Goal: Answer question/provide support: Share knowledge or assist other users

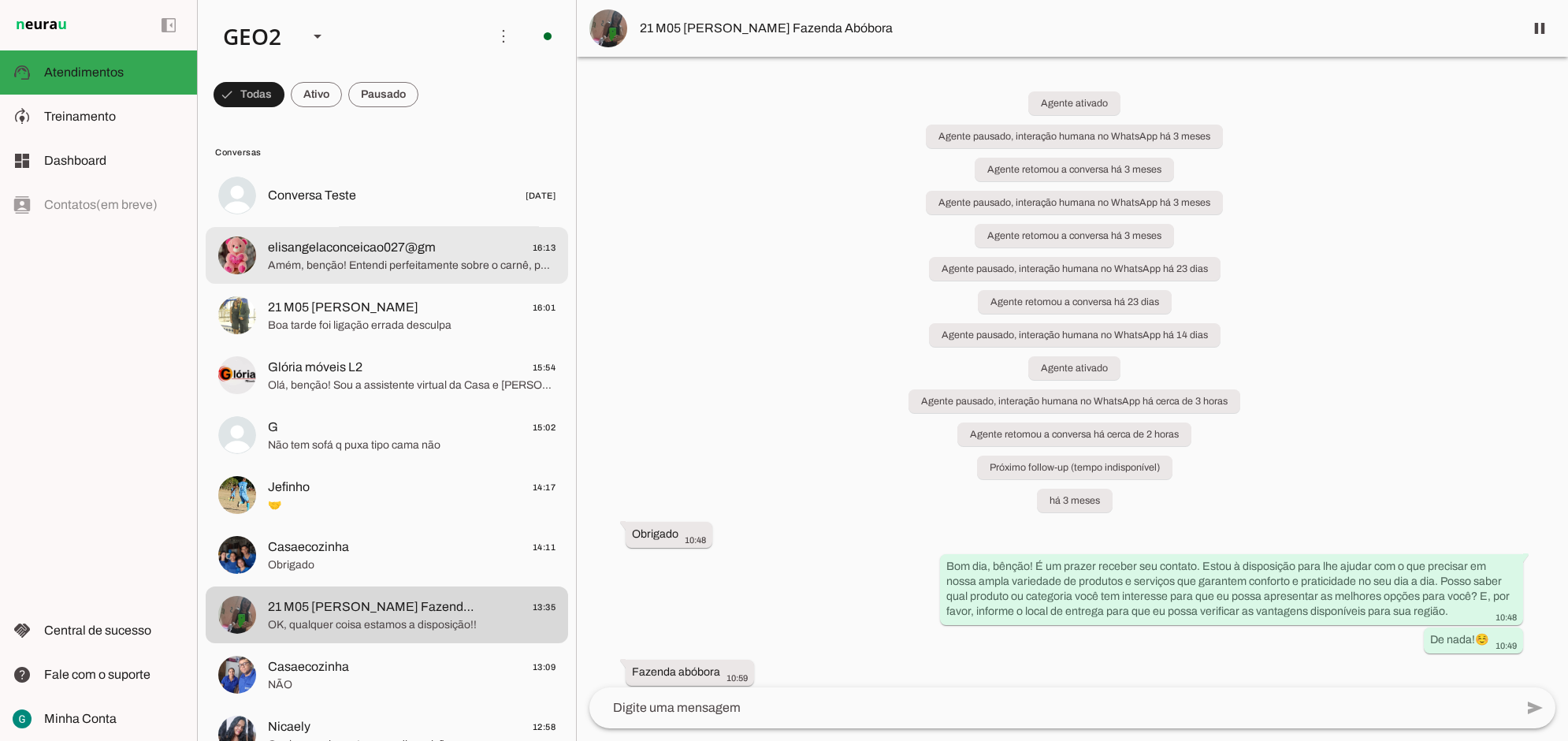
click at [284, 244] on span "elisangelaconceicao027@gm" at bounding box center [352, 247] width 168 height 19
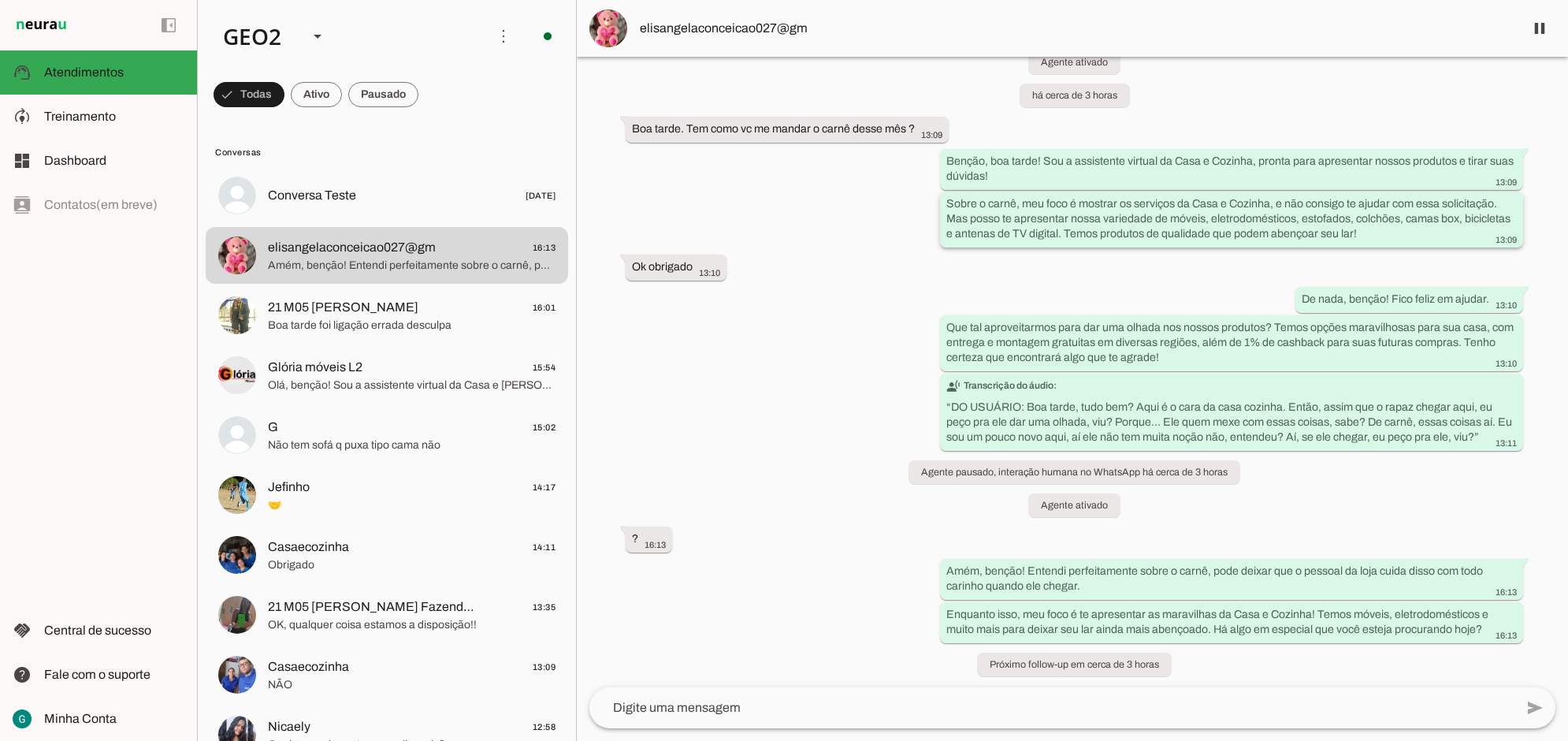
scroll to position [60, 0]
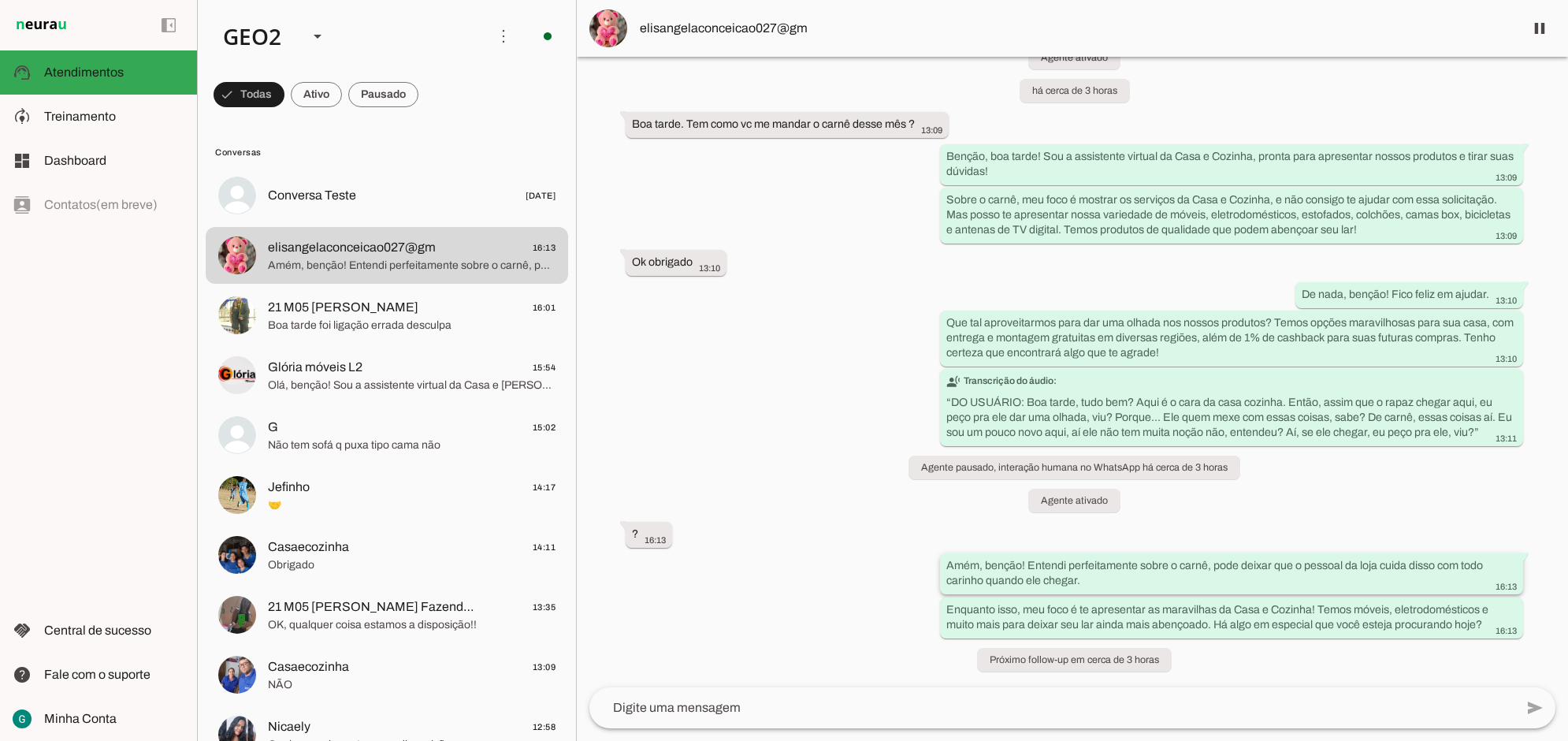
click at [0, 0] on slot "Amém, benção! Entendi perfeitamente sobre o carnê, pode deixar que o pessoal da…" at bounding box center [0, 0] width 0 height 0
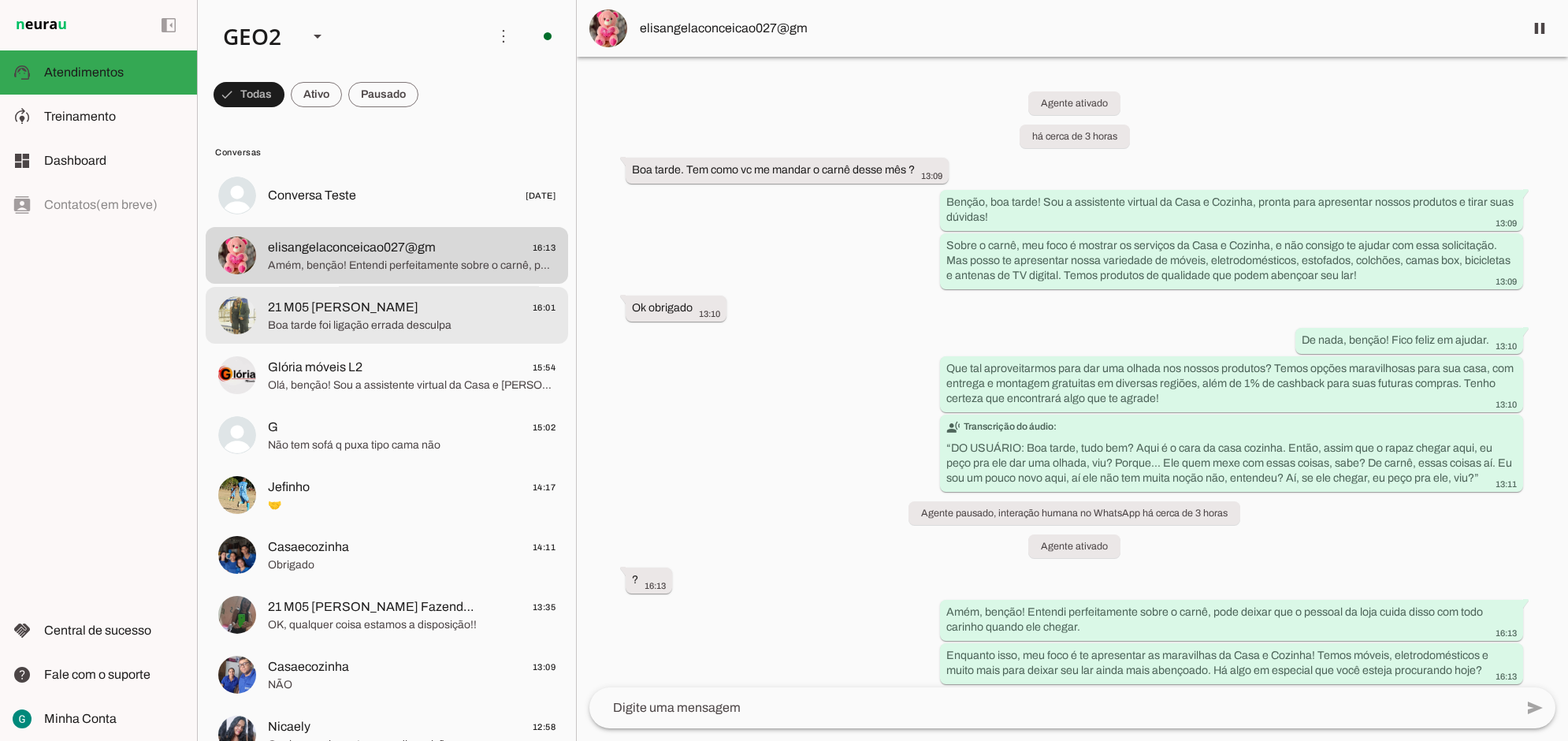
click at [370, 318] on span "Boa tarde foi ligação errada desculpa" at bounding box center [412, 325] width 288 height 16
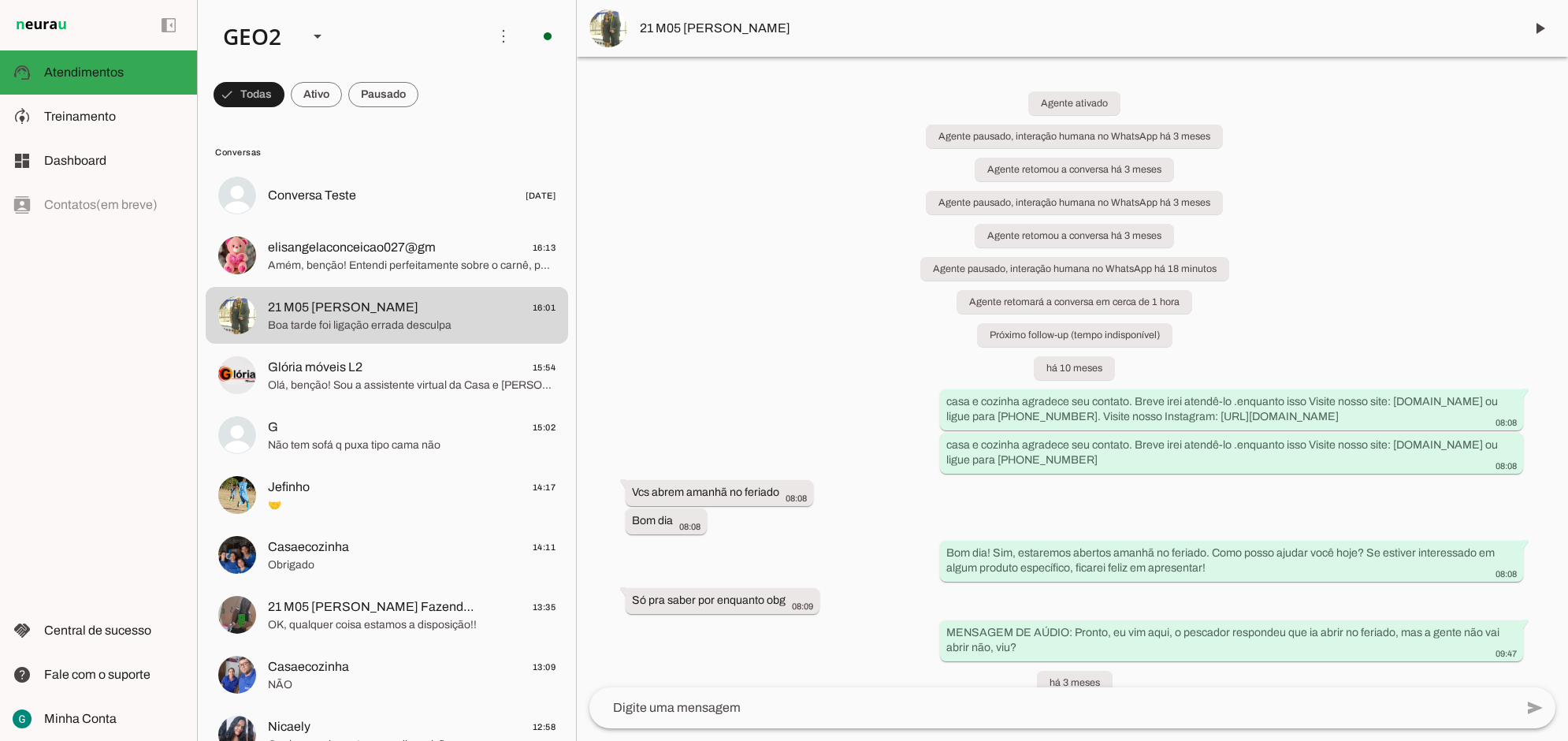
click at [795, 311] on div "Agente ativado Agente pausado, interação humana no WhatsApp há 3 meses Agente r…" at bounding box center [1072, 372] width 991 height 630
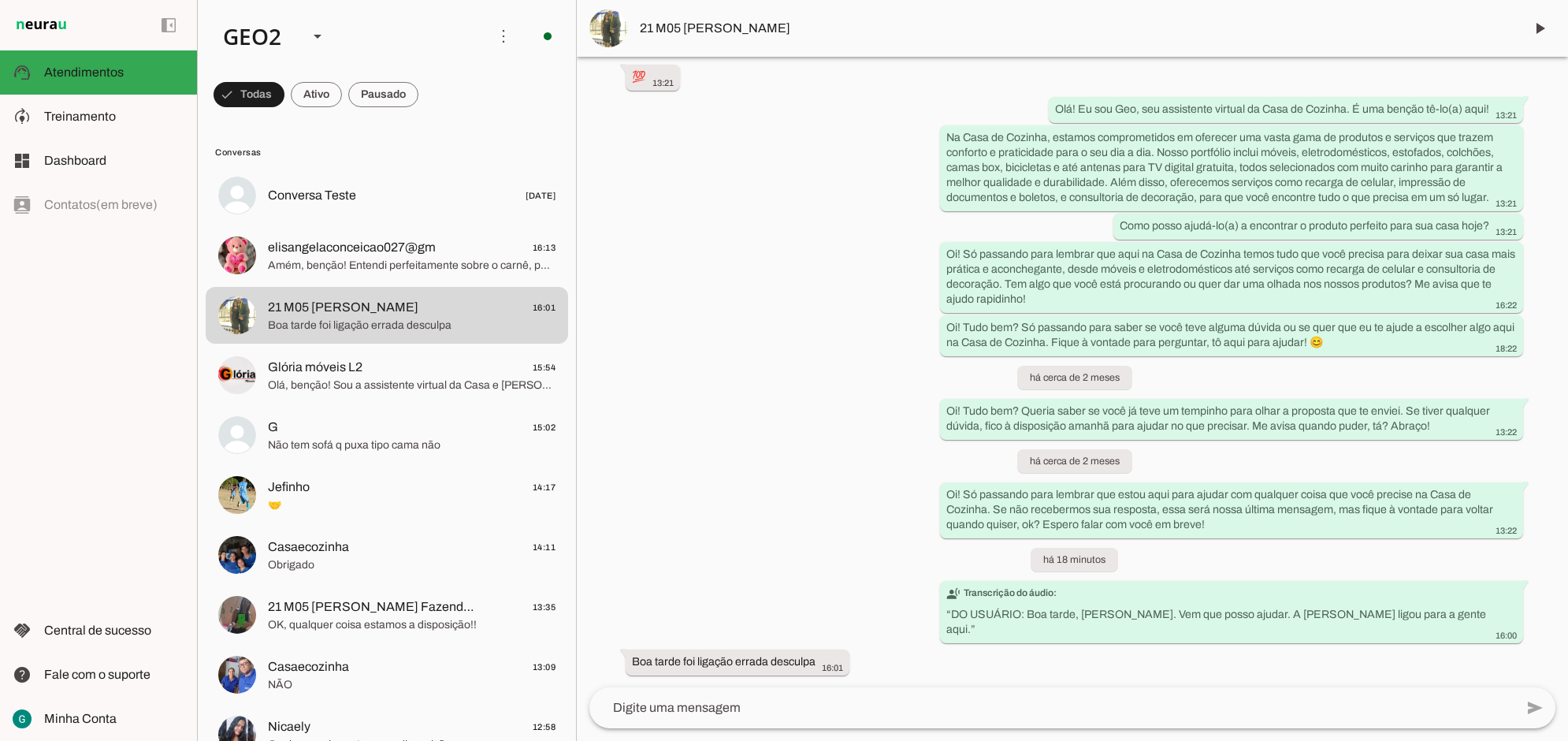
scroll to position [1066, 0]
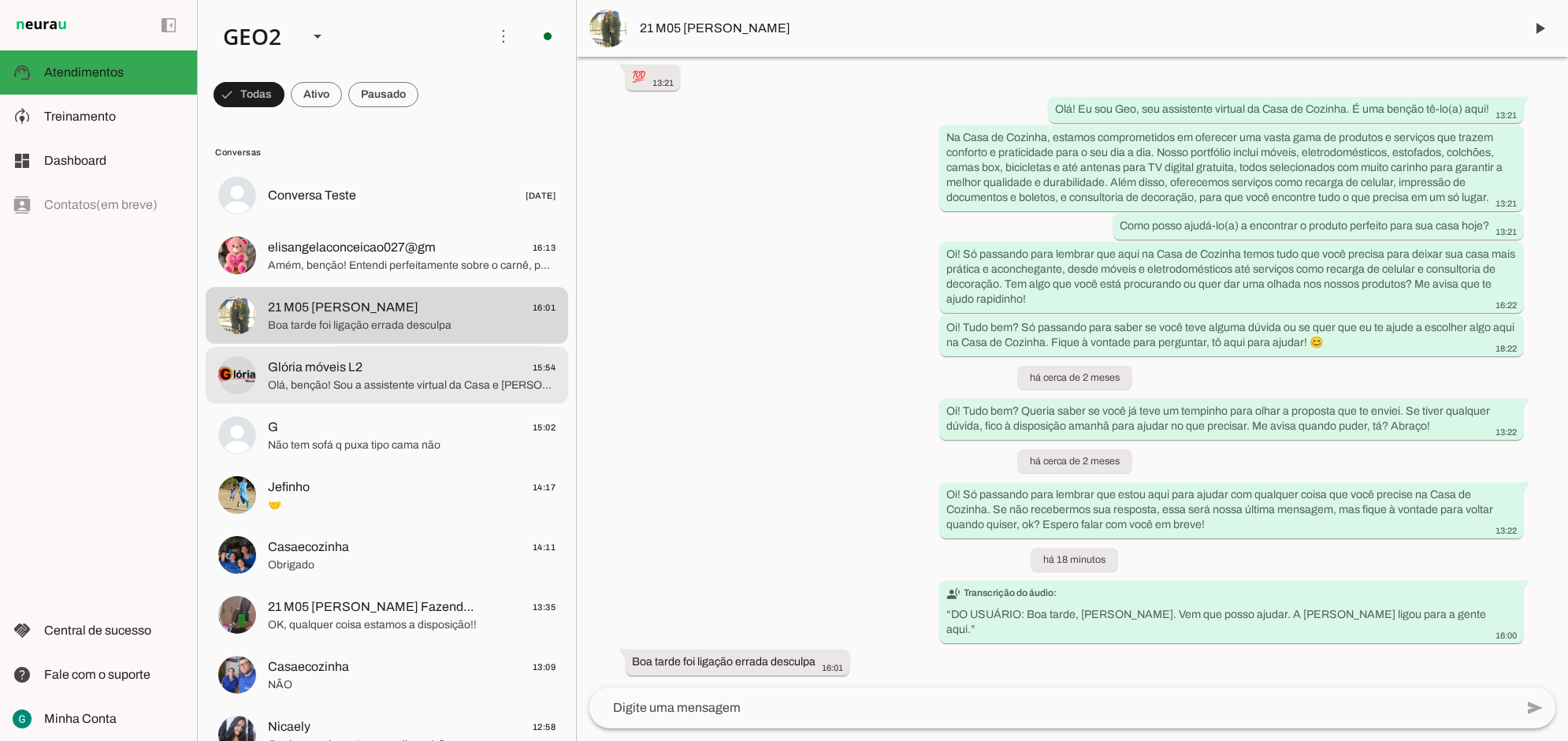
click at [301, 382] on span "Olá, benção! Sou a assistente virtual da Casa e [PERSON_NAME] e estou aqui para…" at bounding box center [412, 384] width 288 height 16
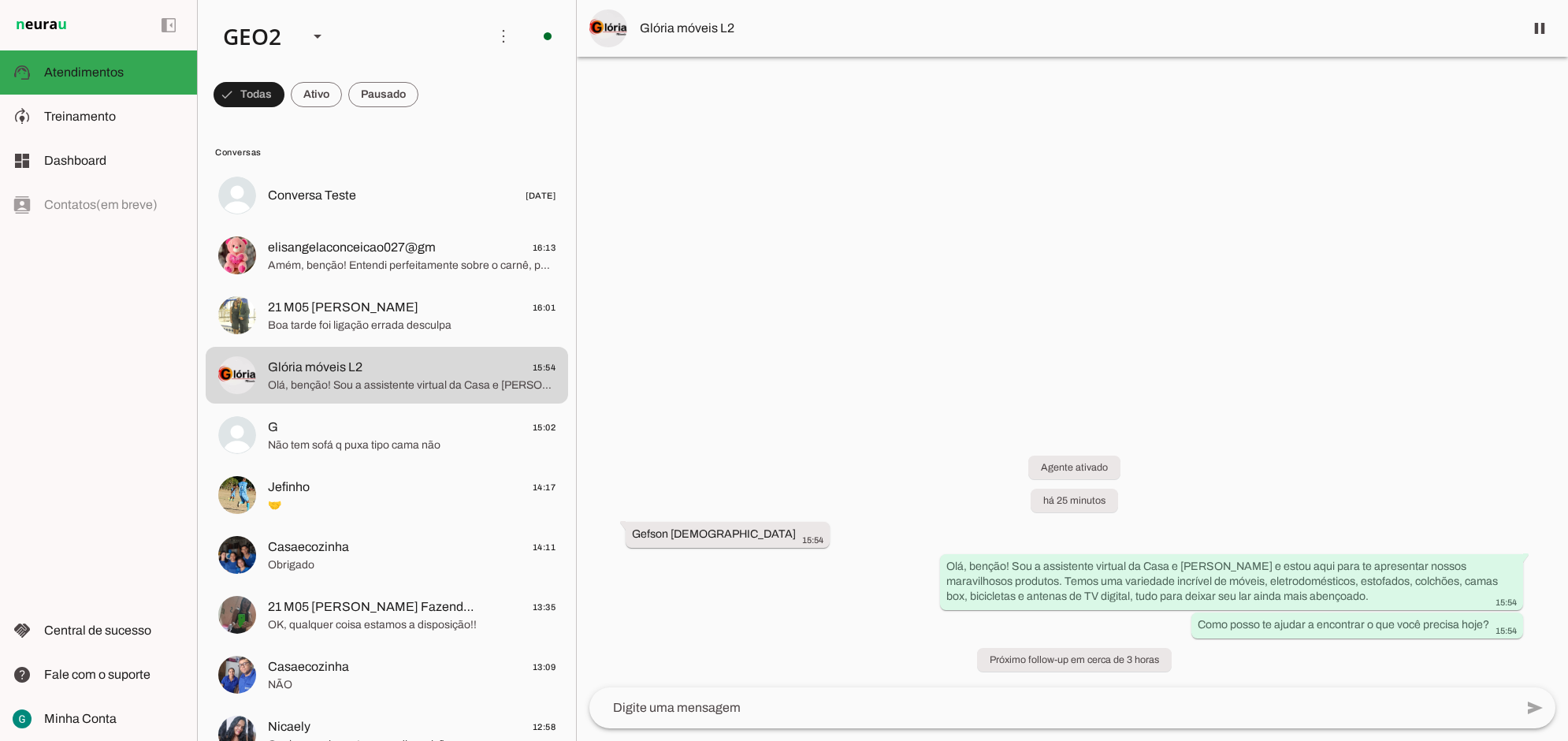
click at [933, 315] on div at bounding box center [1072, 370] width 991 height 741
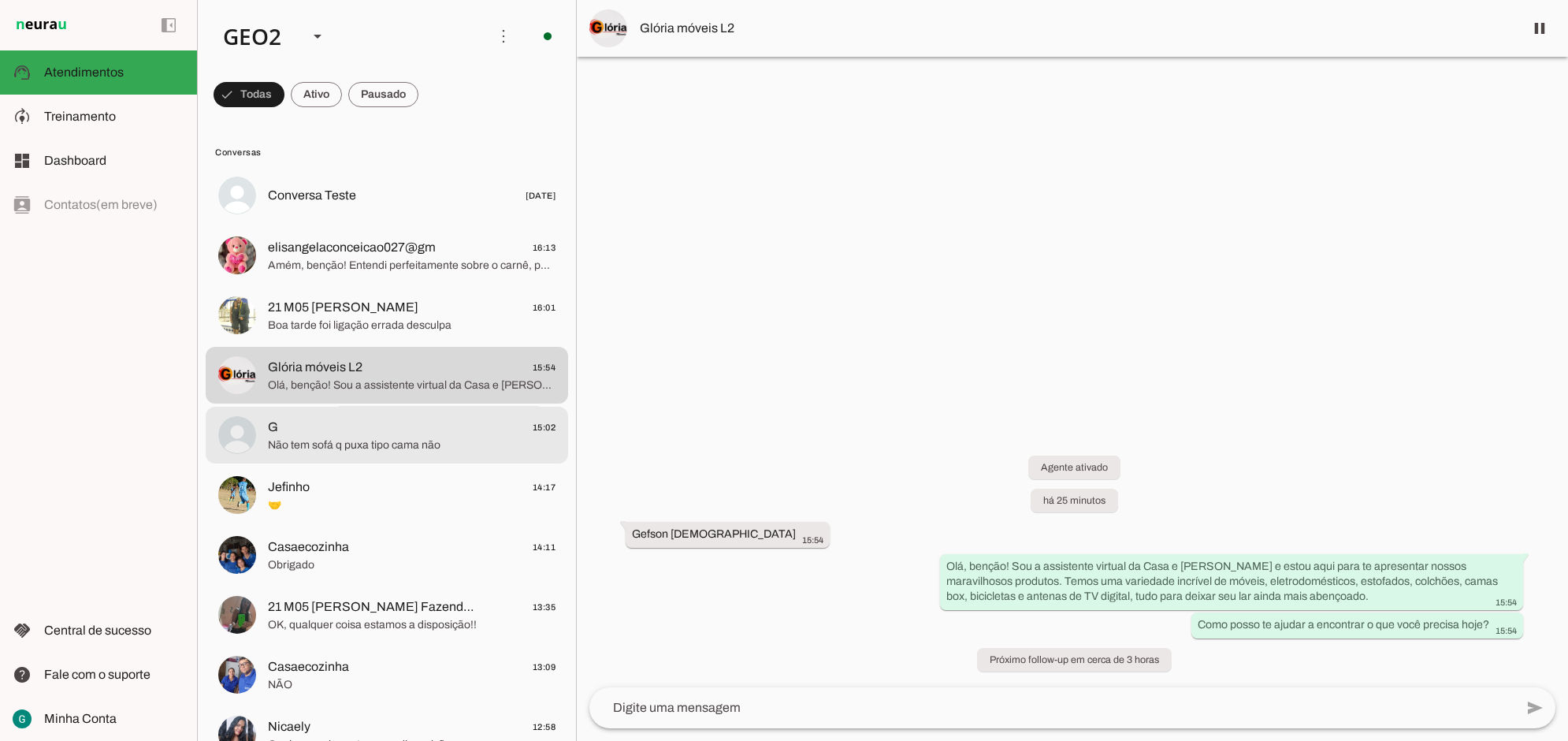
click at [293, 432] on span "G 15:02" at bounding box center [412, 426] width 288 height 20
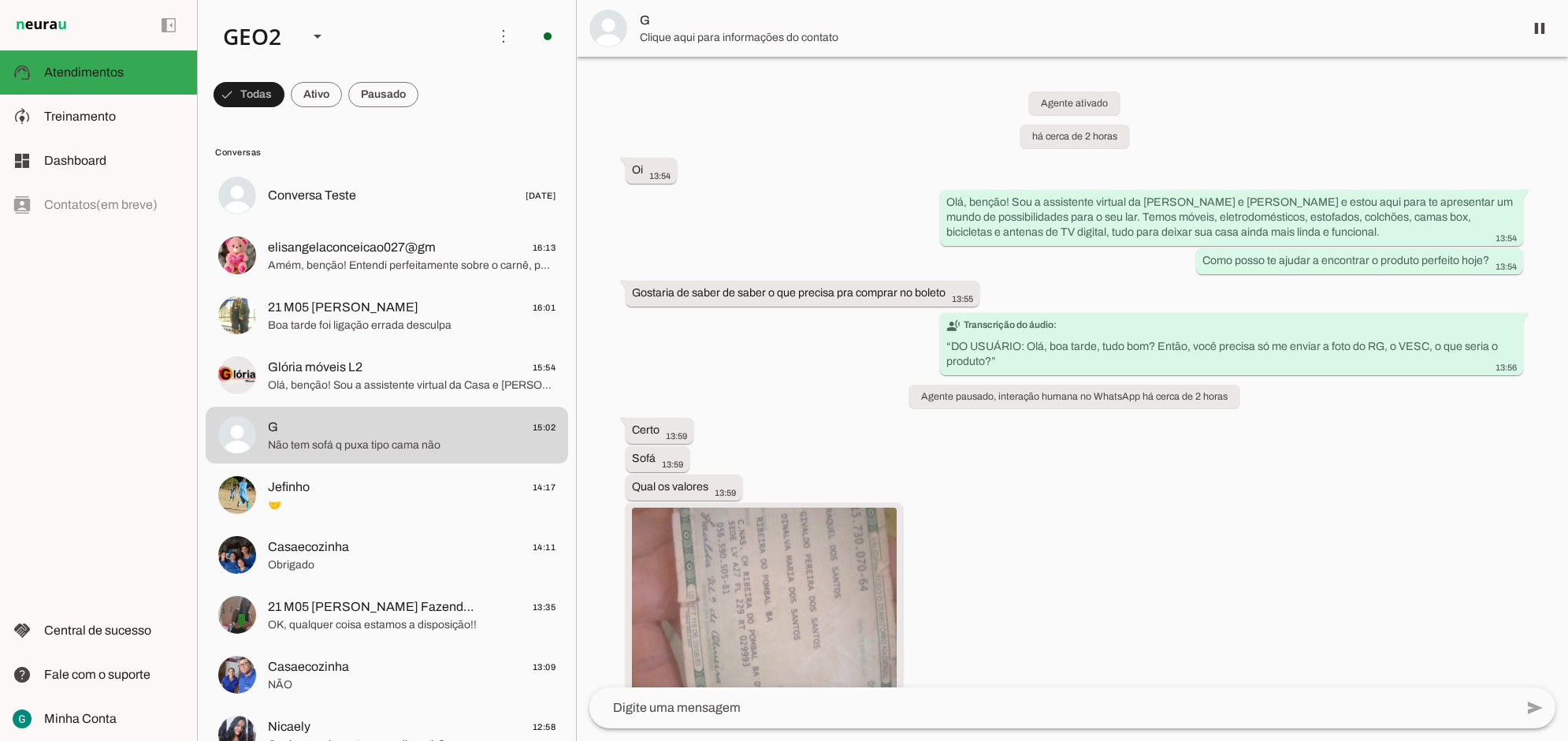
click at [1139, 560] on div "Agente ativado há cerca de 2 horas Oi 13:54 Olá, benção! Sou a assistente virtu…" at bounding box center [1072, 372] width 991 height 630
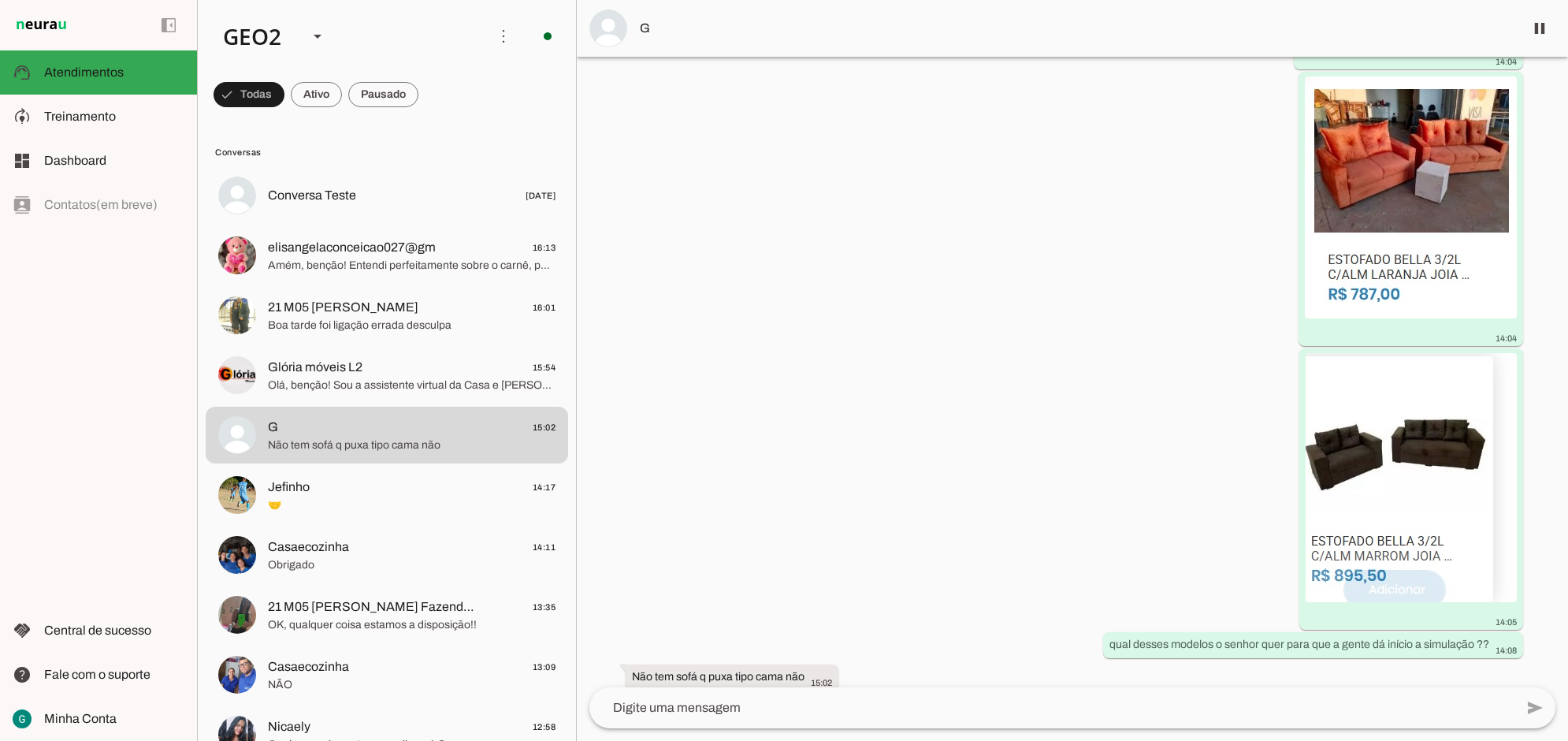
scroll to position [1665, 0]
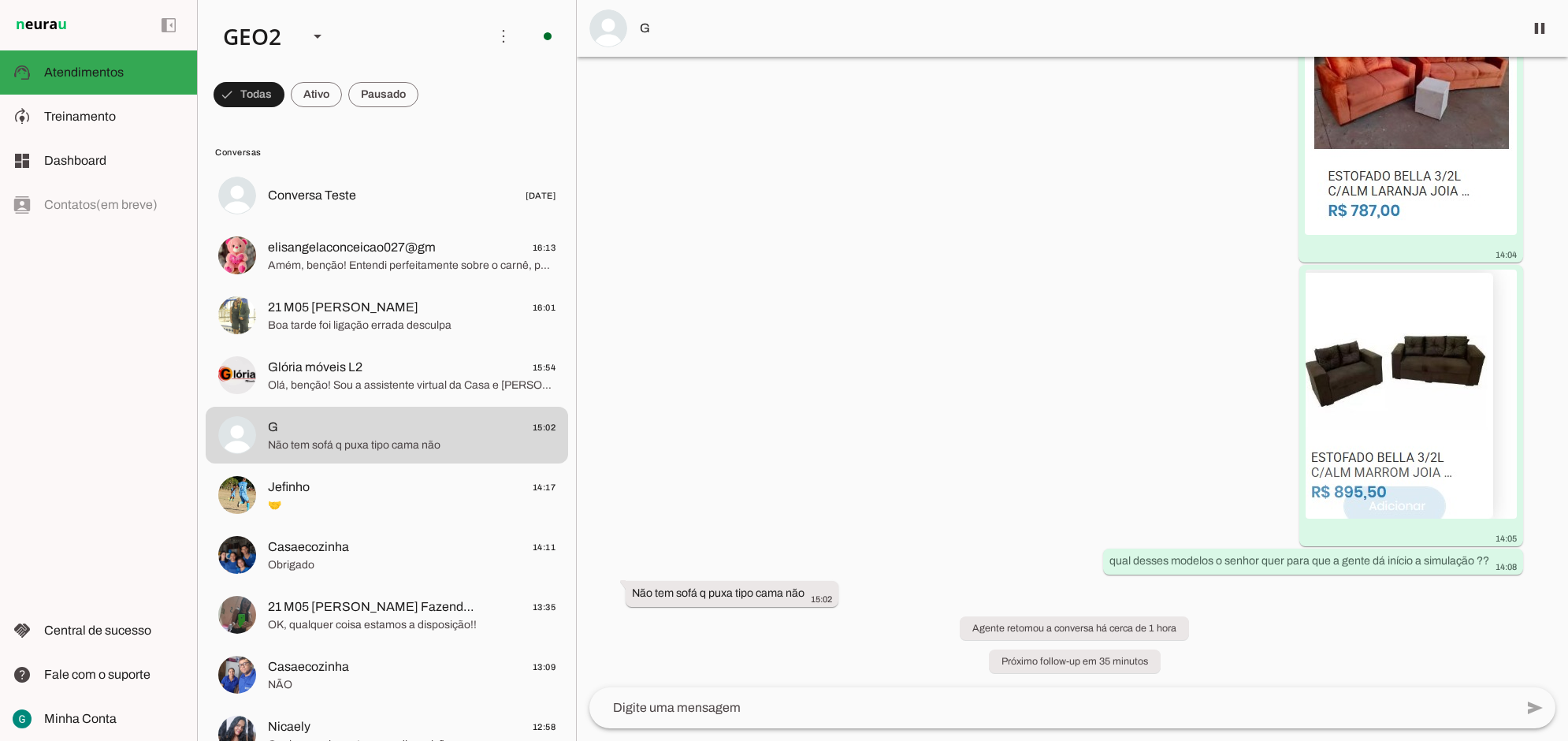
click at [669, 701] on textarea at bounding box center [1052, 708] width 925 height 19
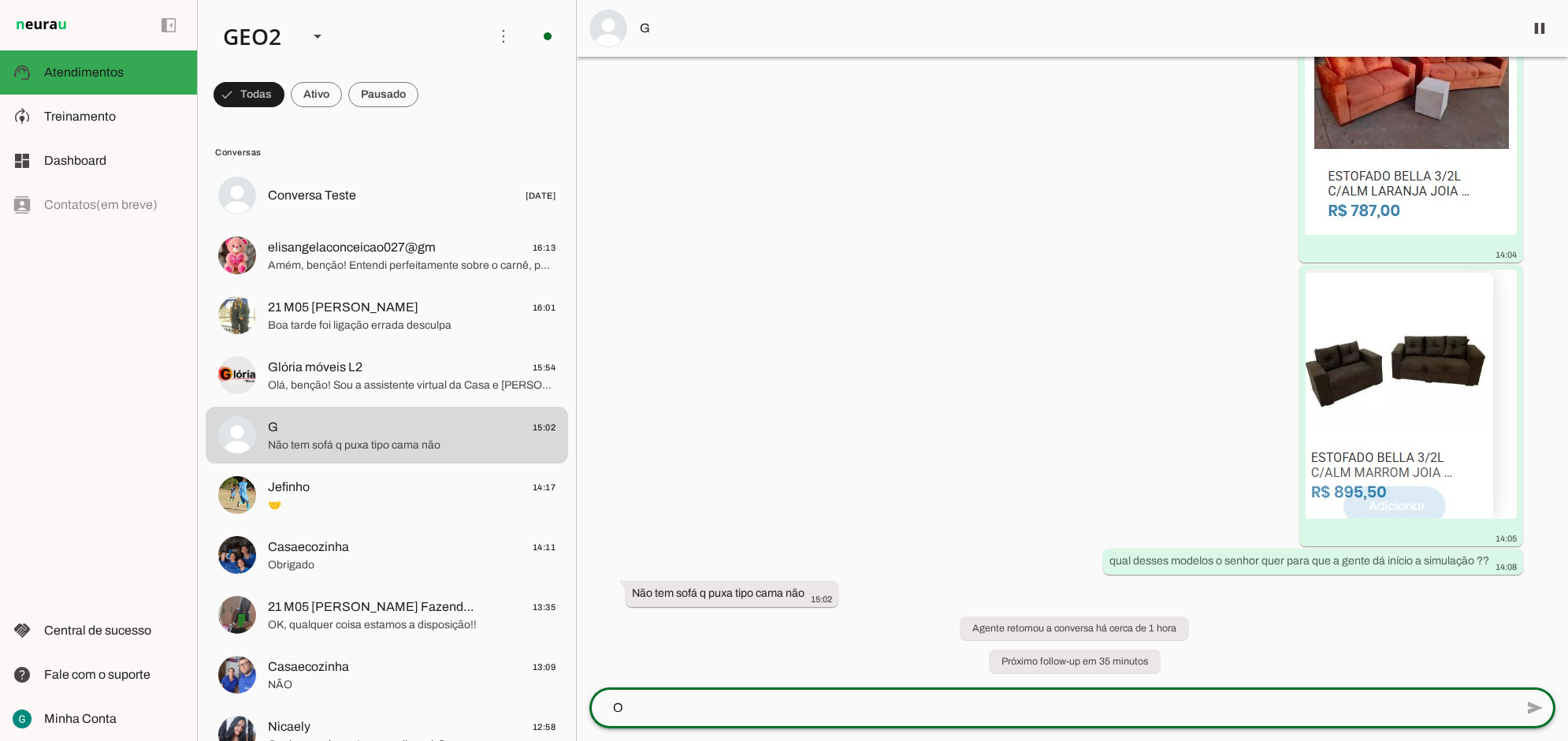
scroll to position [0, 0]
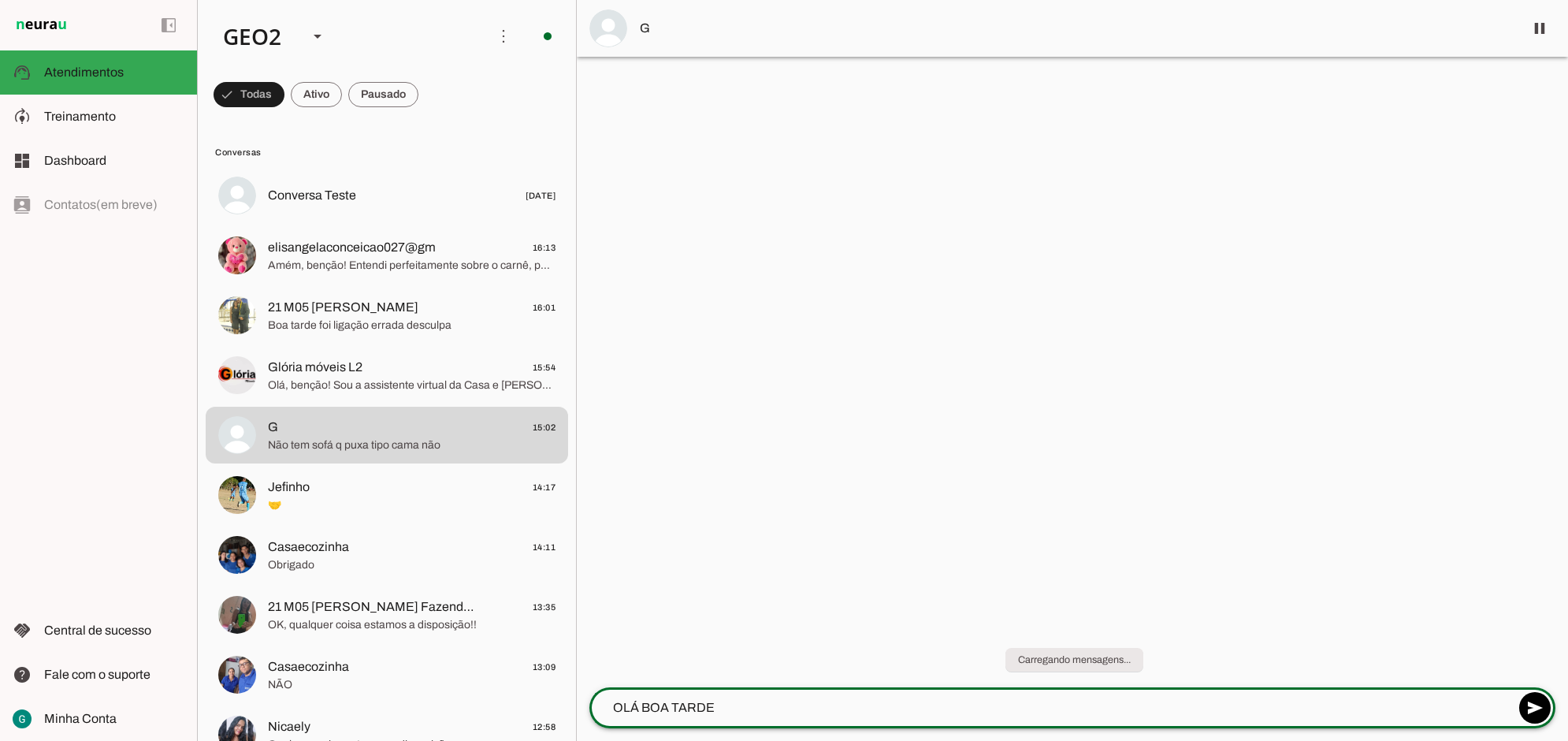
type textarea "OLÁ BOA TARDE"
type textarea "TEMOS SIM"
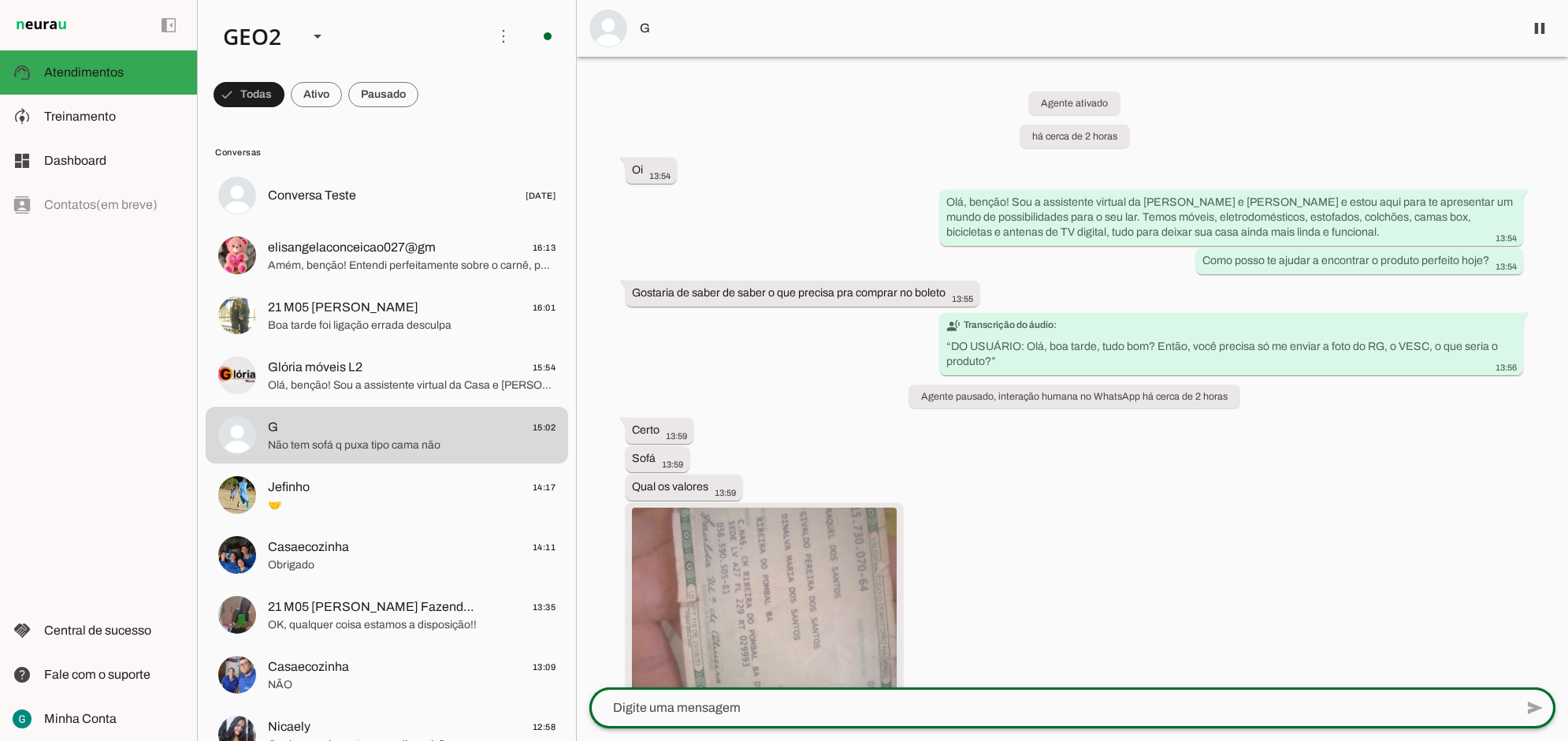
click at [708, 692] on div at bounding box center [1052, 708] width 925 height 41
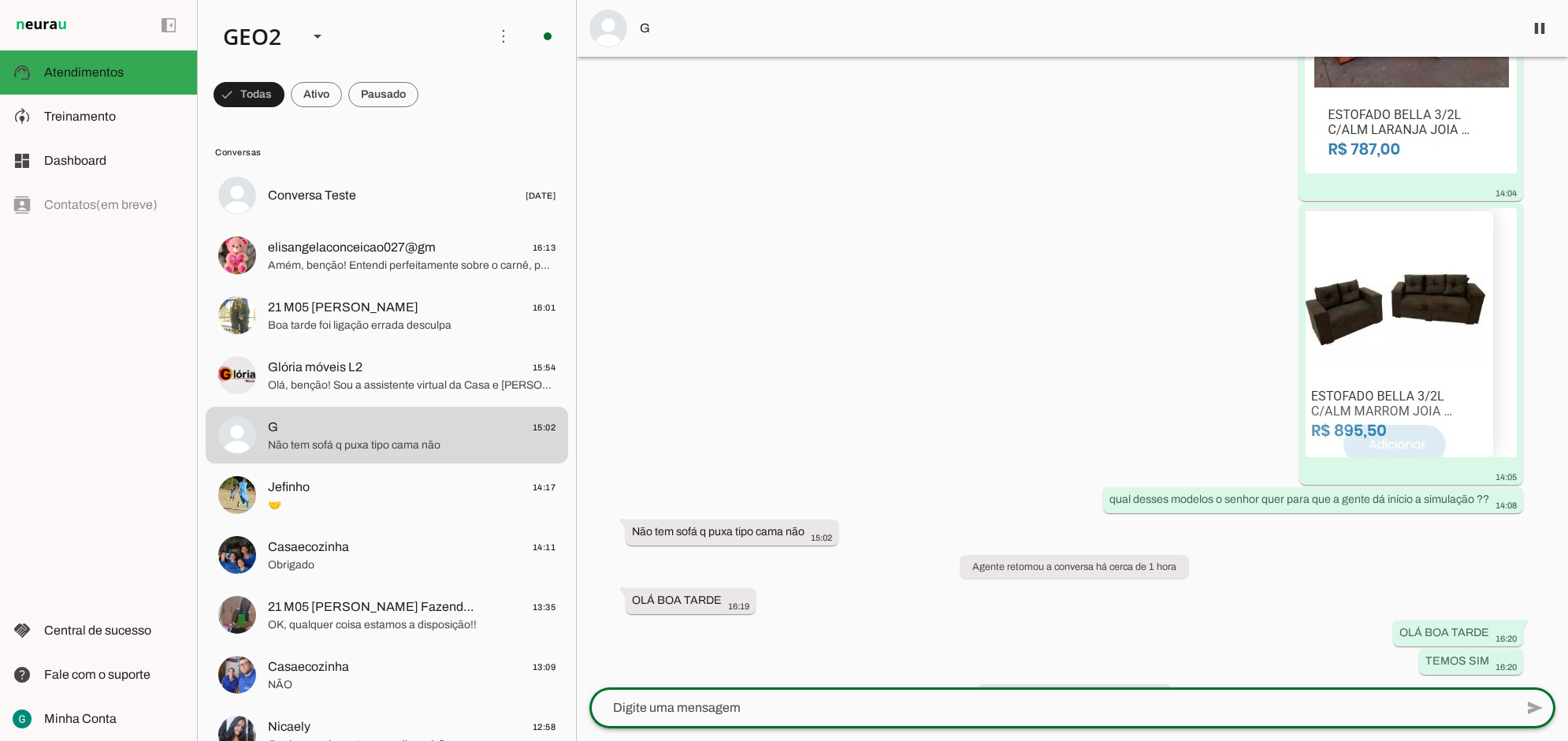
scroll to position [1761, 0]
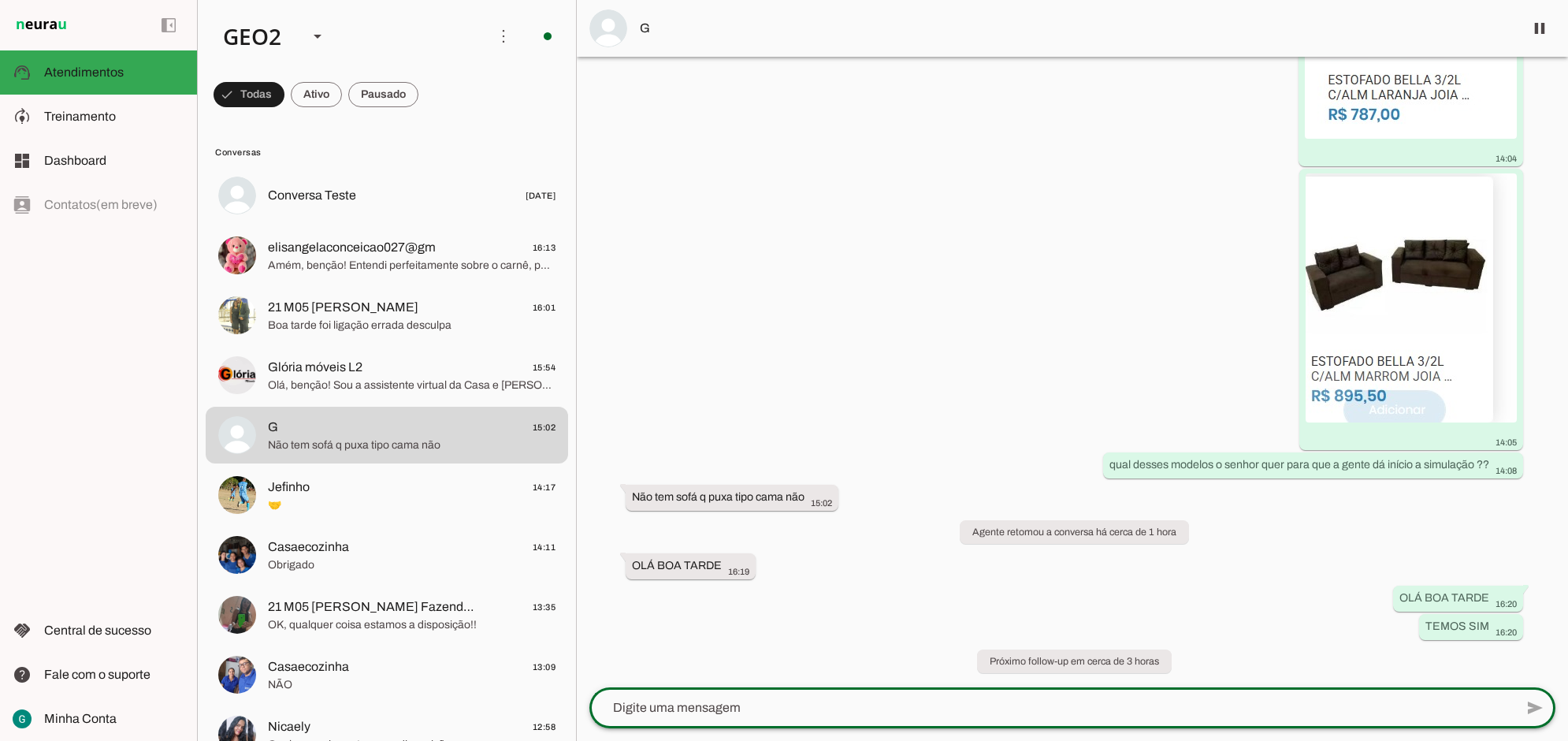
click at [1133, 612] on div "Agente ativado há cerca de 2 horas Oi 13:54 Olá, benção! Sou a assistente virtu…" at bounding box center [1072, 372] width 991 height 630
click at [1536, 707] on span "send" at bounding box center [1536, 708] width 19 height 19
click at [1248, 702] on textarea at bounding box center [1052, 708] width 925 height 19
drag, startPoint x: 729, startPoint y: 700, endPoint x: 706, endPoint y: 700, distance: 23.0
click at [715, 700] on textarea at bounding box center [1052, 708] width 925 height 19
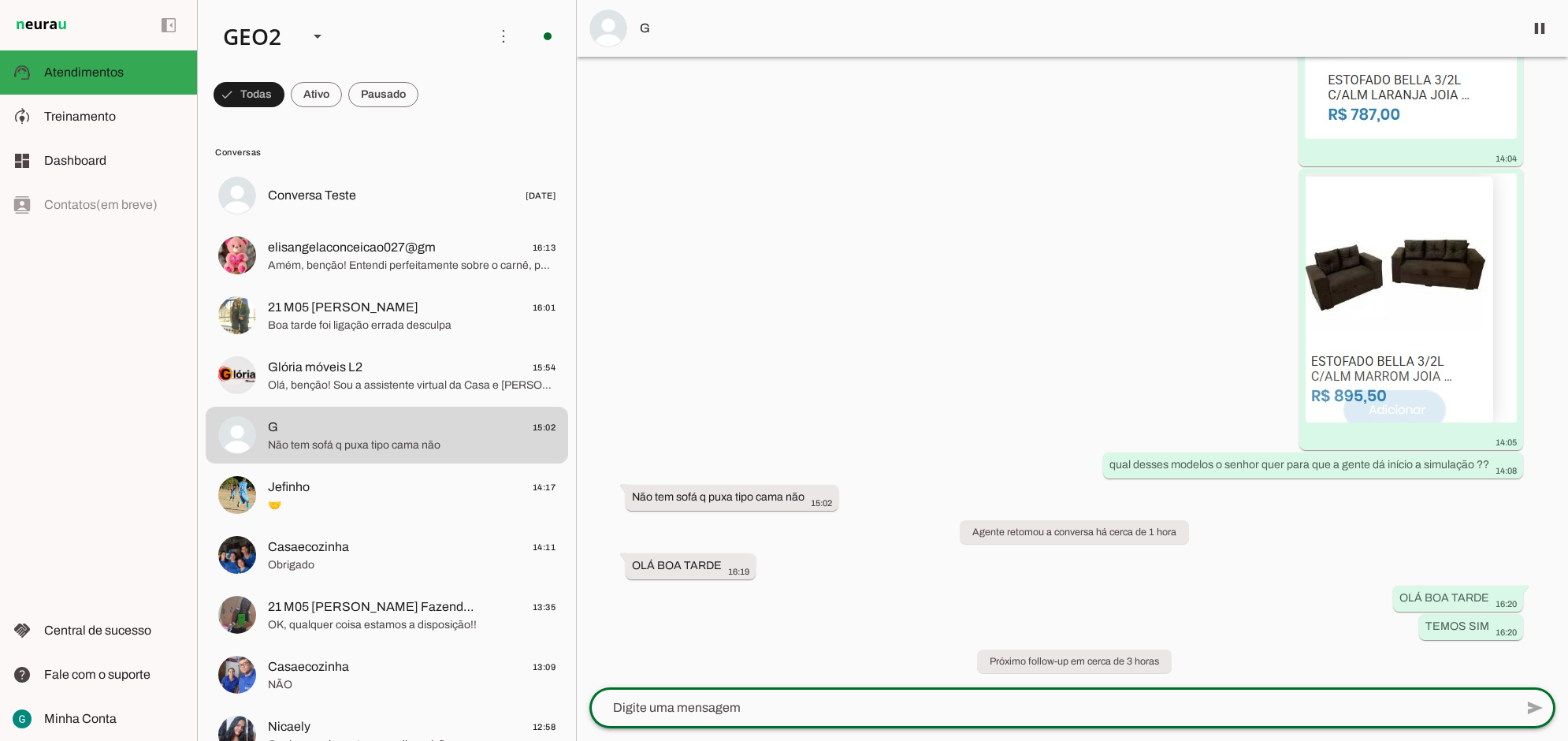
click at [883, 591] on div "Agente ativado há cerca de 2 horas Oi 13:54 Olá, benção! Sou a assistente virtu…" at bounding box center [1072, 372] width 991 height 630
click at [684, 700] on textarea at bounding box center [1052, 708] width 925 height 19
click at [1534, 705] on span "send" at bounding box center [1536, 708] width 19 height 19
click at [1030, 156] on div "Agente ativado há cerca de 2 horas Oi 13:54 Olá, benção! Sou a assistente virtu…" at bounding box center [1072, 372] width 991 height 630
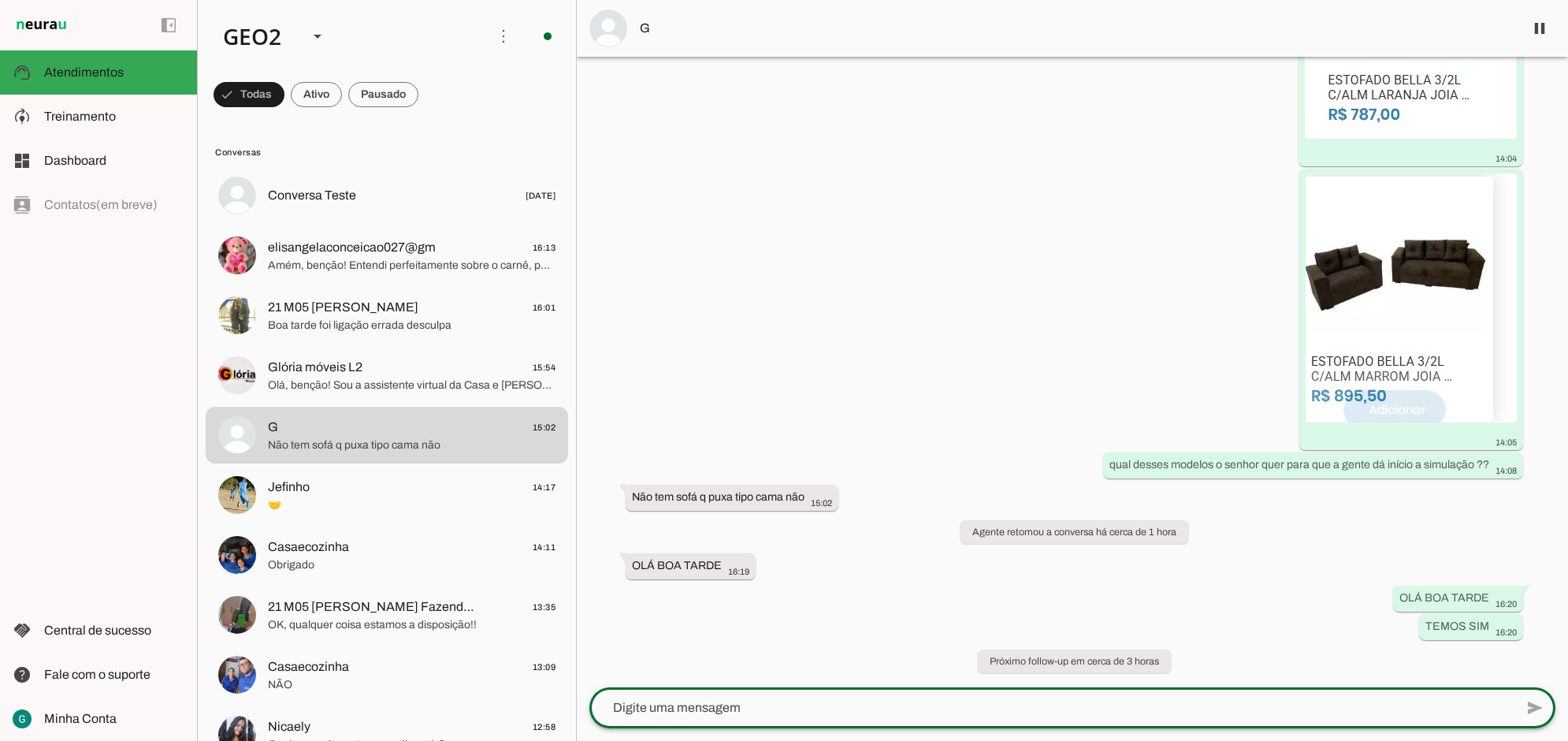
drag, startPoint x: 722, startPoint y: 707, endPoint x: 927, endPoint y: 364, distance: 399.6
click at [722, 707] on textarea at bounding box center [1052, 708] width 925 height 19
click at [1005, 231] on div "Agente ativado há cerca de 2 horas Oi 13:54 Olá, benção! Sou a assistente virtu…" at bounding box center [1072, 372] width 991 height 630
click at [991, 242] on div "Agente ativado há cerca de 2 horas Oi 13:54 Olá, benção! Sou a assistente virtu…" at bounding box center [1072, 372] width 991 height 630
click at [706, 704] on textarea at bounding box center [1052, 708] width 925 height 19
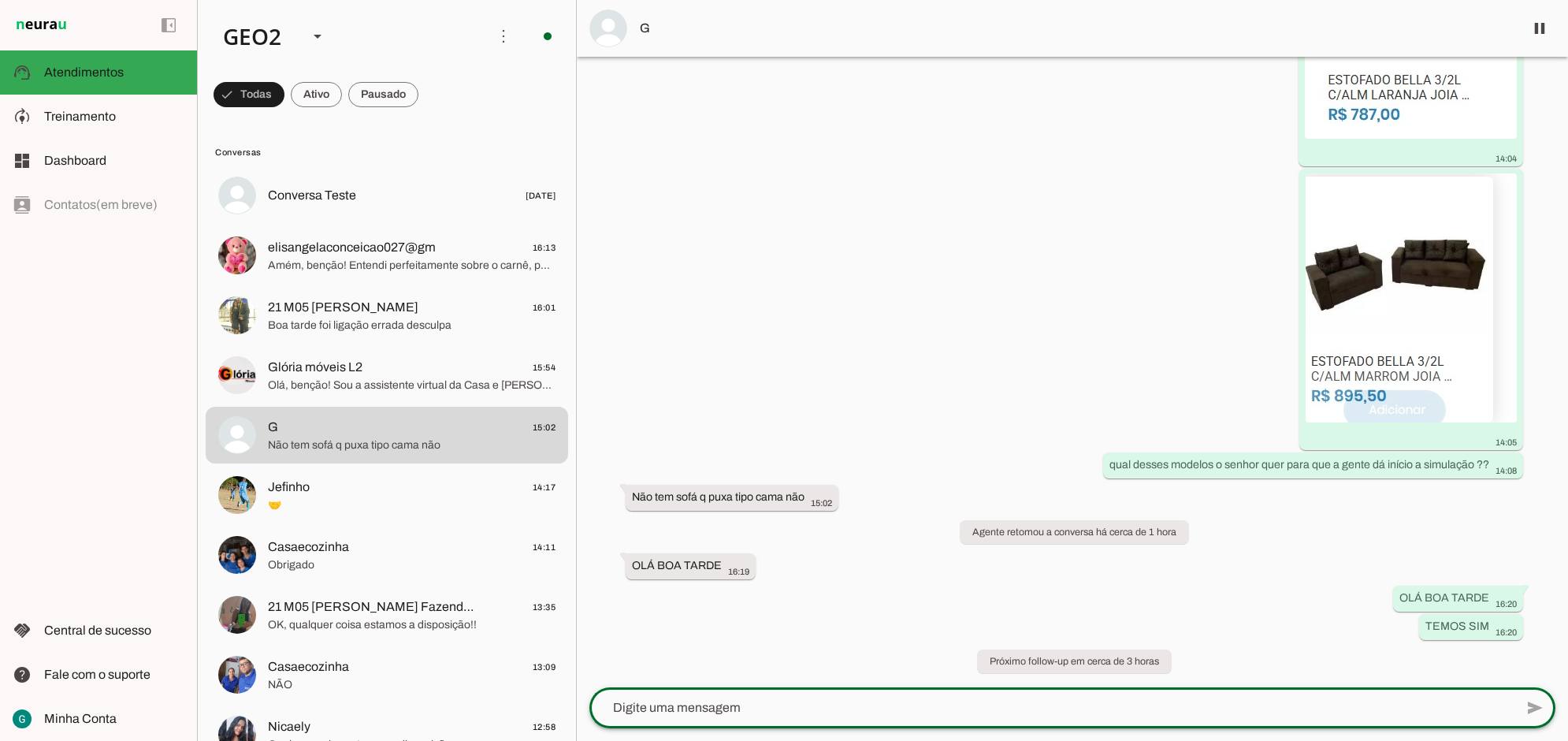
paste textarea "[URL][DOMAIN_NAME]"
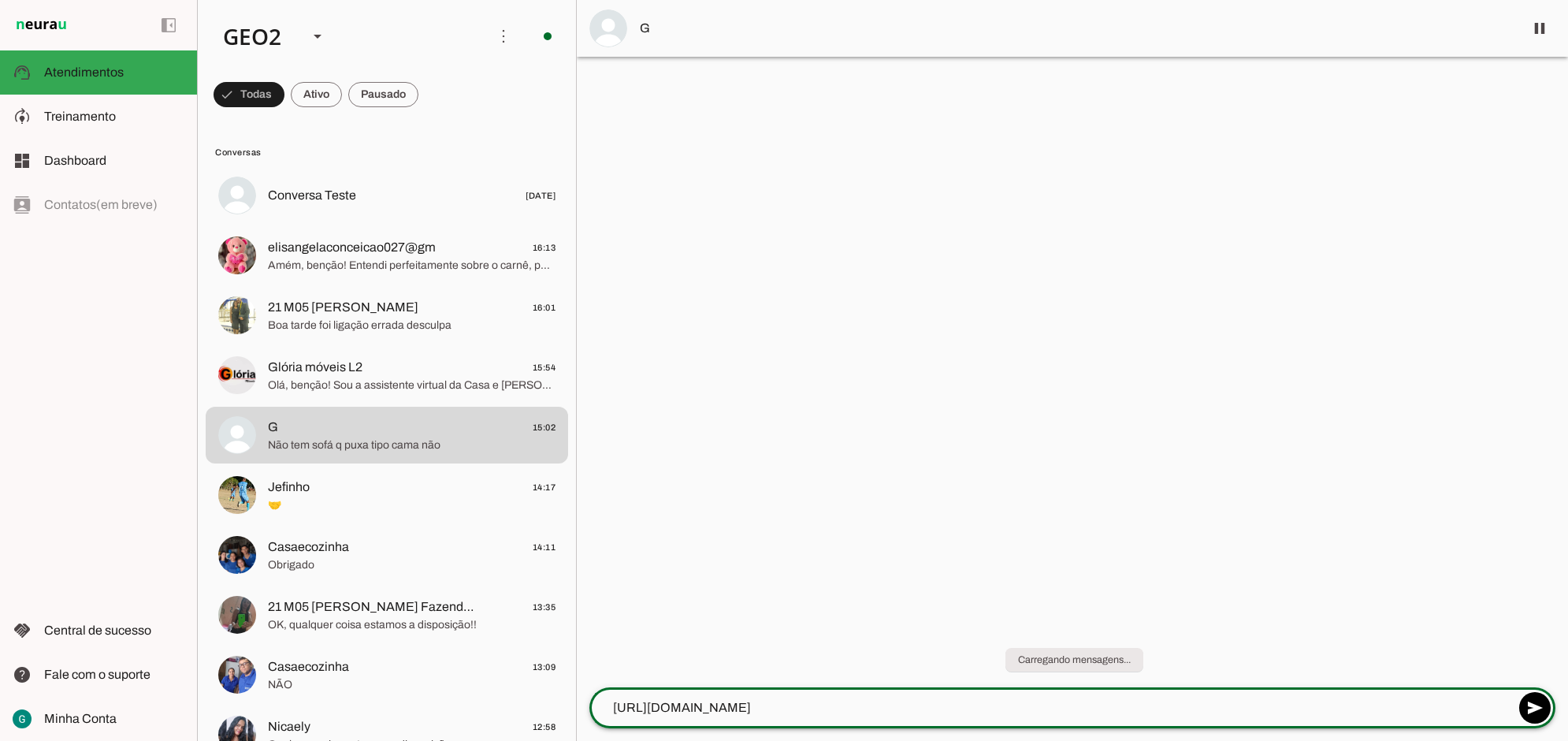
scroll to position [0, 0]
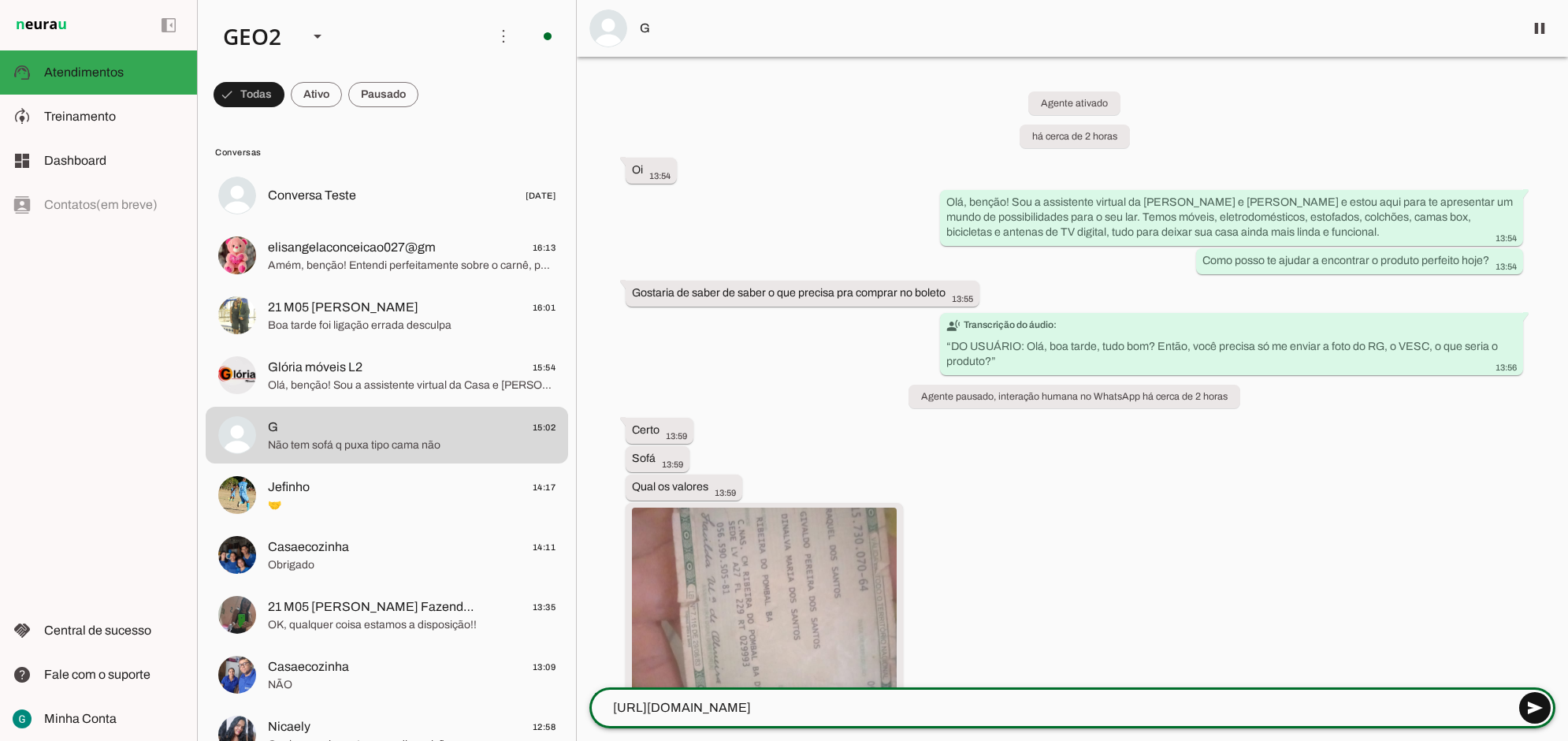
type textarea "[URL][DOMAIN_NAME]"
type md-outlined-text-field "[URL][DOMAIN_NAME]"
click at [1533, 705] on span at bounding box center [1535, 708] width 37 height 37
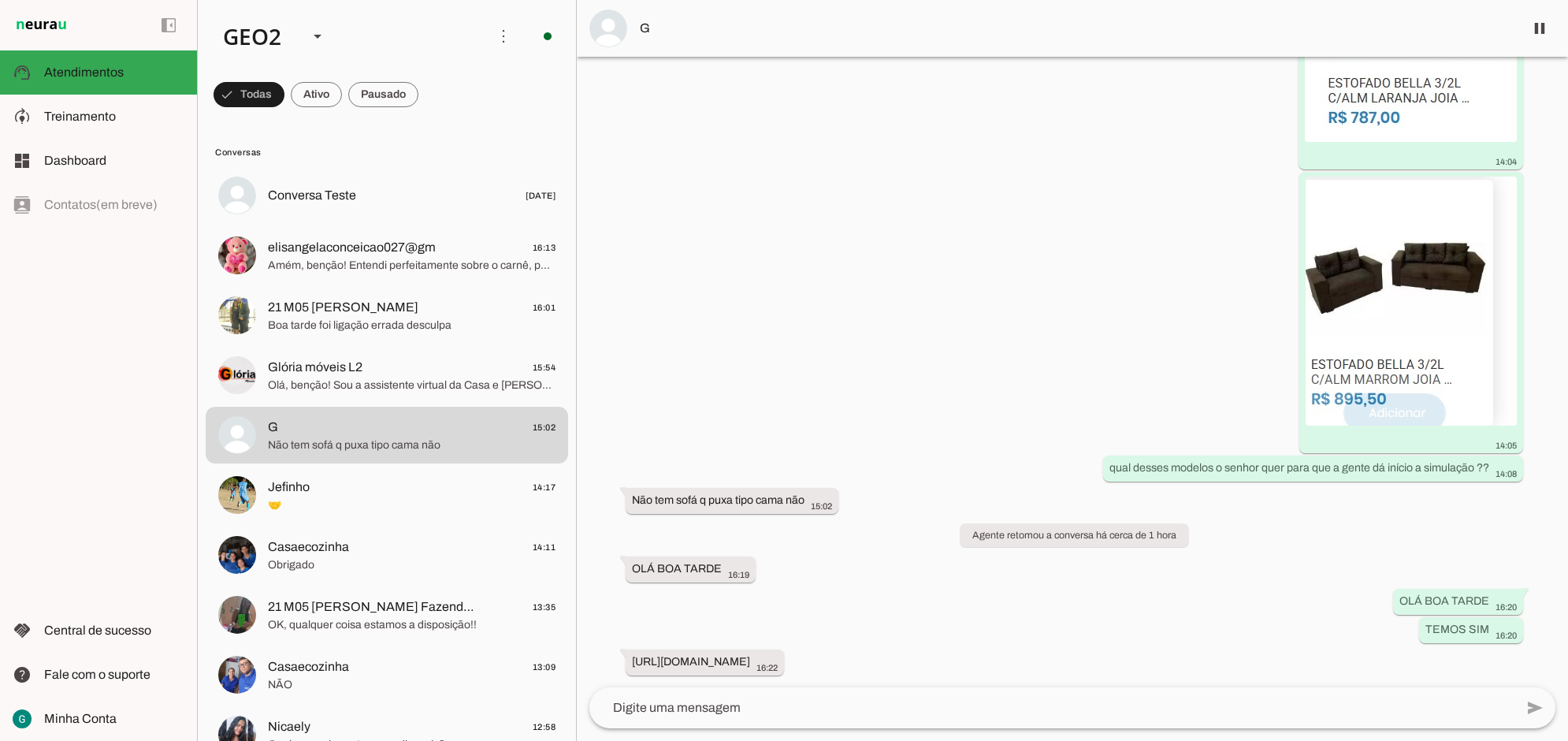
scroll to position [1772, 0]
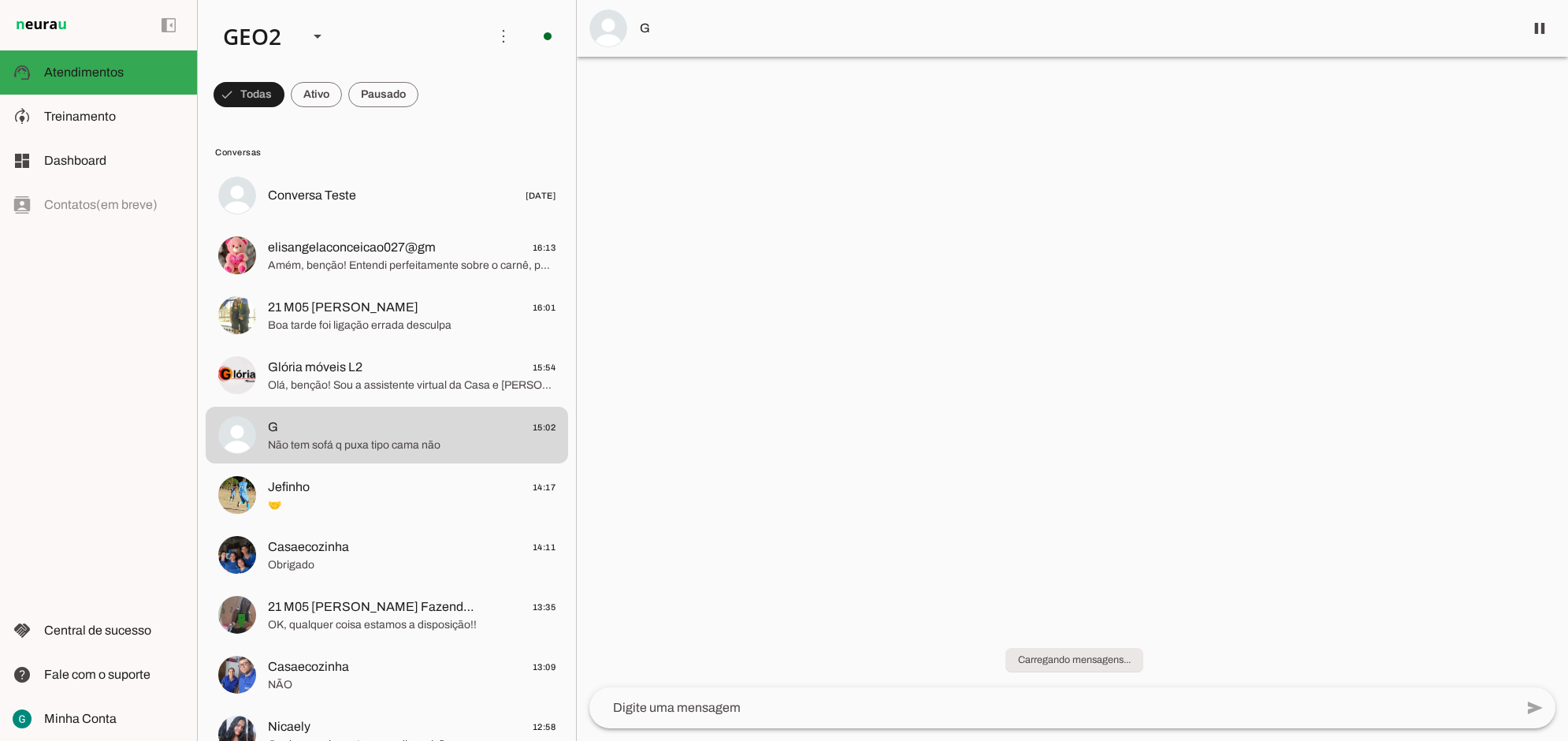
click at [1233, 599] on div at bounding box center [1072, 370] width 991 height 741
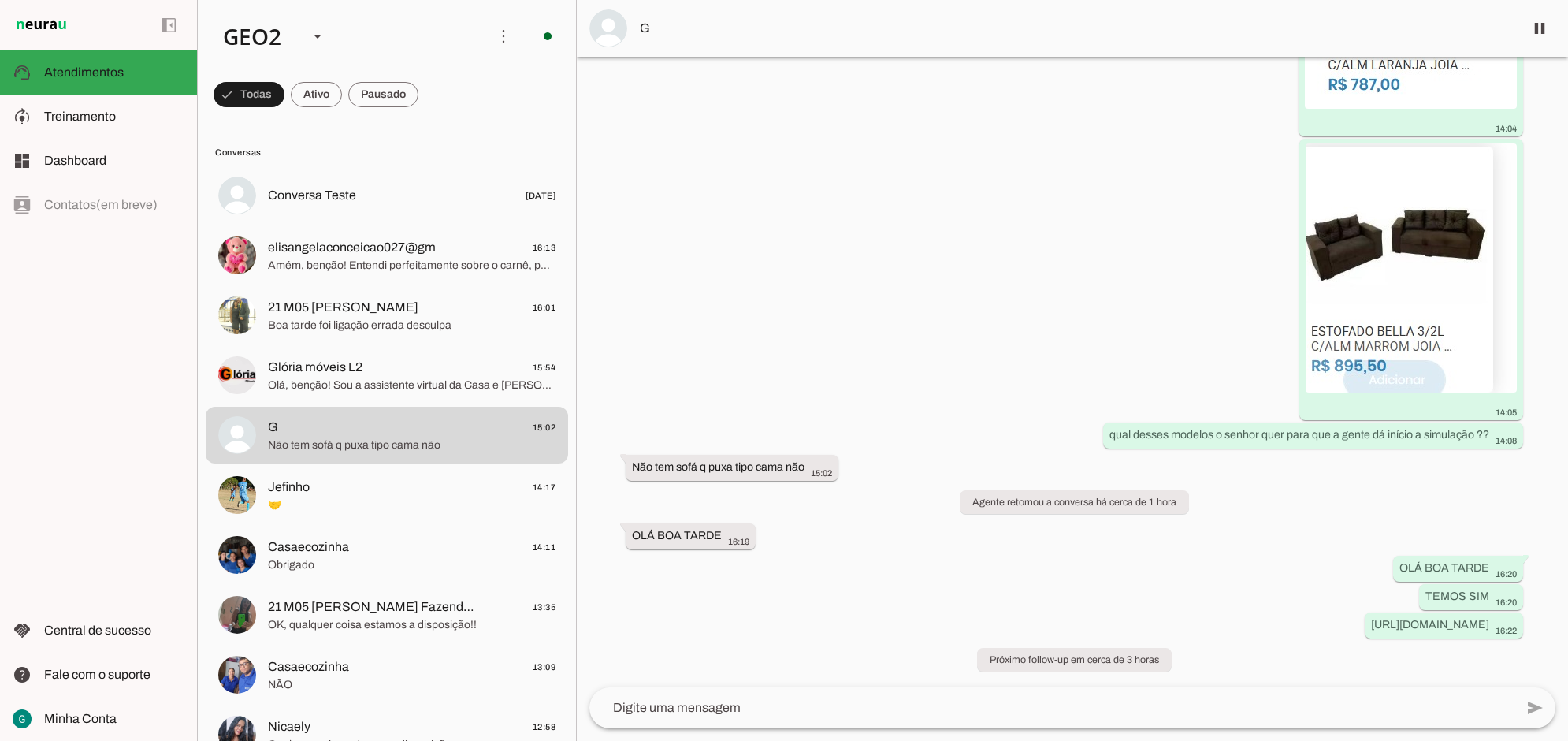
scroll to position [1814, 0]
click at [0, 0] on slot "[URL][DOMAIN_NAME]" at bounding box center [0, 0] width 0 height 0
click at [1371, 617] on div "[URL][DOMAIN_NAME] 16:22" at bounding box center [1444, 626] width 146 height 20
drag, startPoint x: 1257, startPoint y: 597, endPoint x: 1269, endPoint y: 597, distance: 12.0
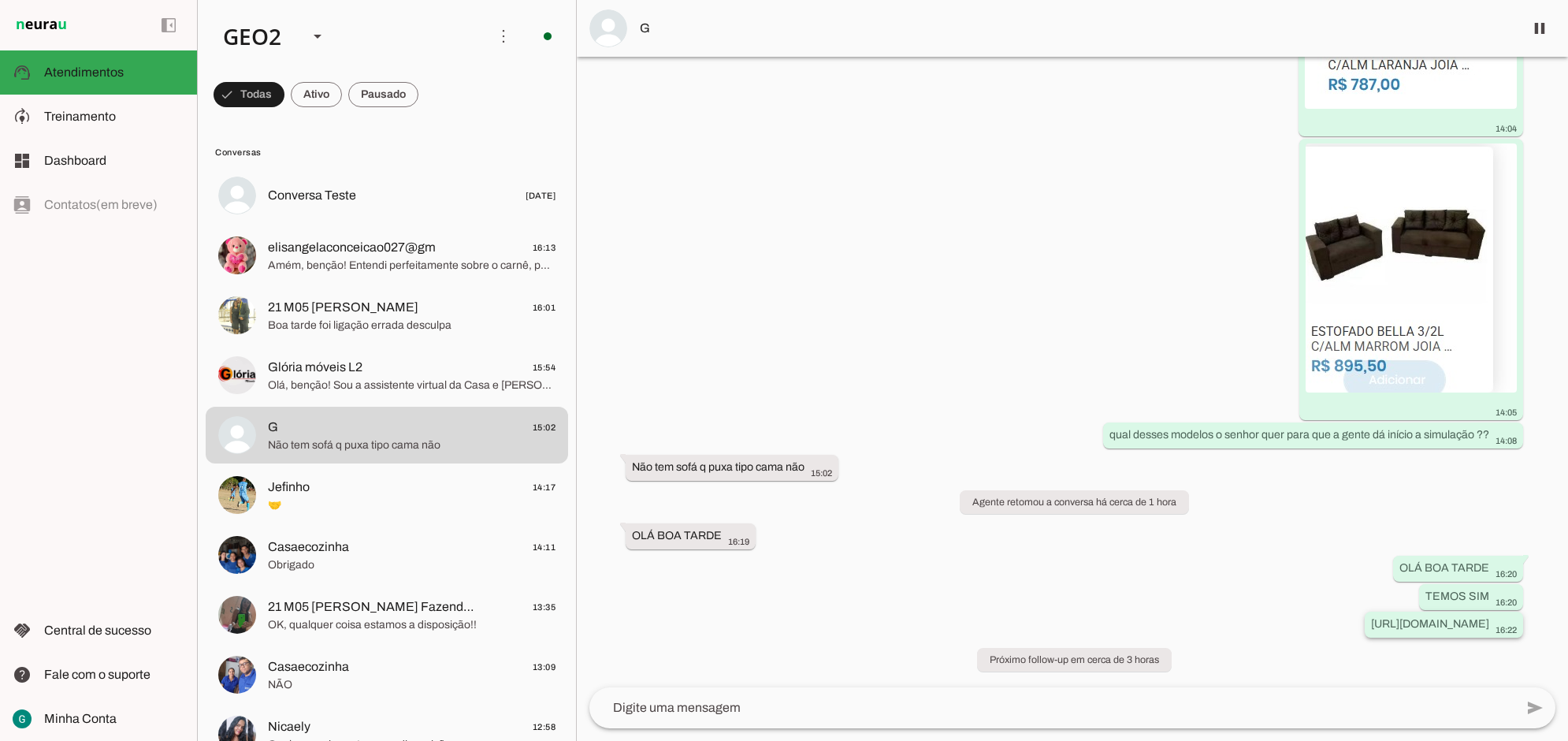
click at [0, 0] on slot "[URL][DOMAIN_NAME]" at bounding box center [0, 0] width 0 height 0
drag, startPoint x: 956, startPoint y: 601, endPoint x: 922, endPoint y: 497, distance: 109.4
click at [0, 0] on slot "[URL][DOMAIN_NAME]" at bounding box center [0, 0] width 0 height 0
click at [919, 482] on div "Agente ativado há cerca de 2 horas Oi 13:54 Olá, benção! Sou a assistente virtu…" at bounding box center [1072, 372] width 991 height 630
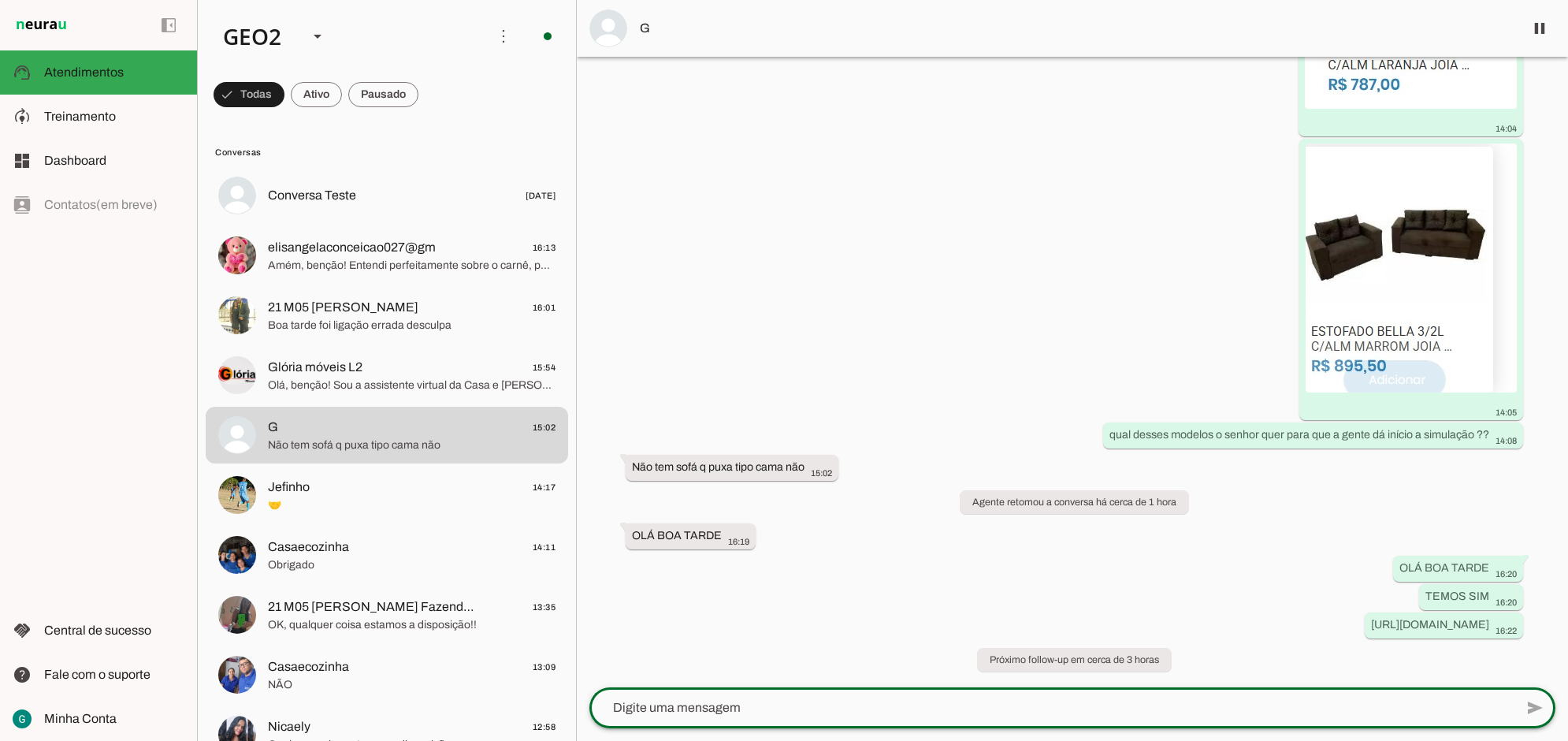
click at [702, 698] on textarea at bounding box center [1052, 708] width 925 height 19
paste textarea "[URL][DOMAIN_NAME]"
type textarea "[URL][DOMAIN_NAME]"
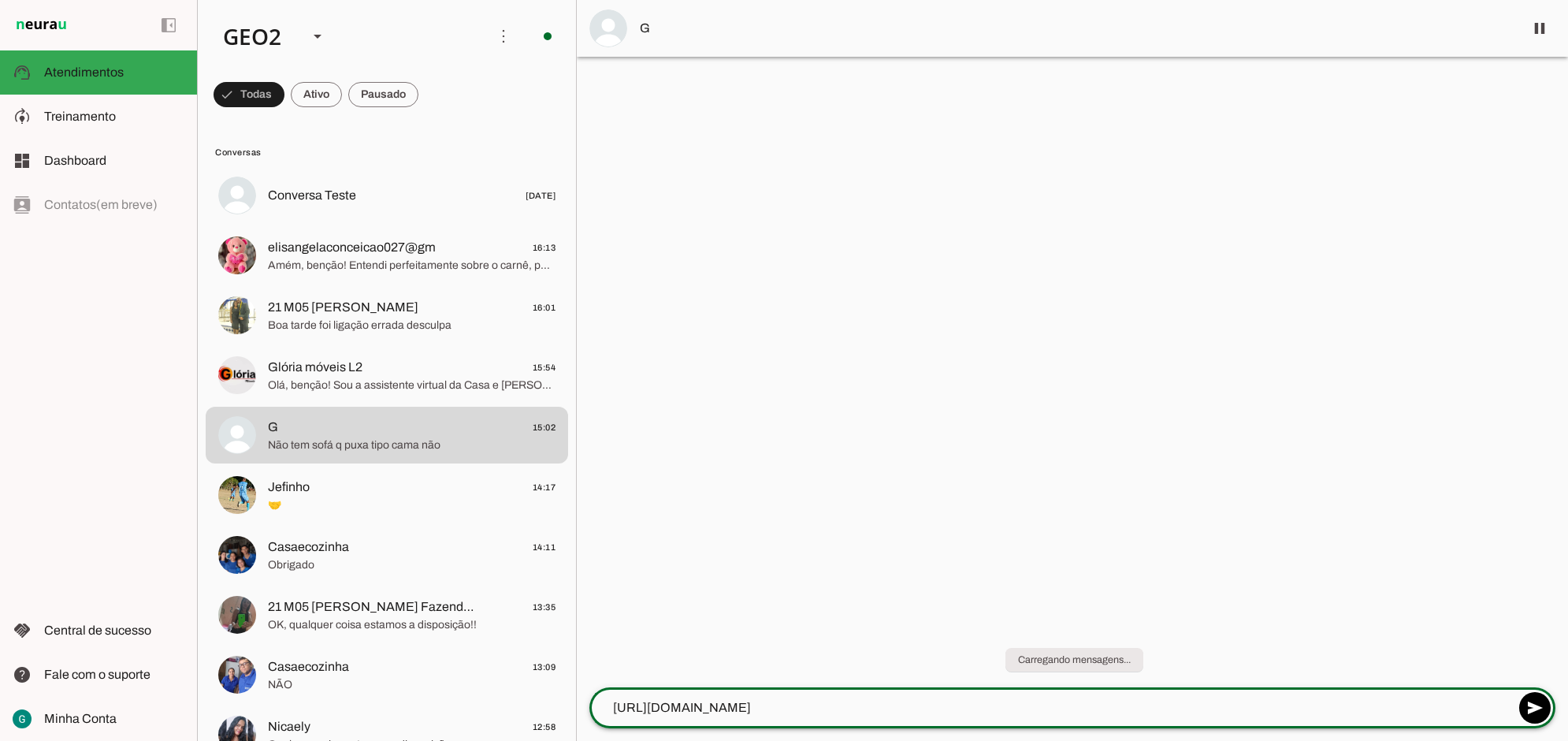
scroll to position [0, 0]
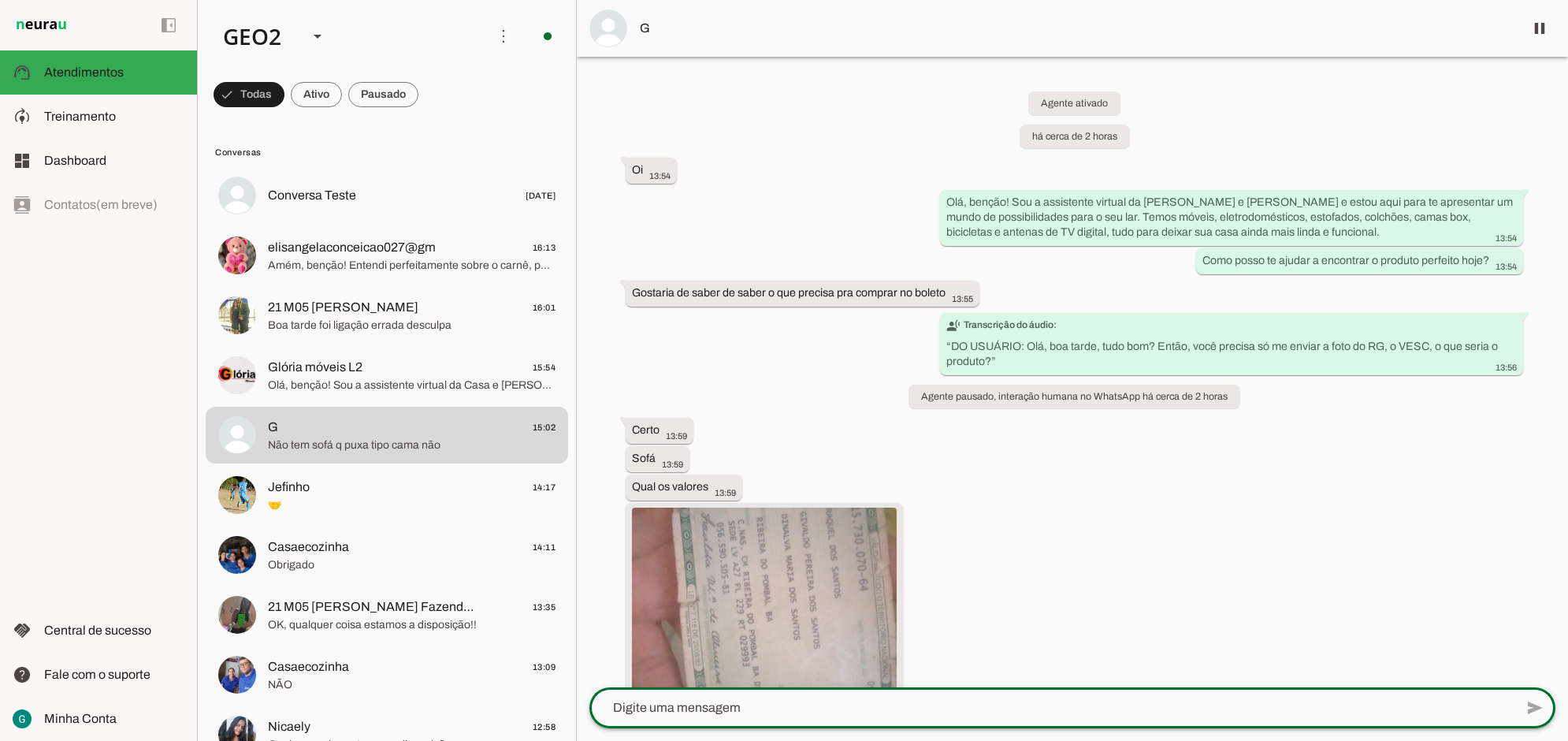
drag, startPoint x: 1482, startPoint y: 510, endPoint x: 1498, endPoint y: 525, distance: 21.9
click at [1498, 525] on div "Agente ativado há cerca de 2 horas Oi 13:54 Olá, benção! Sou a assistente virtu…" at bounding box center [1072, 372] width 991 height 630
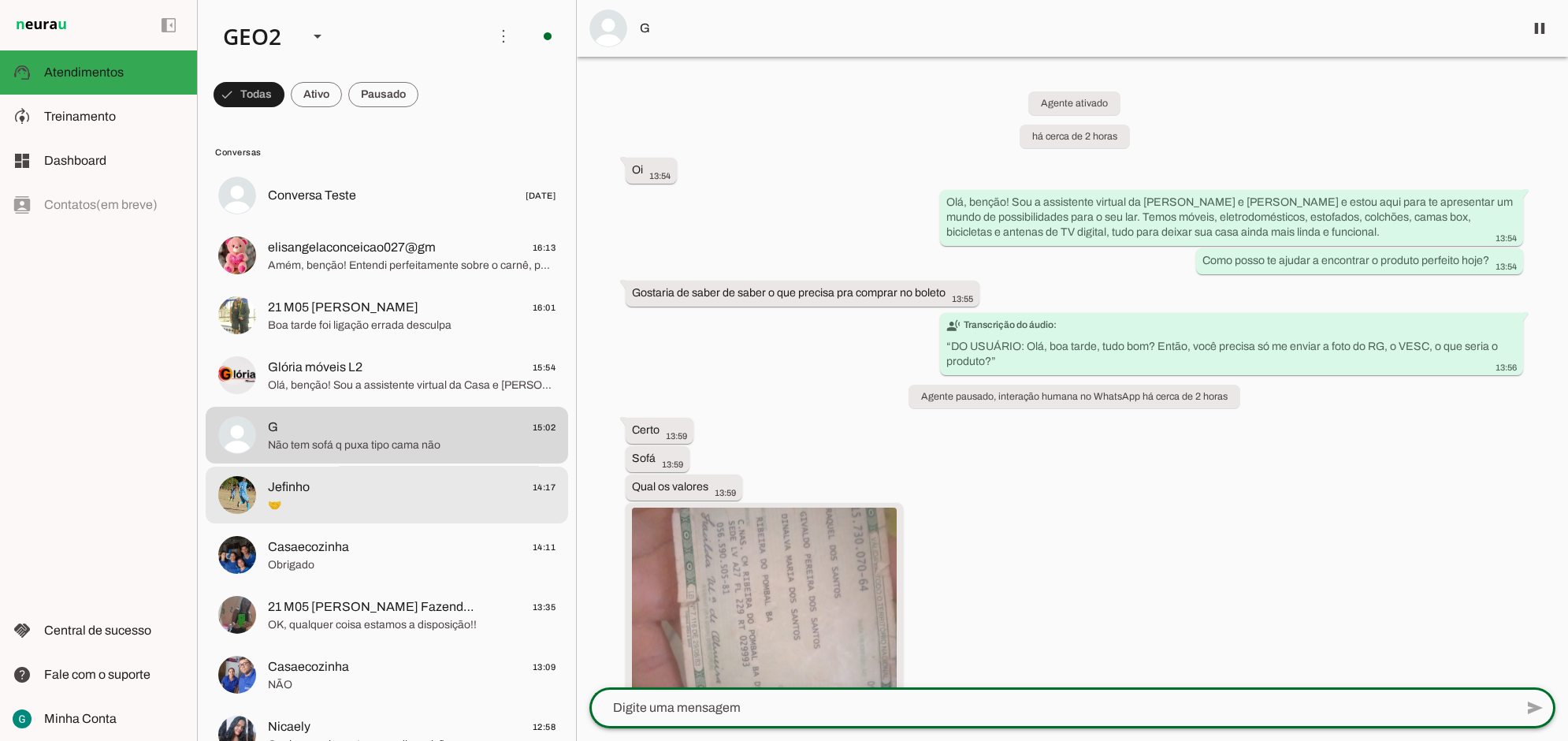
click at [290, 497] on span "🤝" at bounding box center [412, 504] width 288 height 16
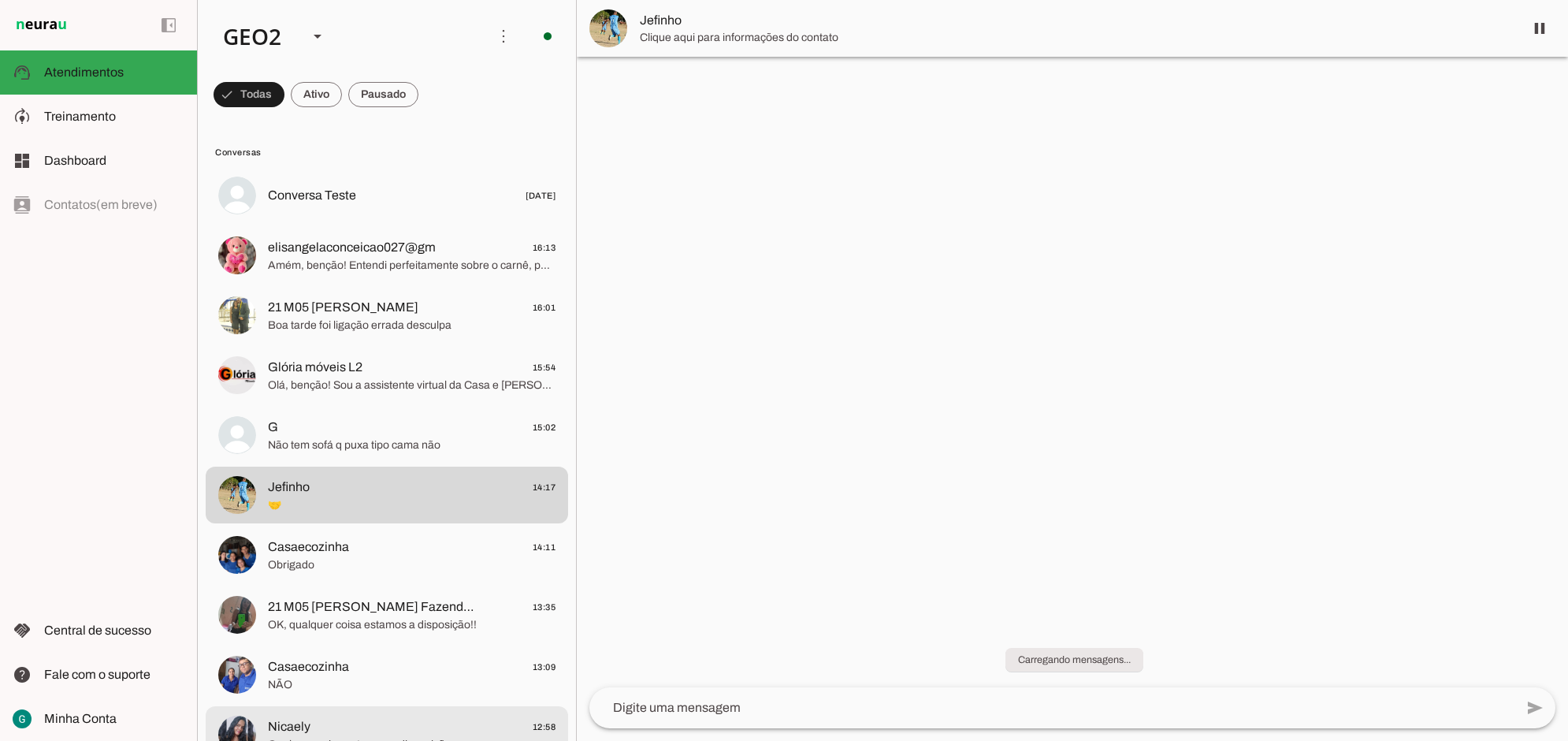
scroll to position [296, 0]
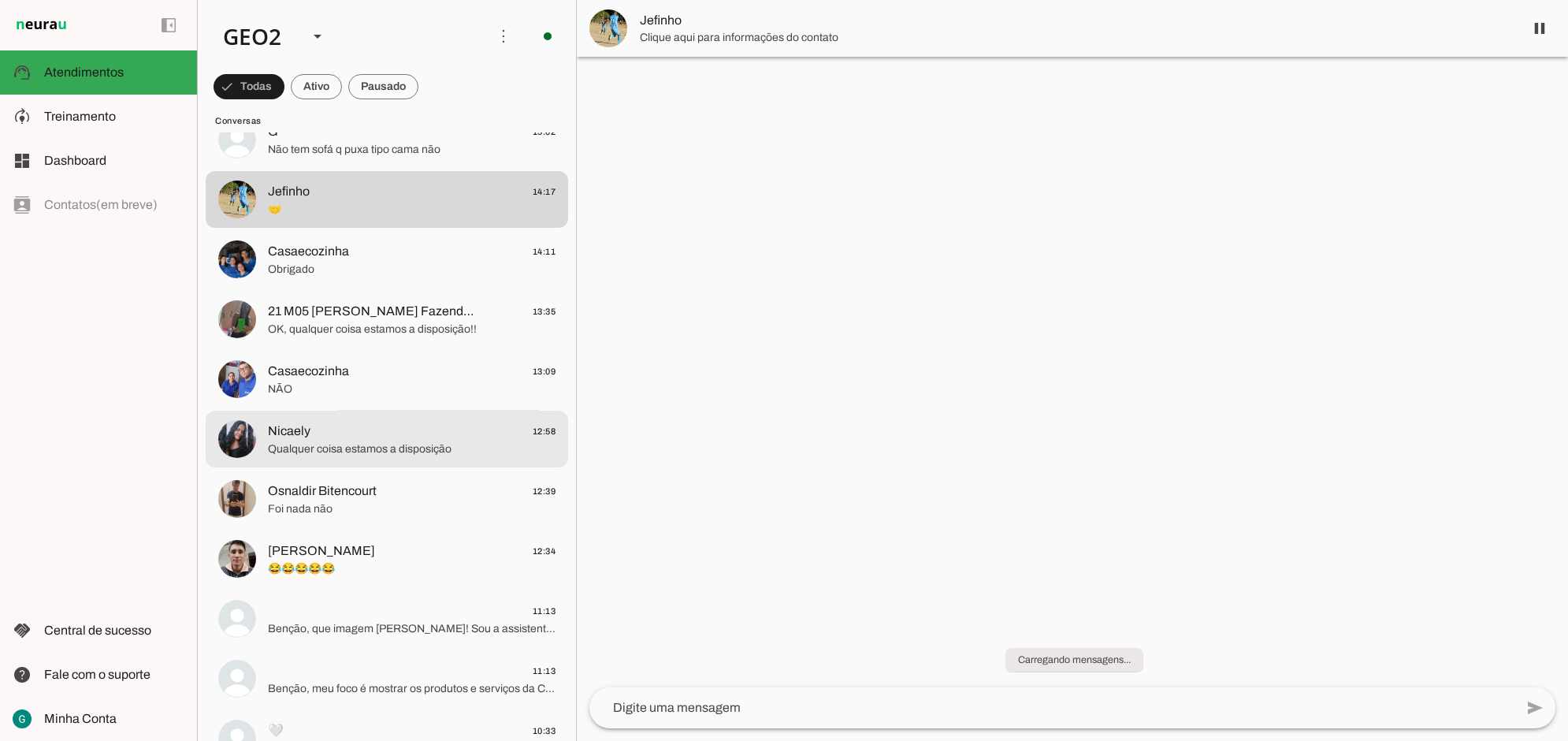
click at [306, 437] on span "Nicaely" at bounding box center [290, 431] width 43 height 19
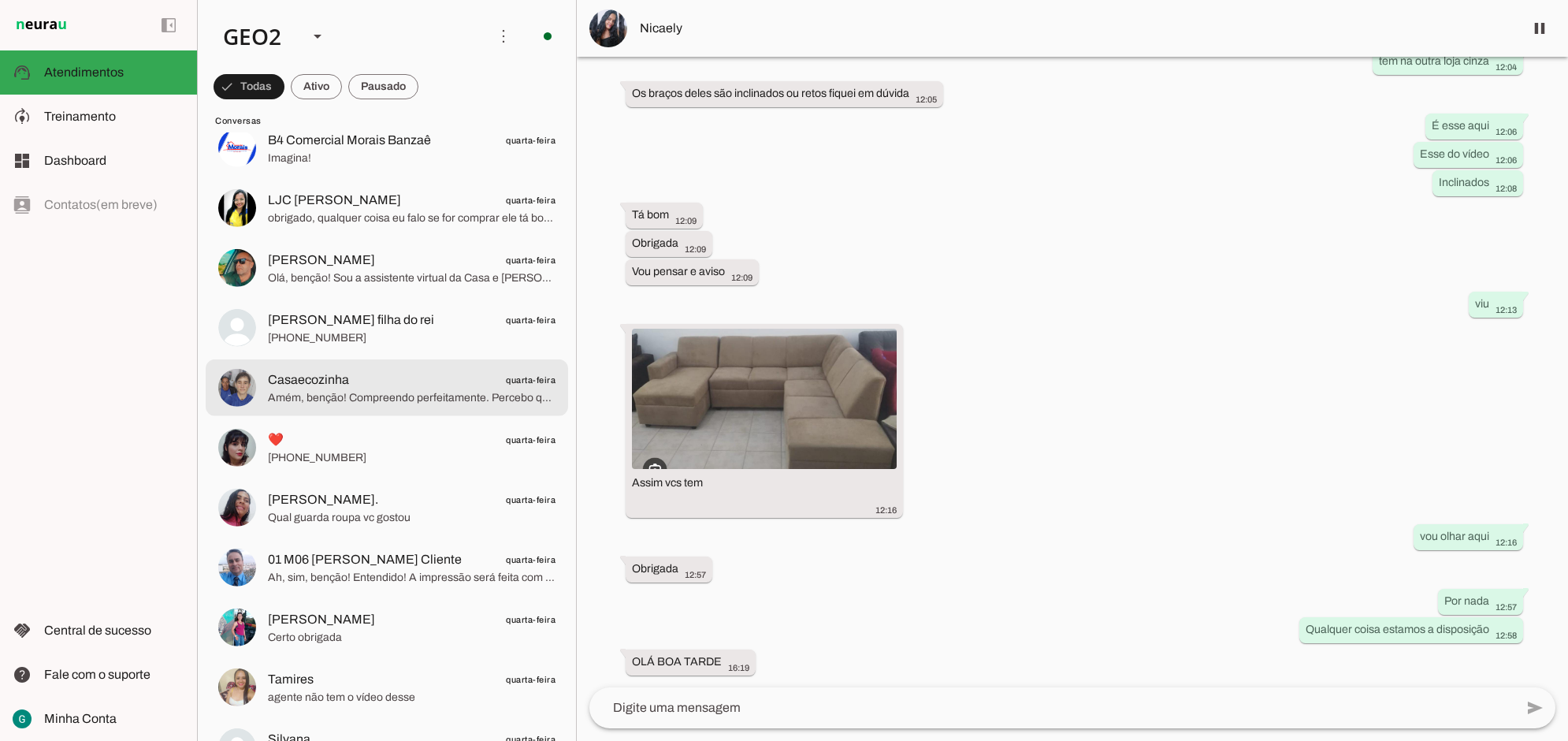
scroll to position [1379, 0]
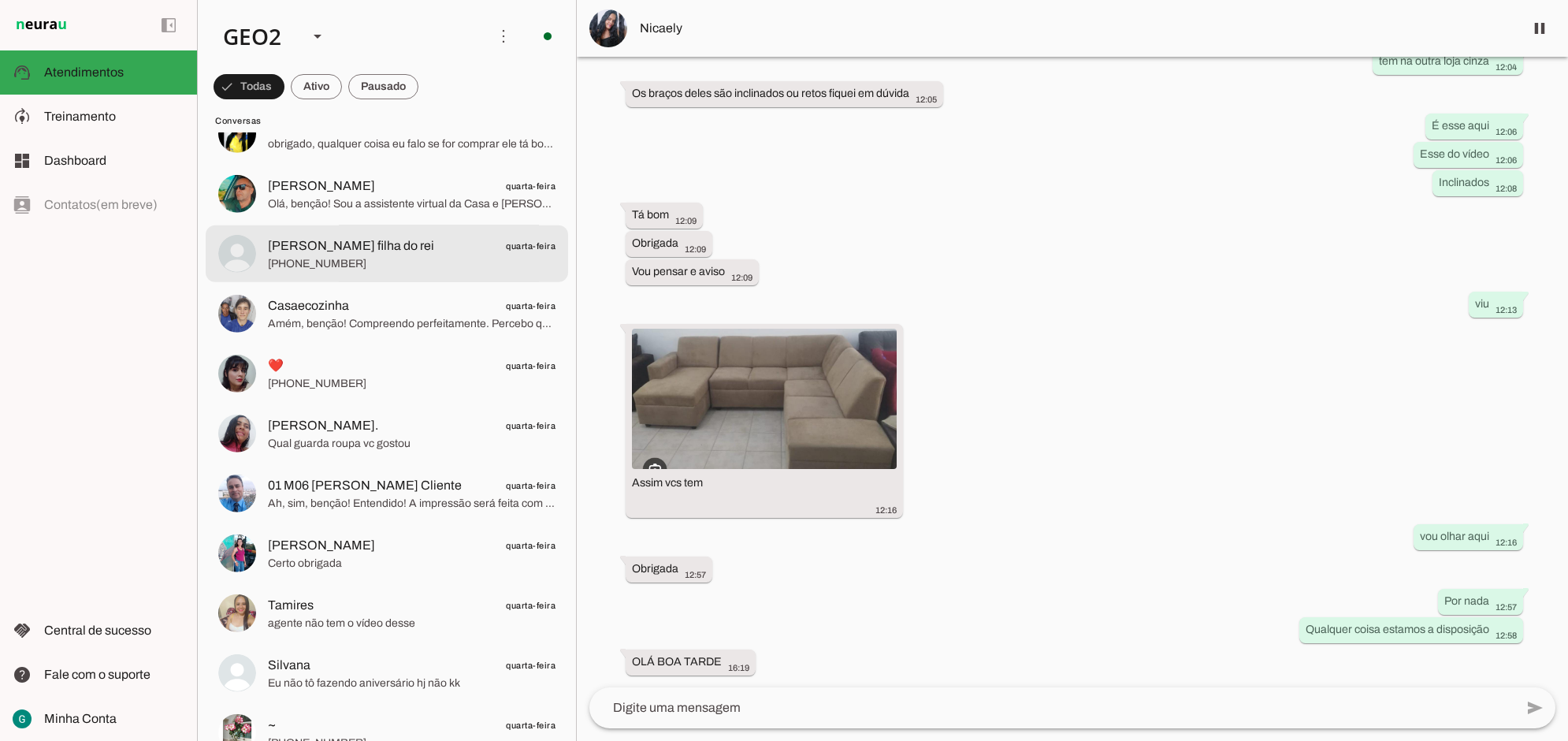
click at [325, 244] on span "[PERSON_NAME] filha do rei" at bounding box center [351, 246] width 166 height 19
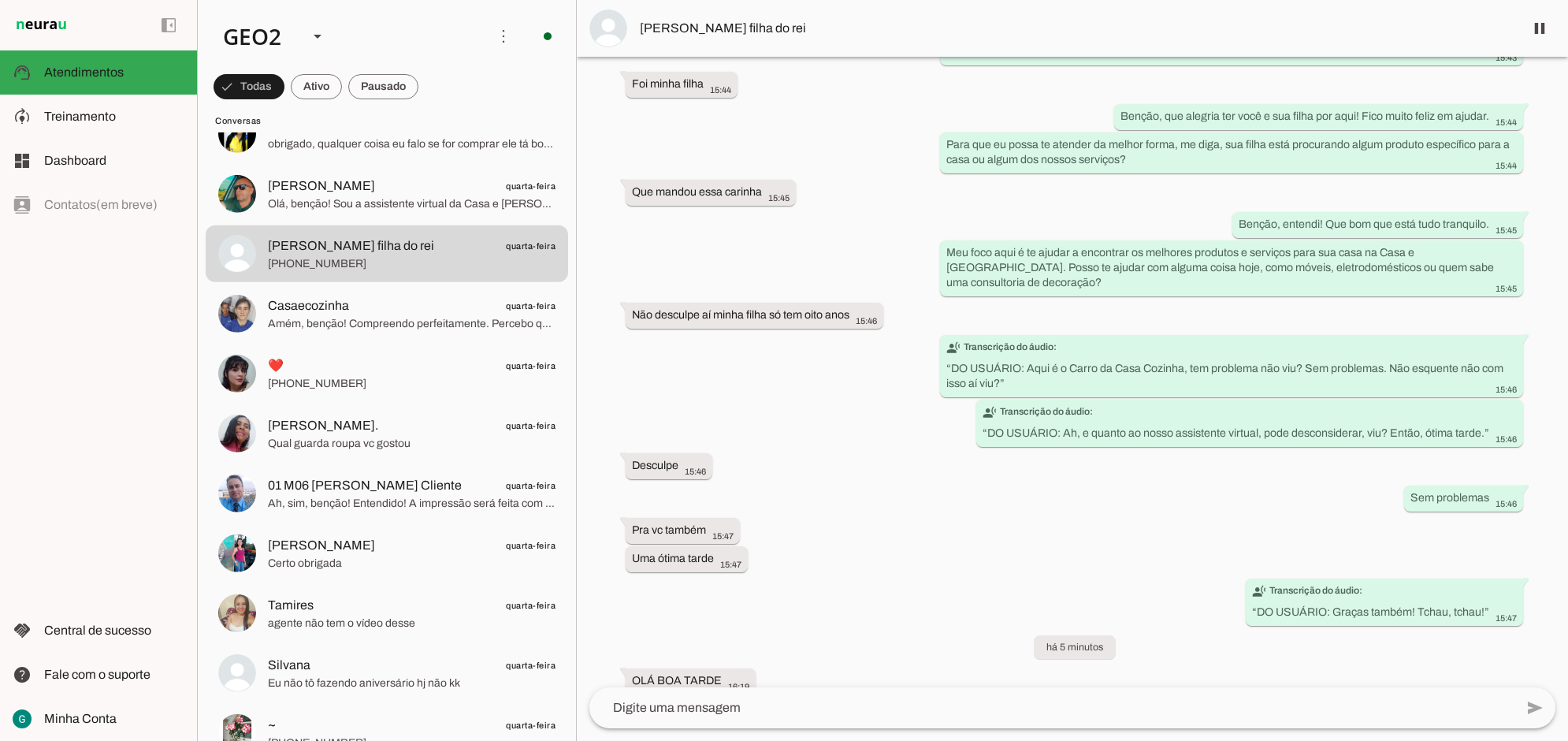
scroll to position [2925, 0]
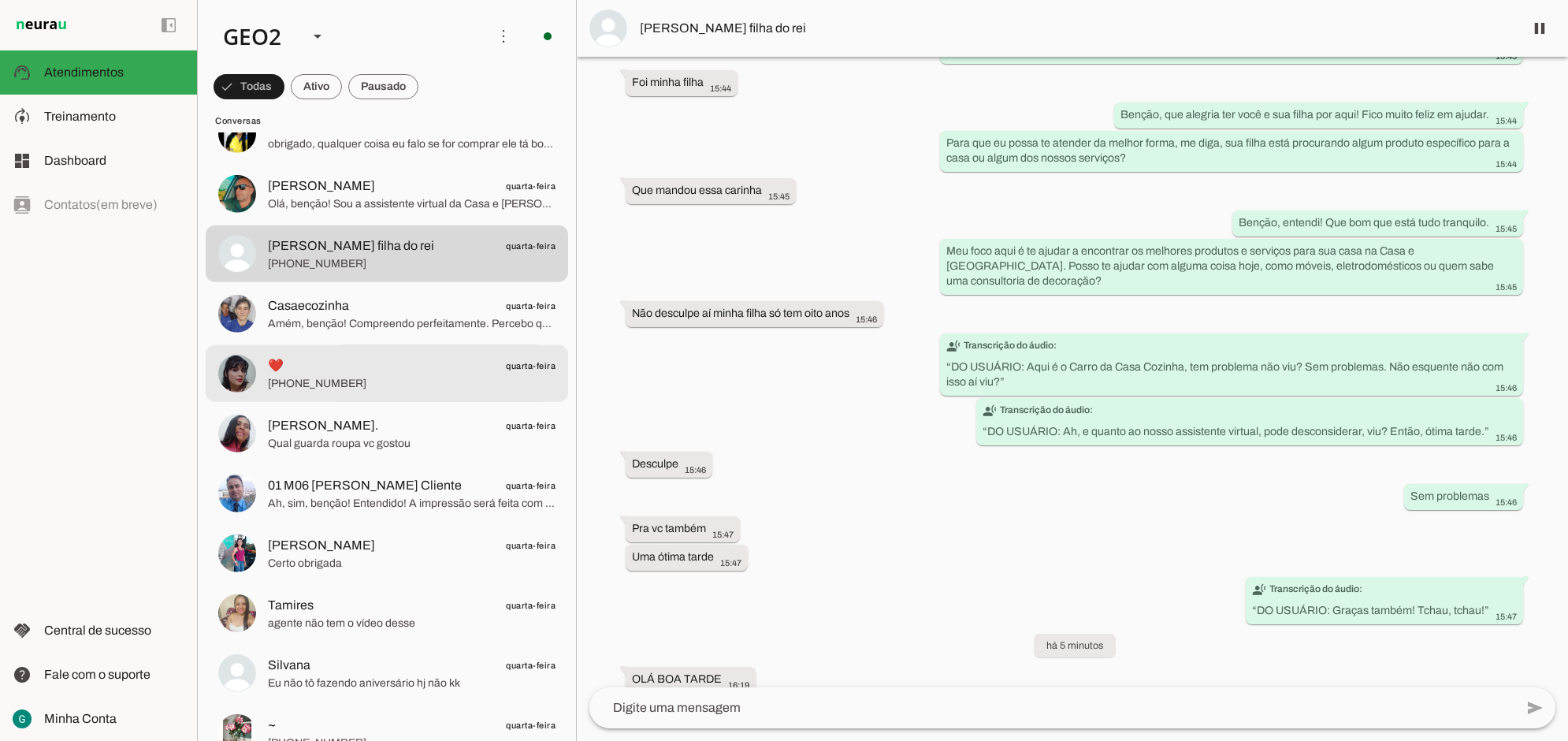
click at [308, 364] on span "❤️ quarta-feira" at bounding box center [412, 365] width 288 height 20
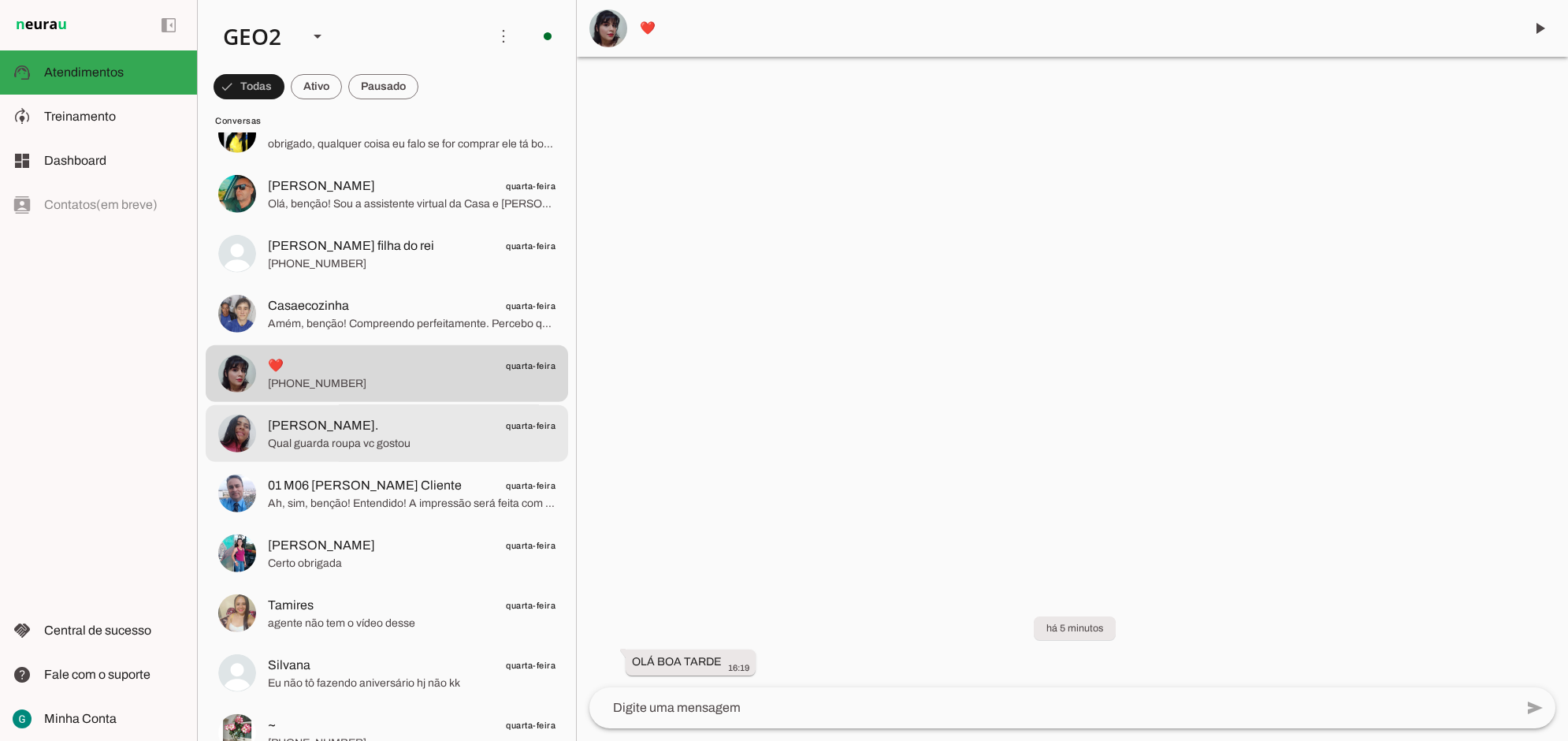
click at [343, 435] on span "Qual guarda roupa vc gostou" at bounding box center [412, 443] width 288 height 16
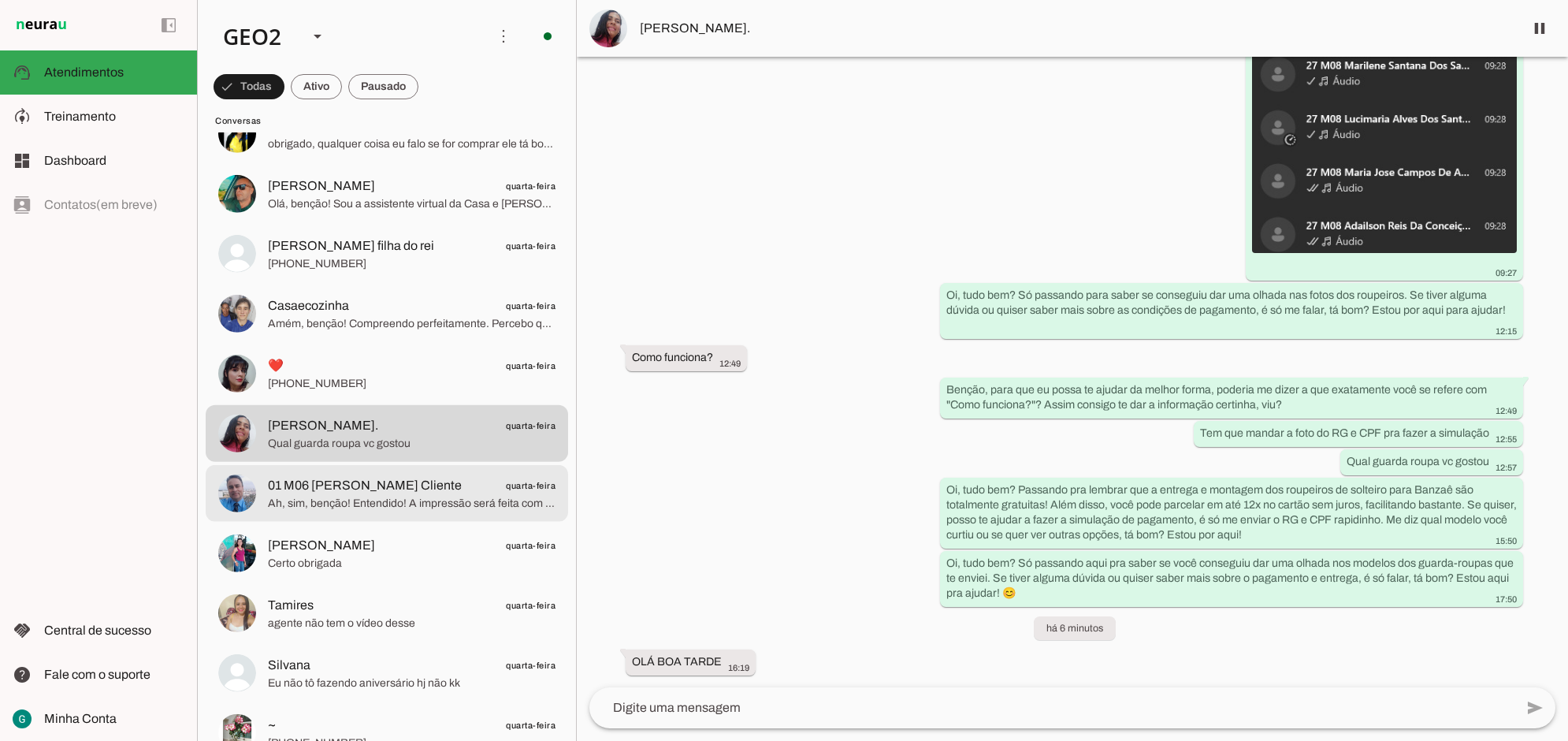
scroll to position [1674, 0]
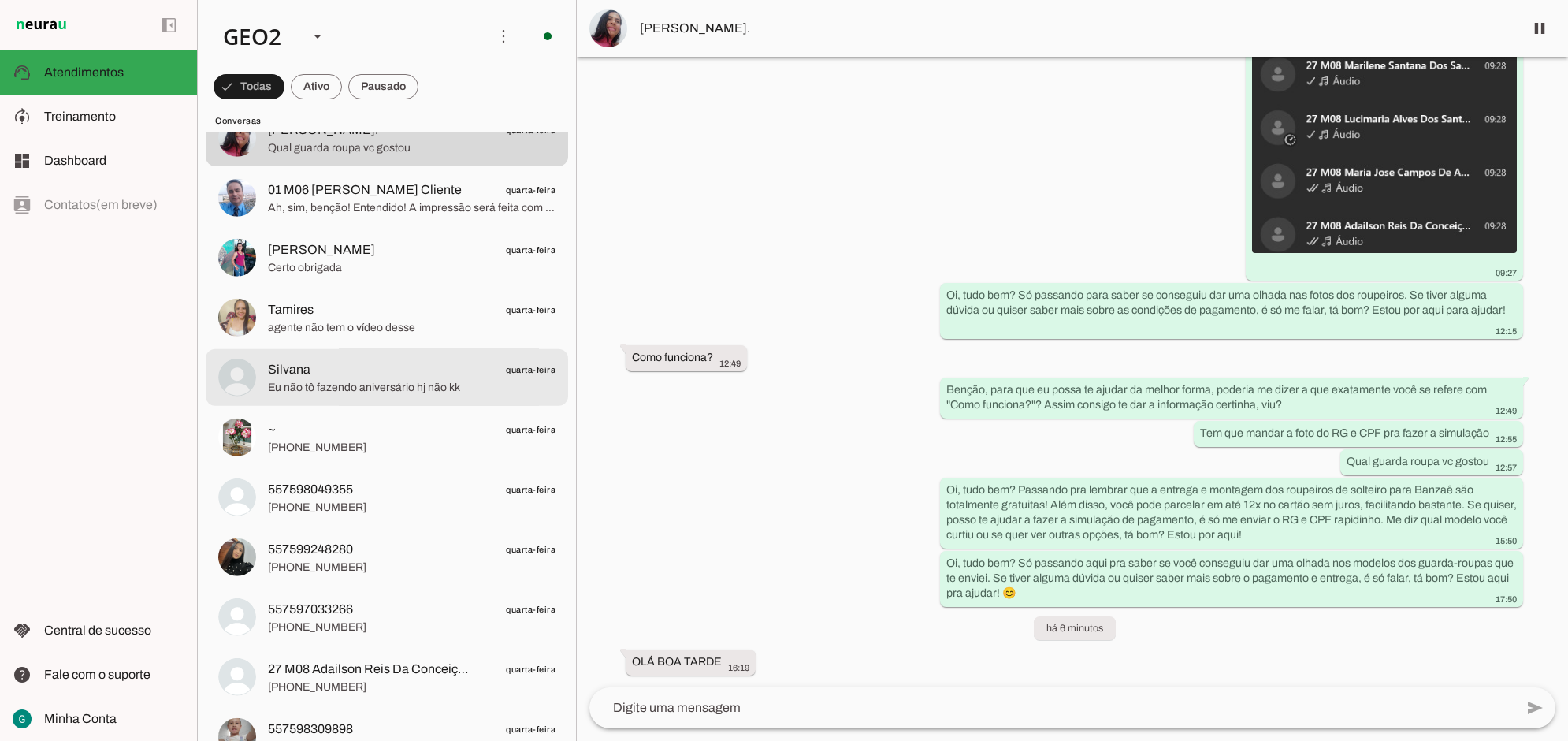
click at [349, 383] on span "Eu não tô fazendo aniversário hj não kk" at bounding box center [412, 387] width 288 height 16
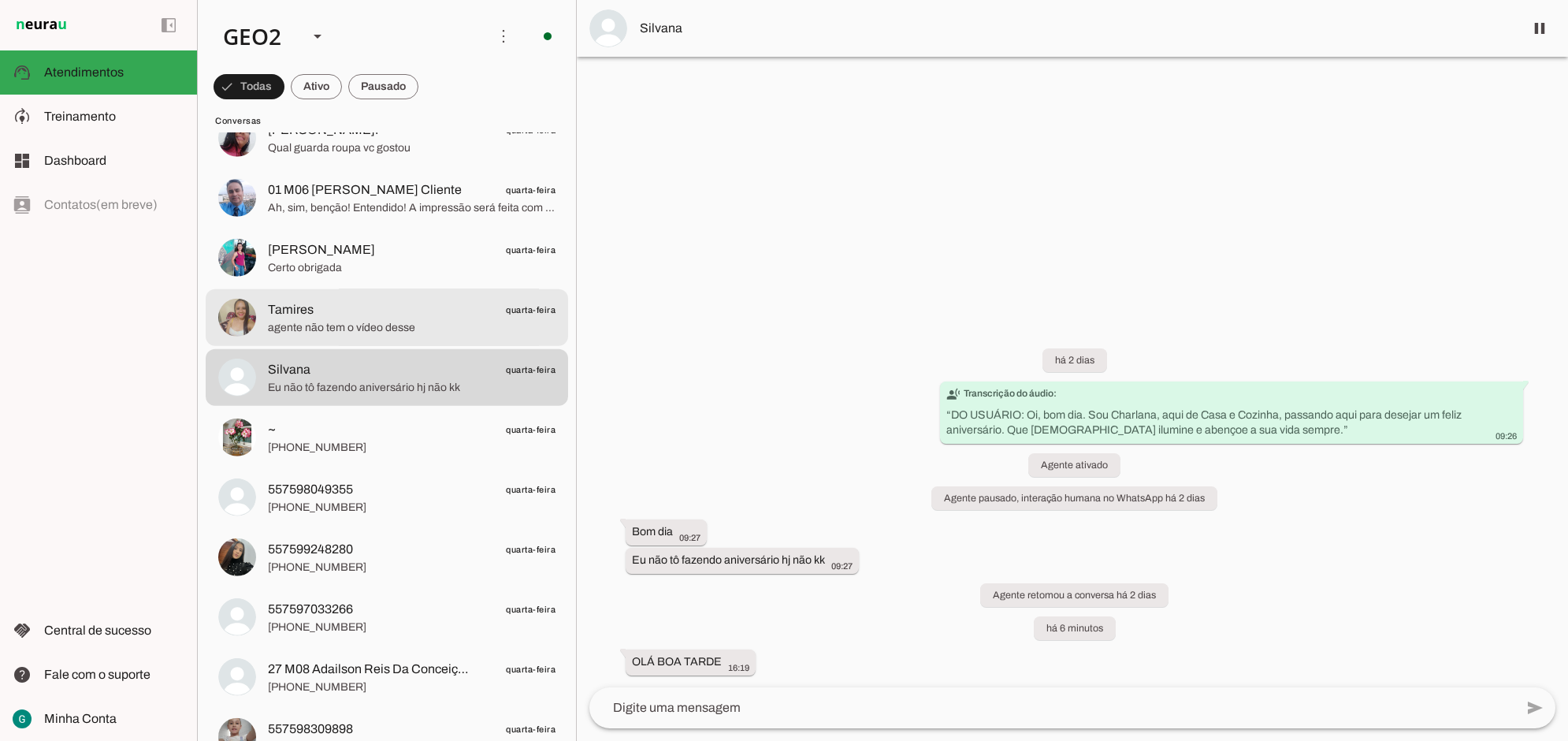
click at [294, 319] on span "agente não tem o vídeo desse" at bounding box center [412, 327] width 288 height 16
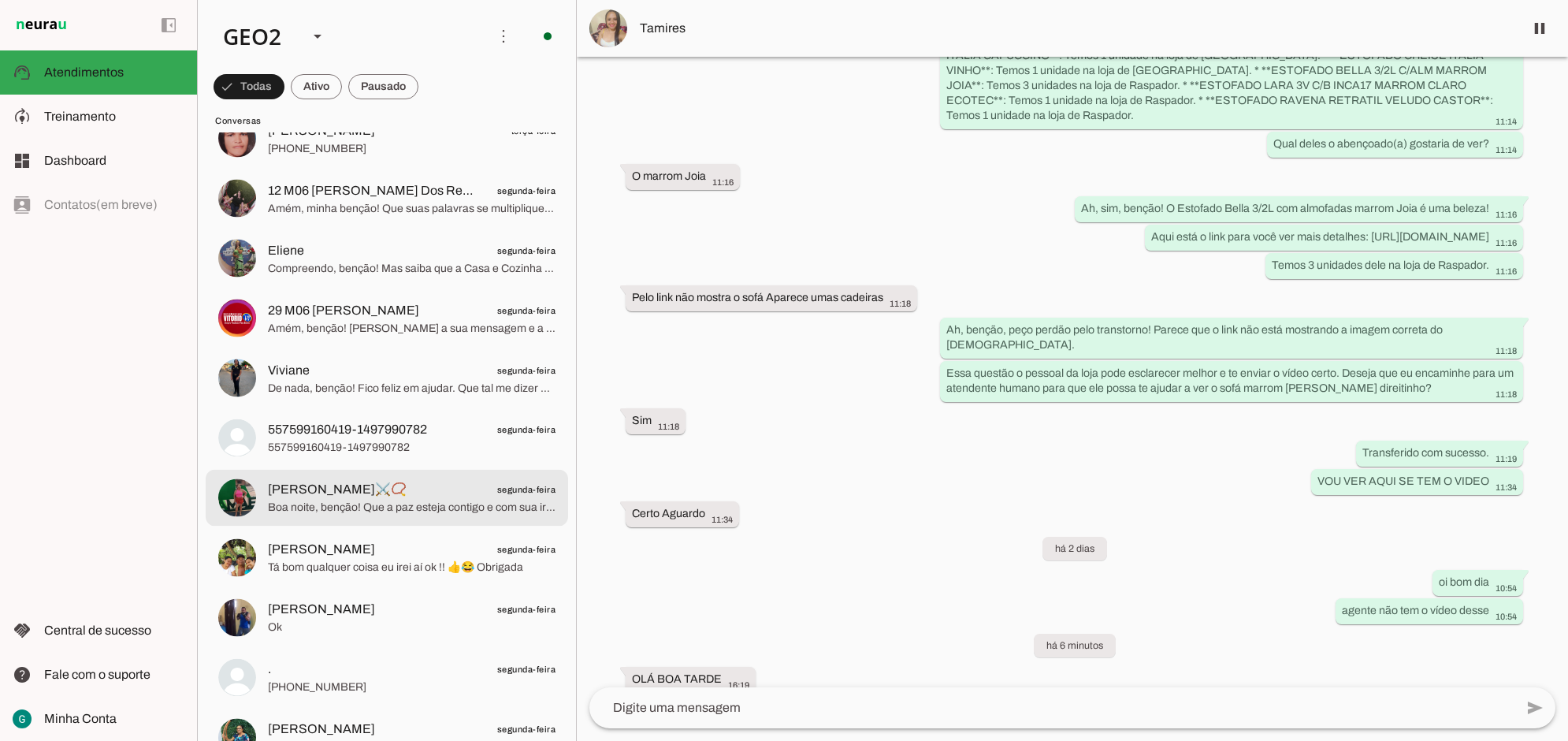
scroll to position [3743, 0]
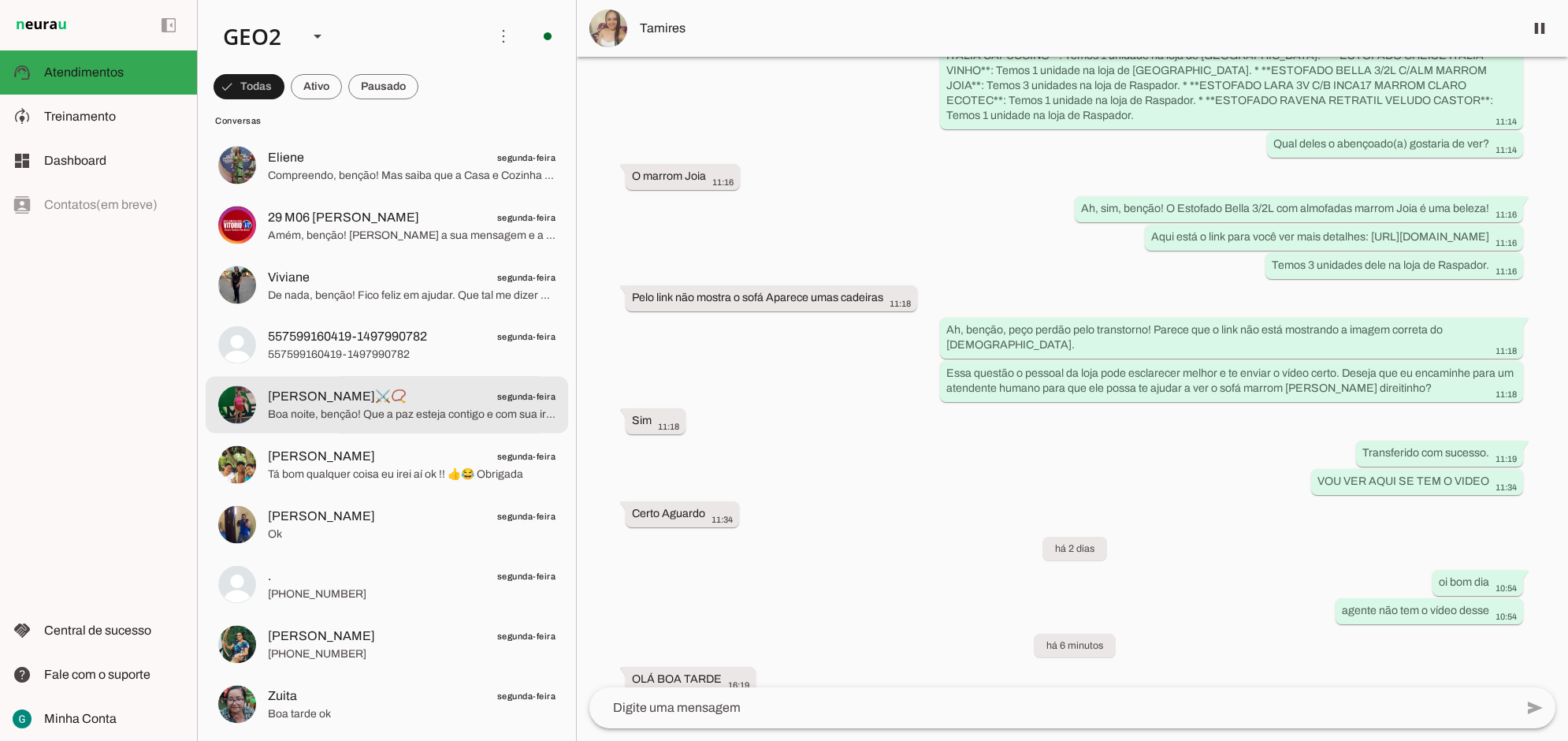
click at [411, 419] on span "Boa noite, benção! Que a paz esteja contigo e com sua irmã. Fico aqui à disposi…" at bounding box center [412, 414] width 288 height 16
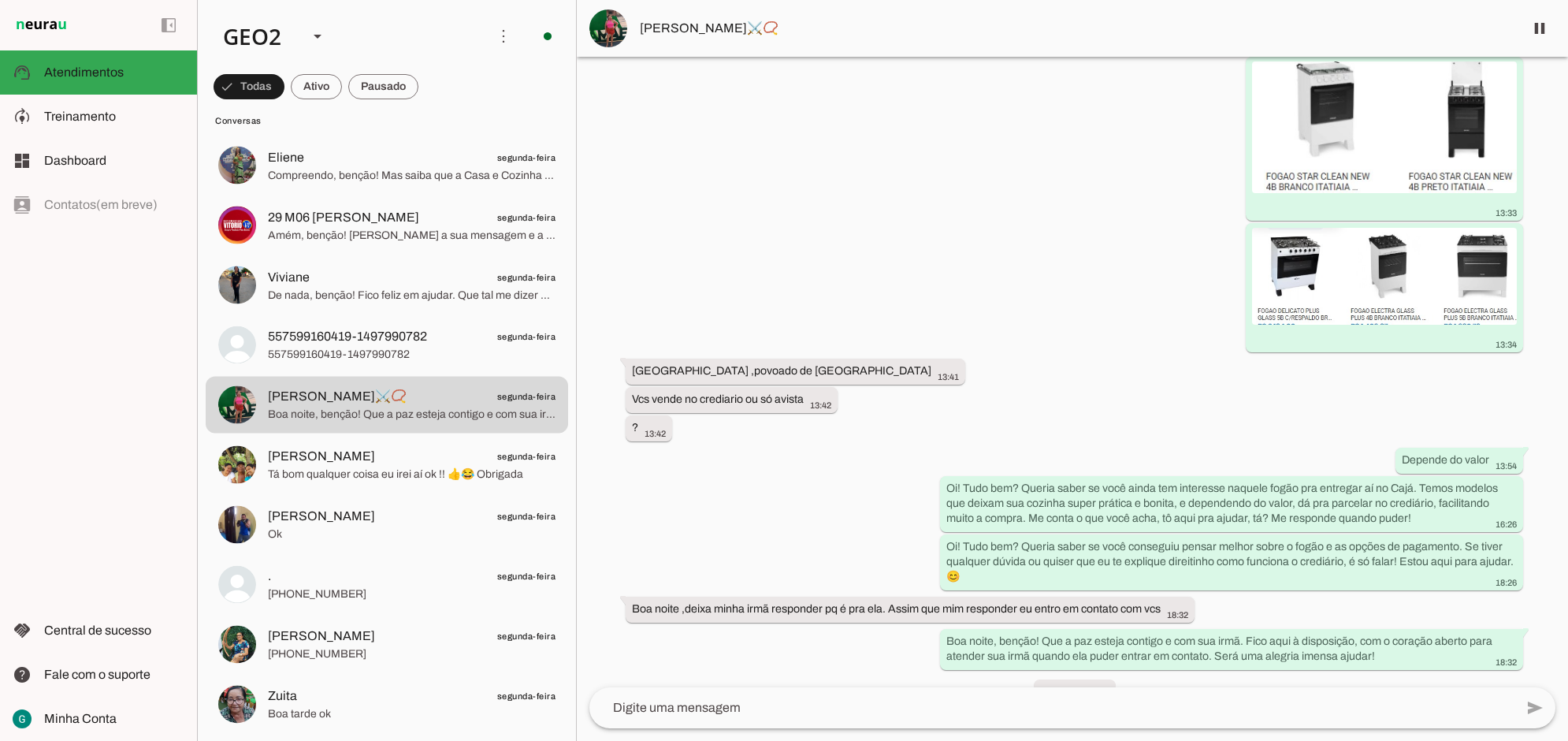
scroll to position [1518, 0]
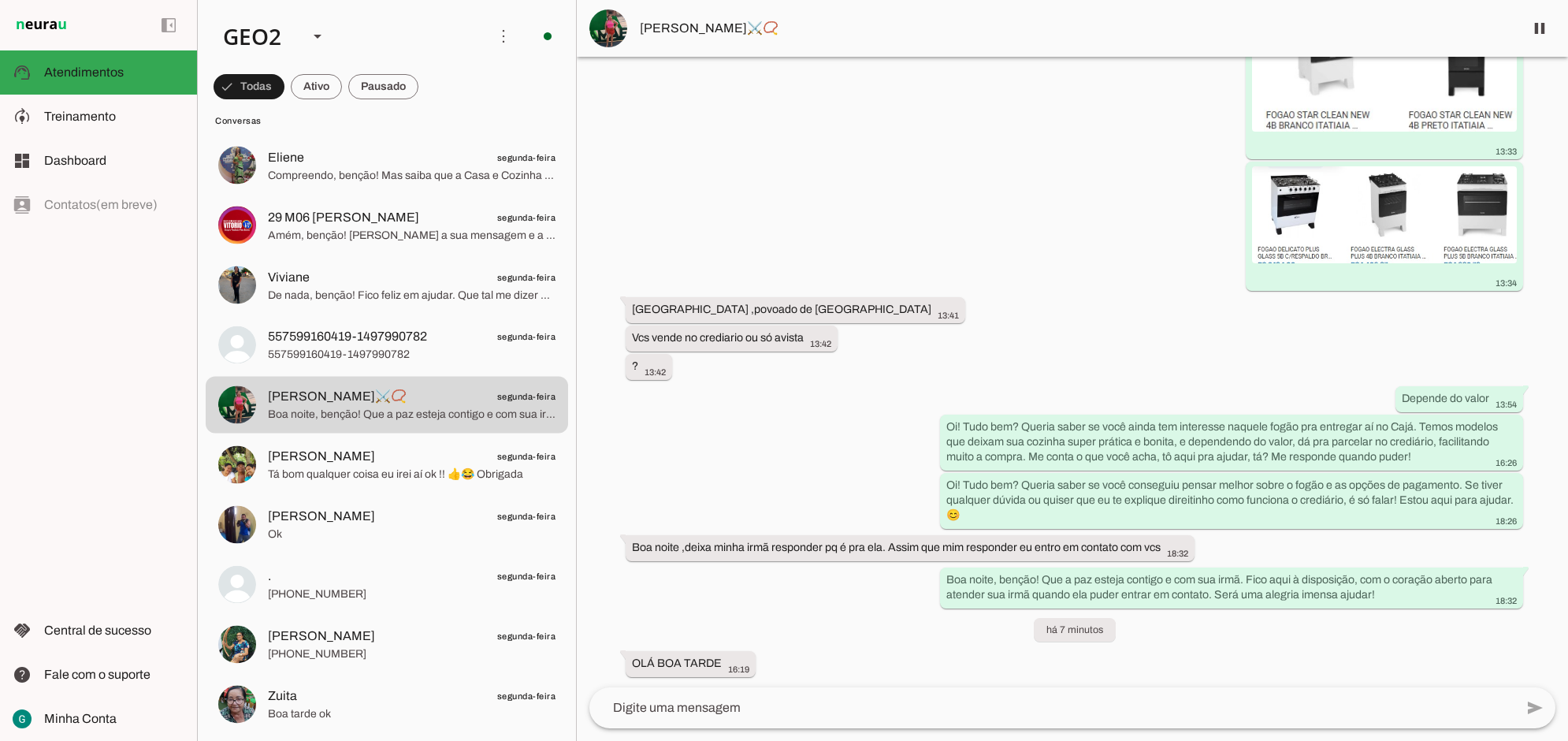
click at [864, 617] on div "Agente ativado Agente pausado, interação humana no WhatsApp há 4 dias Agente at…" at bounding box center [1072, 372] width 991 height 630
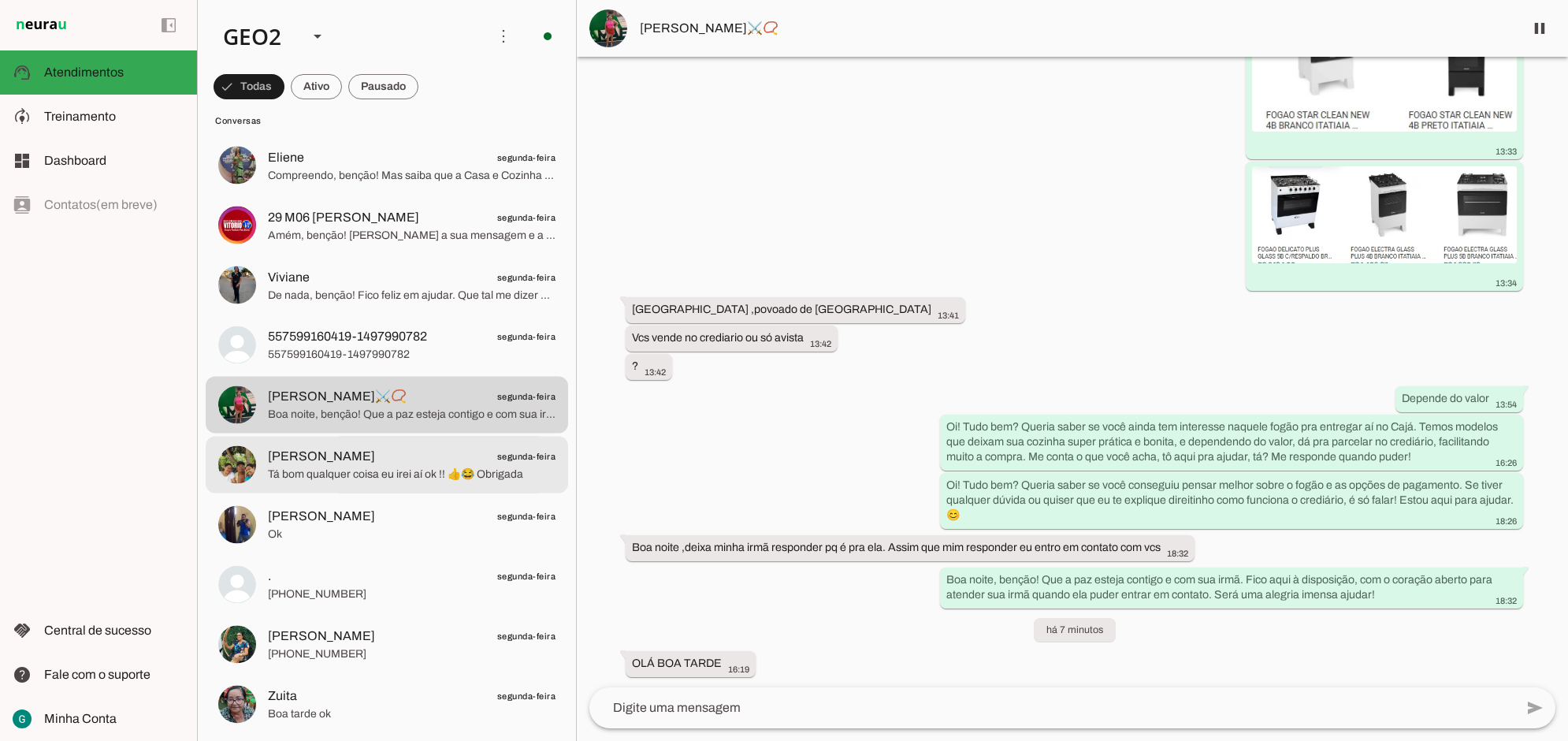
click at [293, 463] on span "[PERSON_NAME]" at bounding box center [322, 457] width 107 height 19
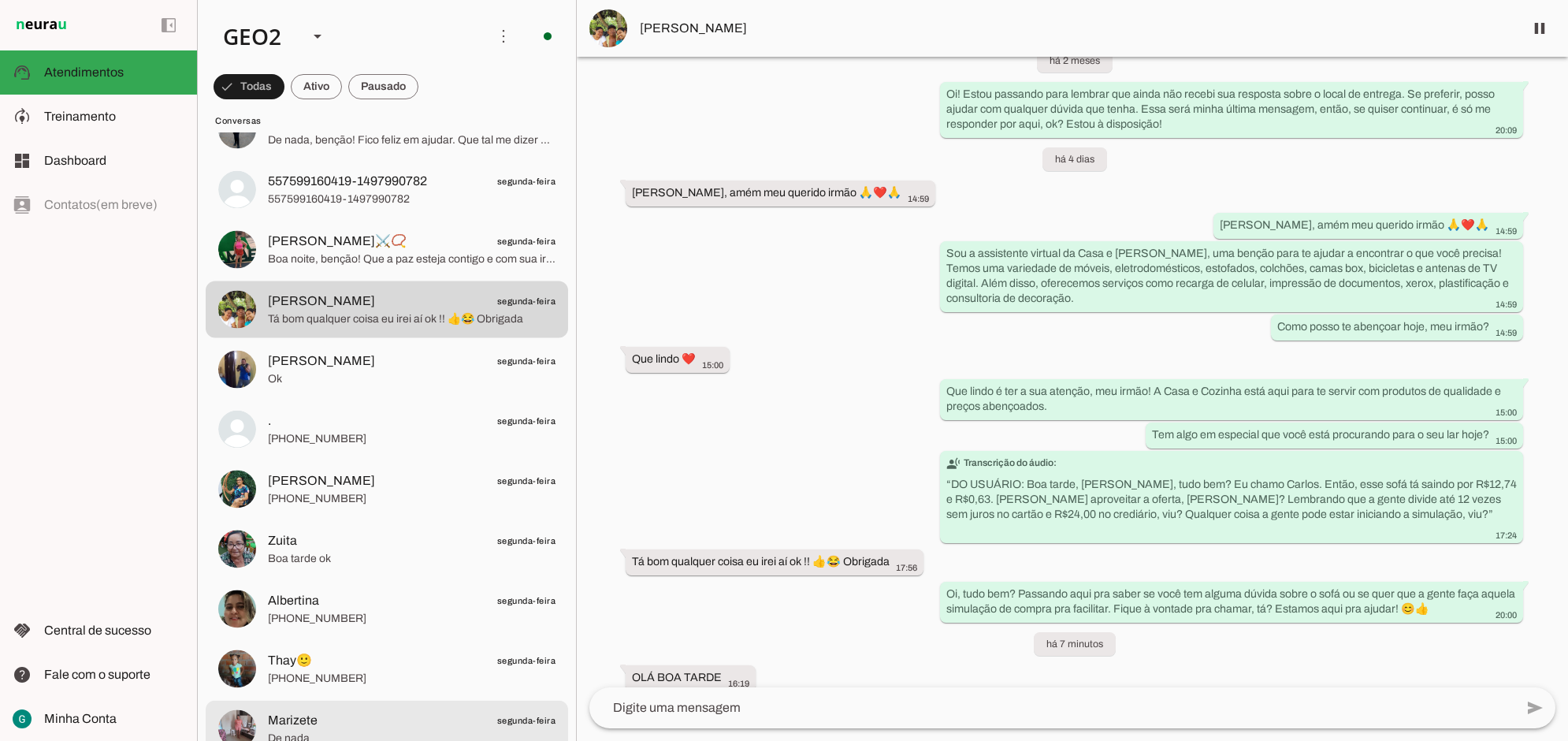
scroll to position [4039, 0]
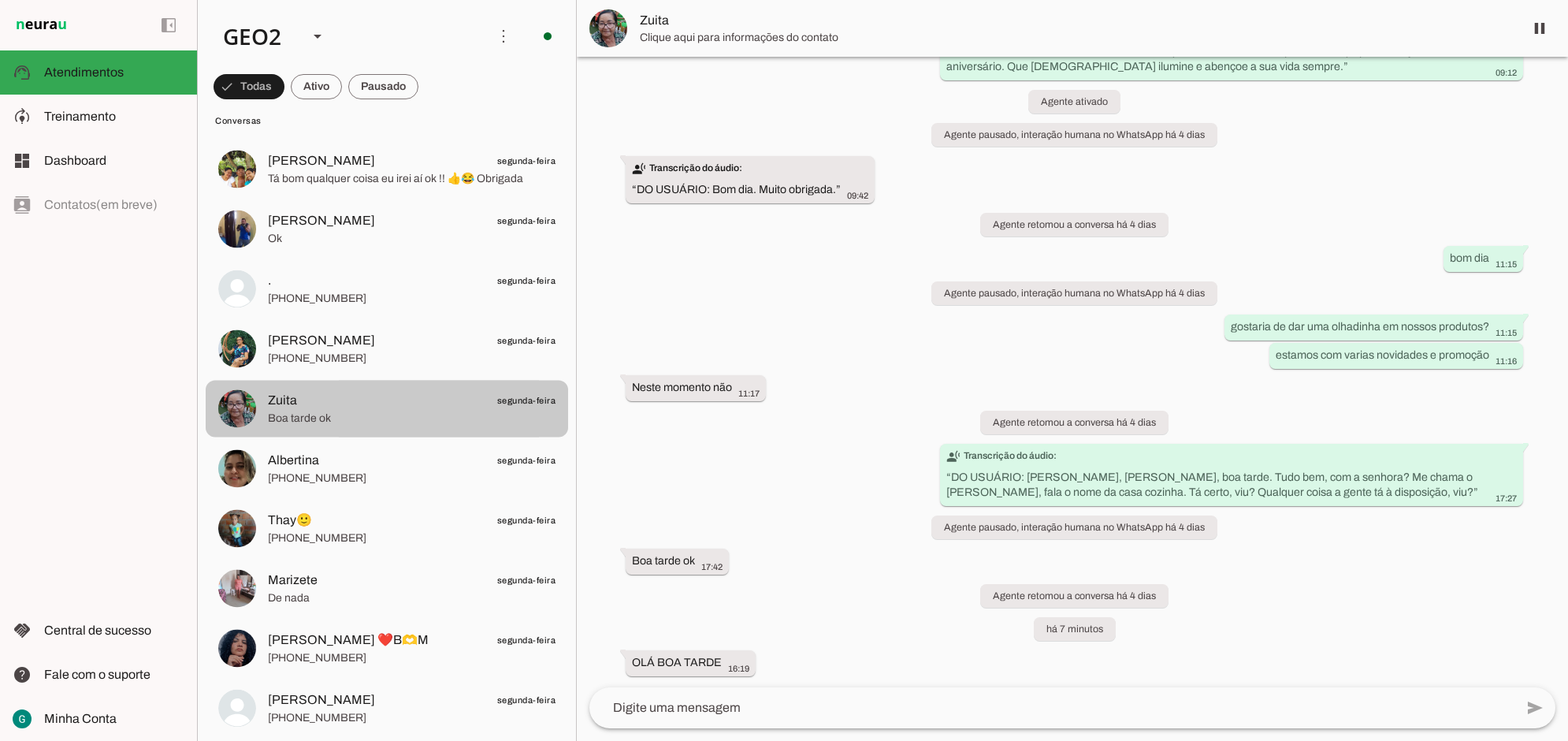
scroll to position [106, 0]
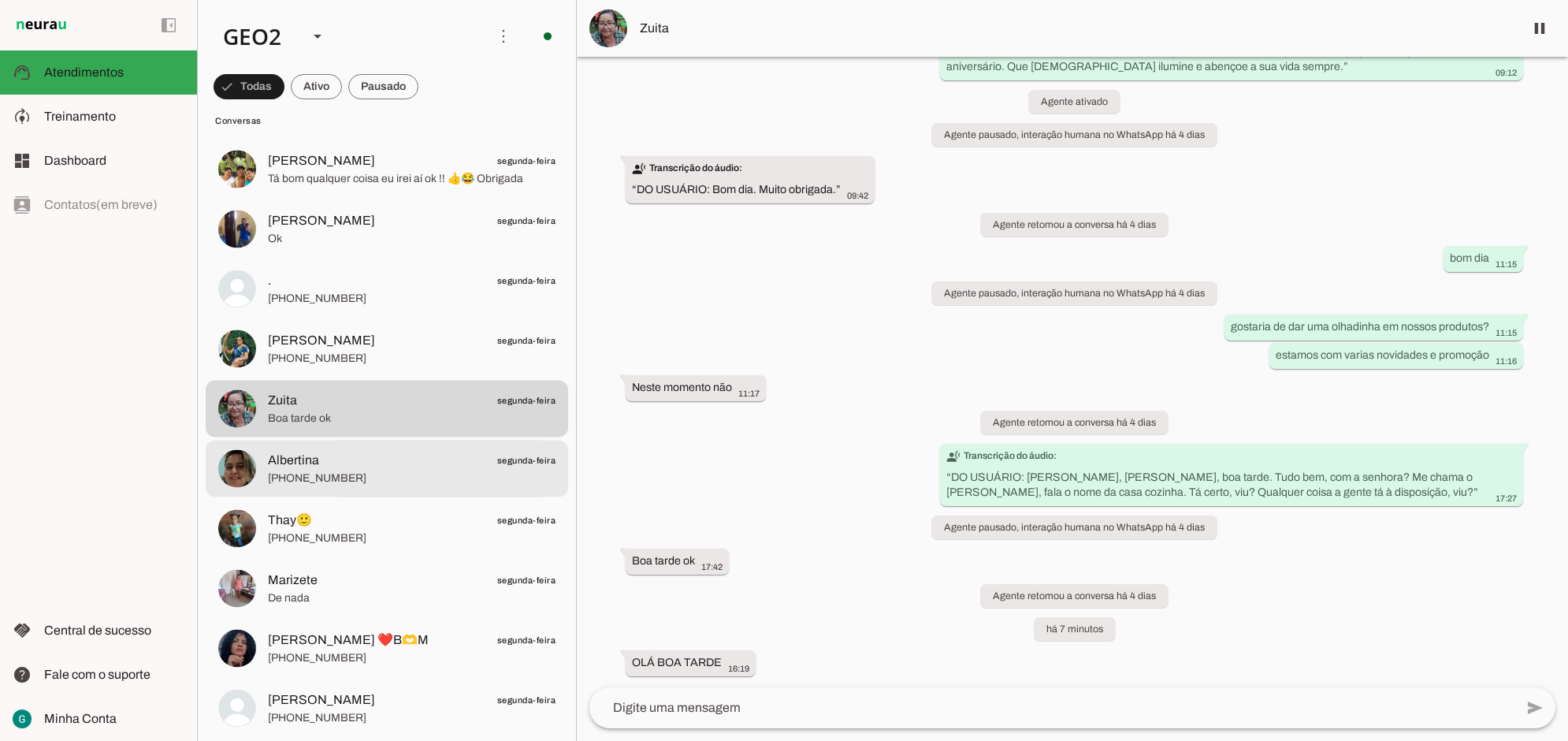
click at [279, 456] on span "Albertina" at bounding box center [294, 460] width 51 height 19
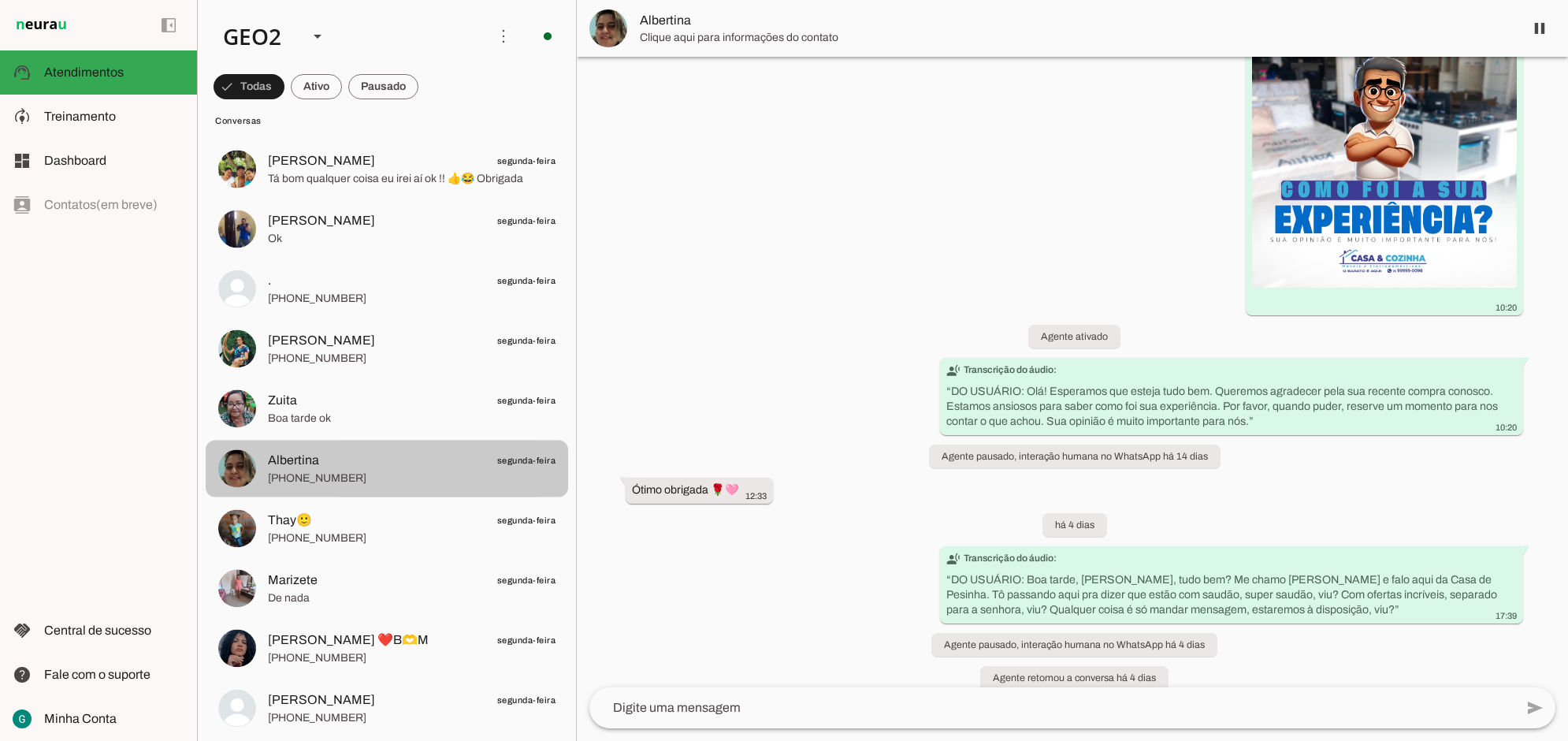
scroll to position [189, 0]
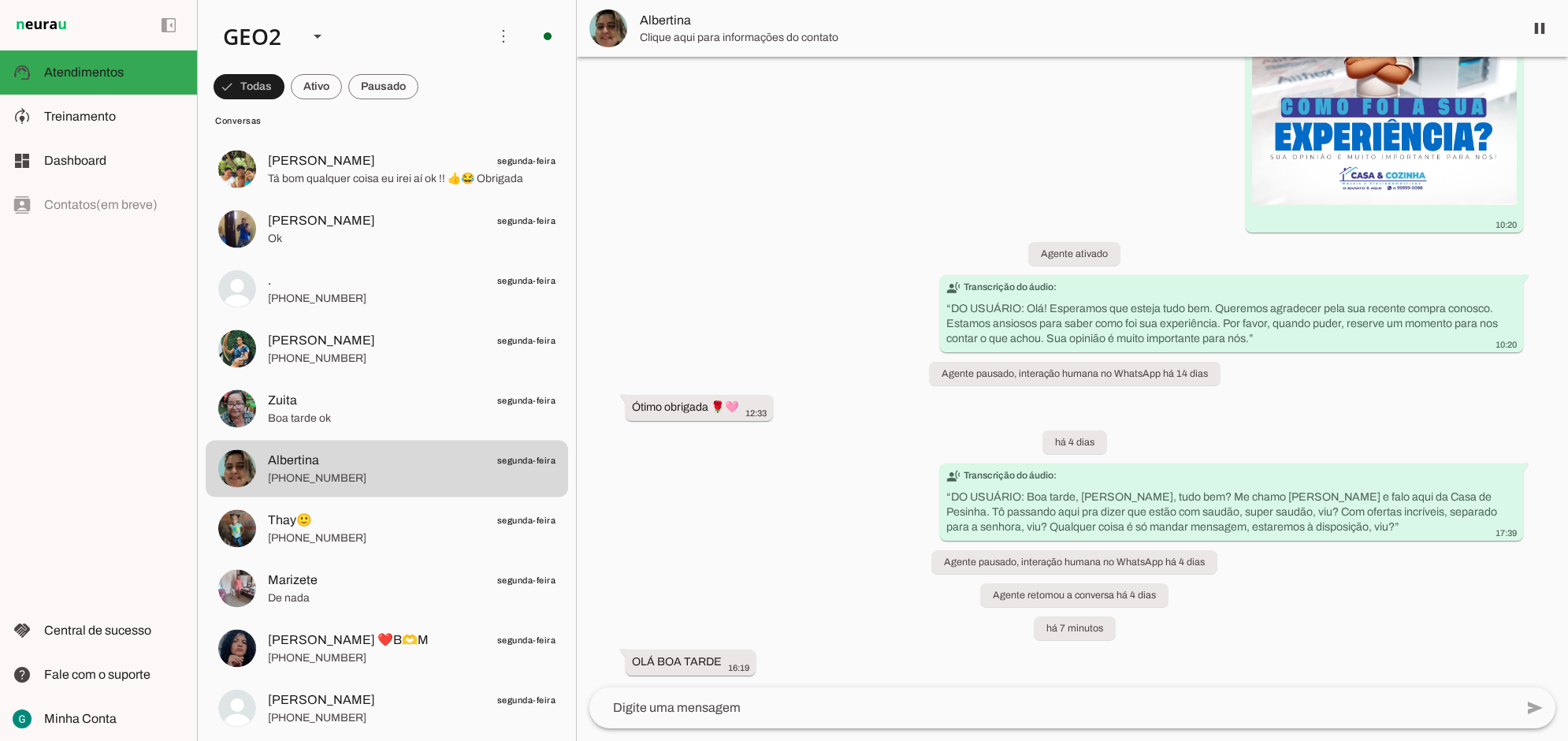
click at [732, 502] on div "há 14 dias 10:20 Agente ativado transcribe Transcrição do áudio: “ DO USUÁRIO: …" at bounding box center [1072, 372] width 991 height 630
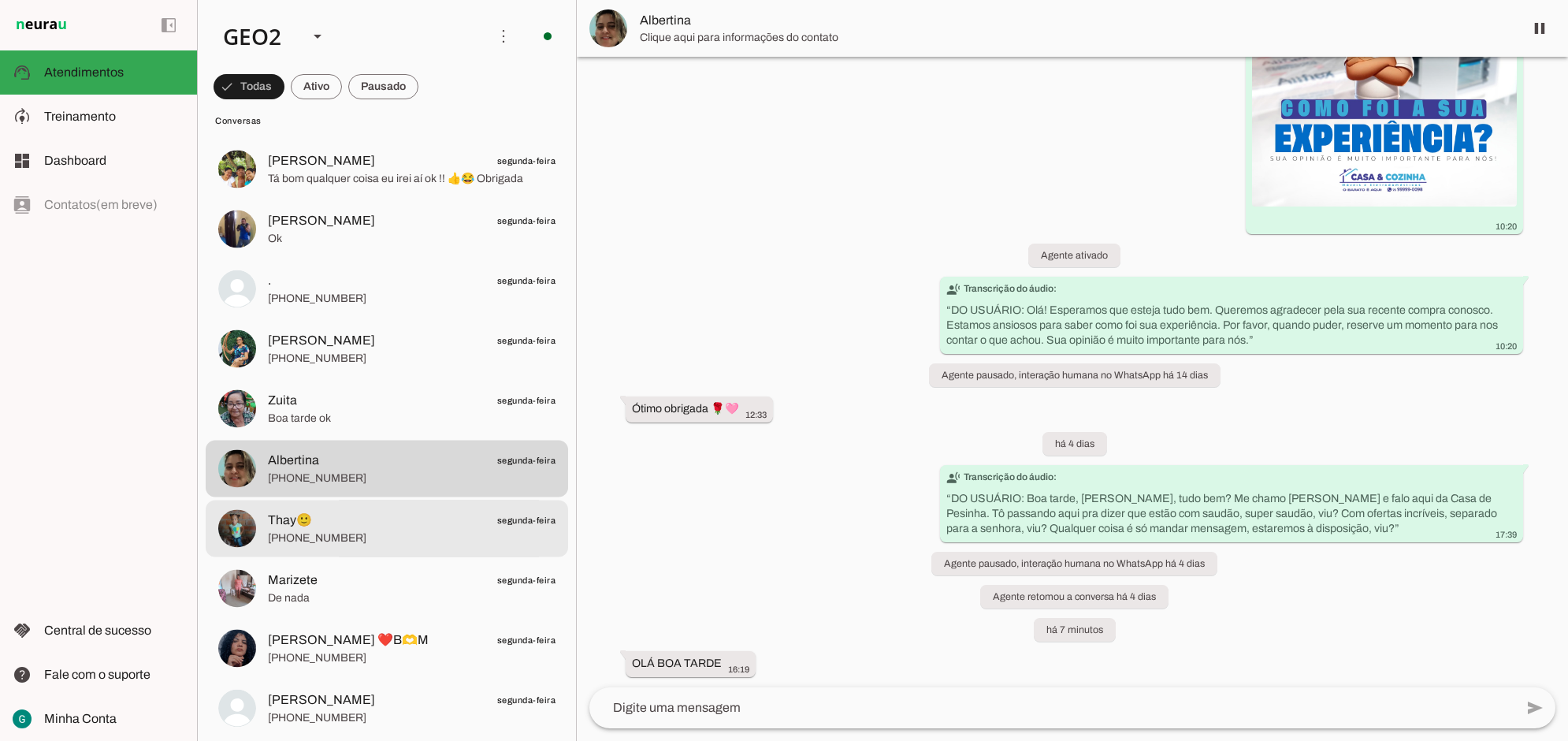
click at [323, 524] on span "Thay🙂 segunda-feira" at bounding box center [412, 520] width 288 height 20
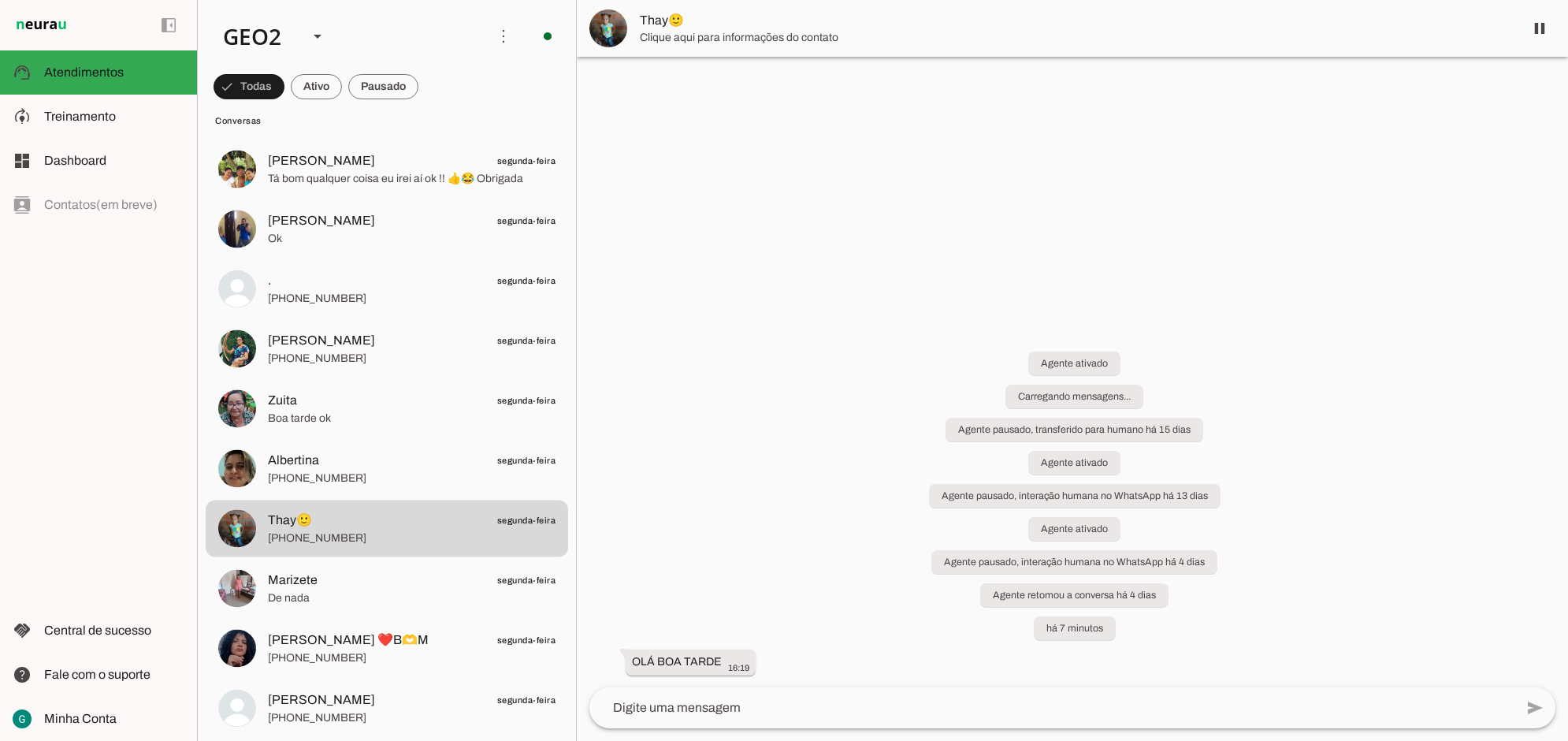
click at [806, 489] on div "Agente ativado Carregando mensagens... Agente pausado, transferido para humano …" at bounding box center [1072, 502] width 991 height 370
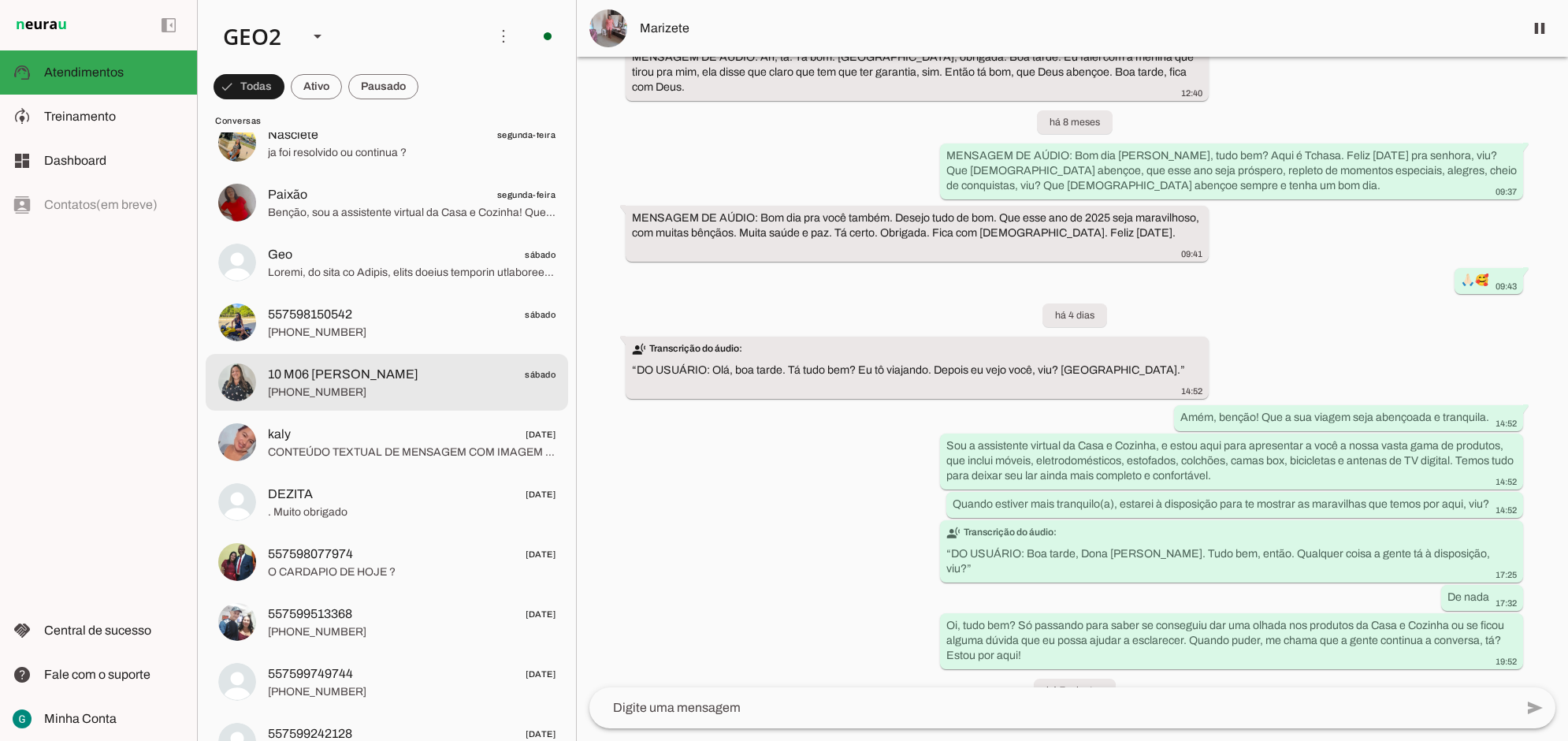
scroll to position [8176, 0]
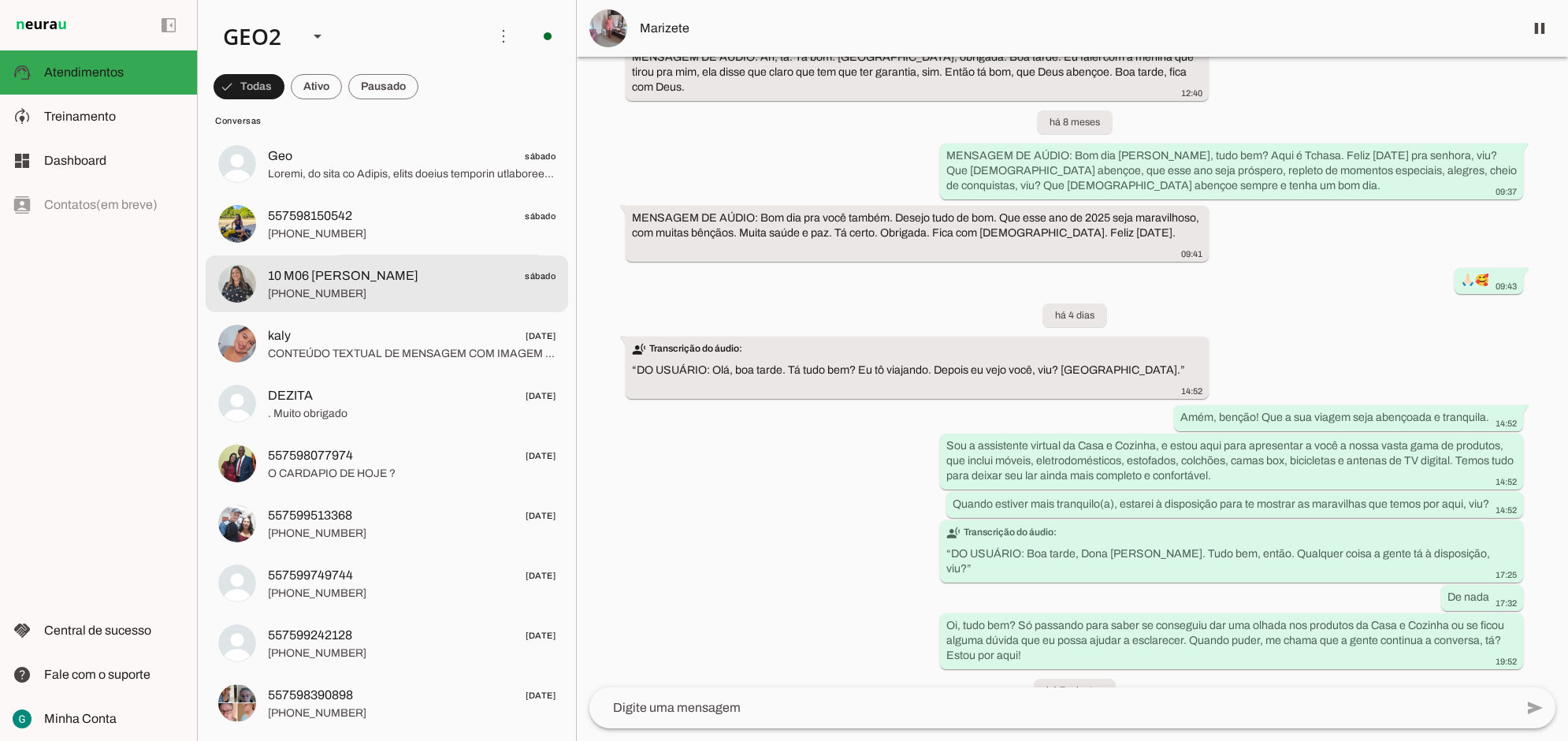
click at [310, 293] on span "[PHONE_NUMBER]" at bounding box center [412, 293] width 288 height 16
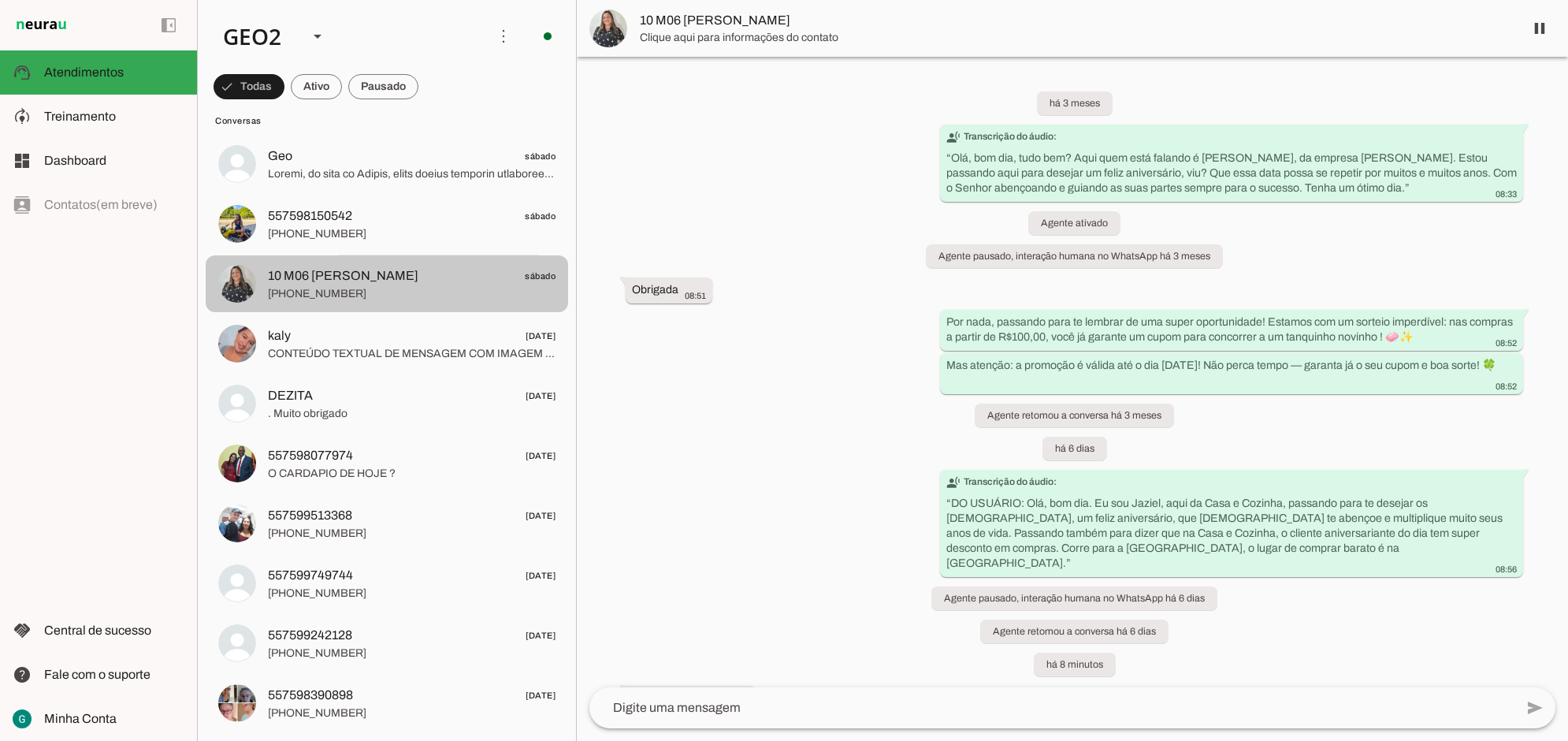
scroll to position [20, 0]
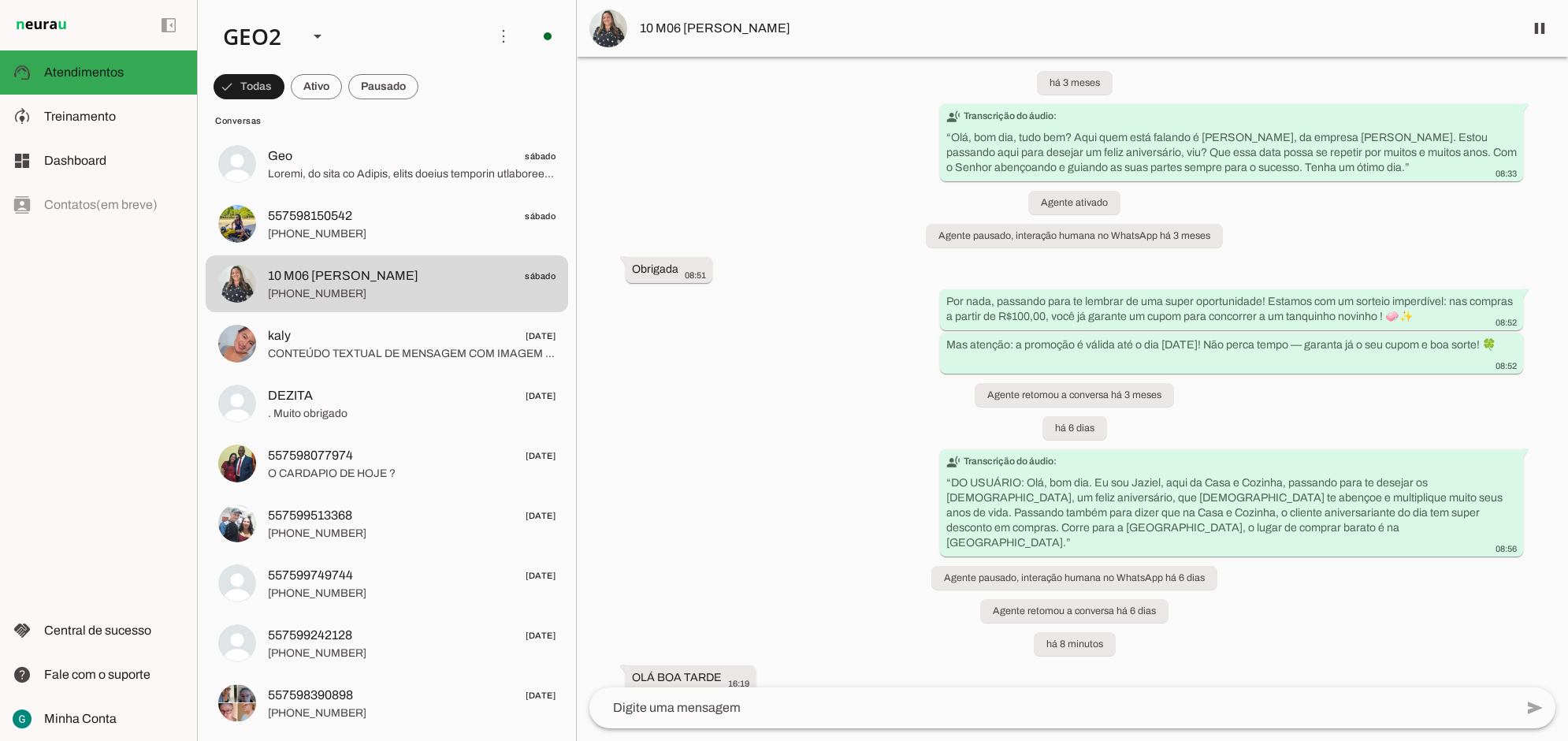
click at [796, 435] on div "há 3 meses transcribe Transcrição do áudio: “ Olá, bom dia, tudo bem? Aqui quem…" at bounding box center [1072, 372] width 991 height 630
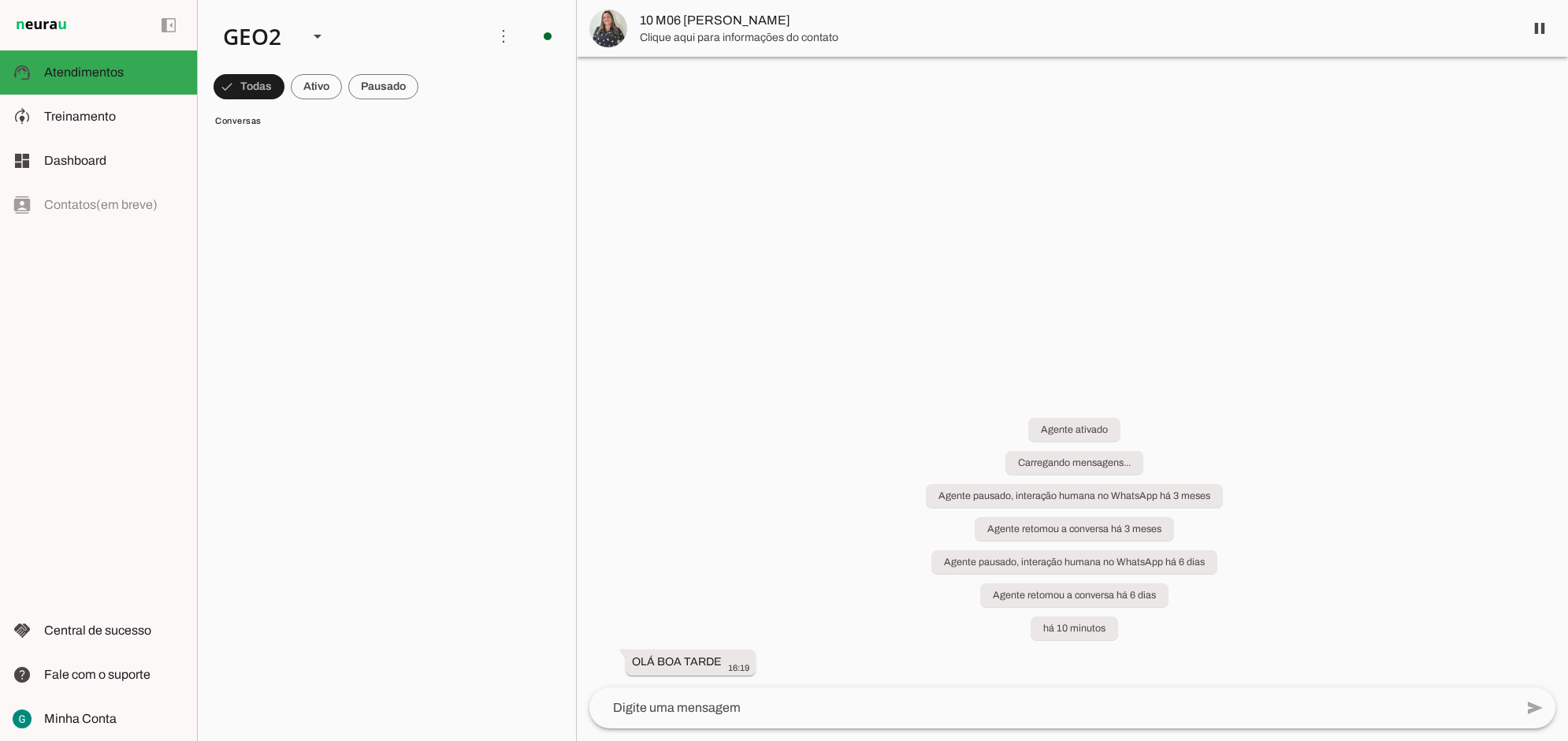
scroll to position [0, 0]
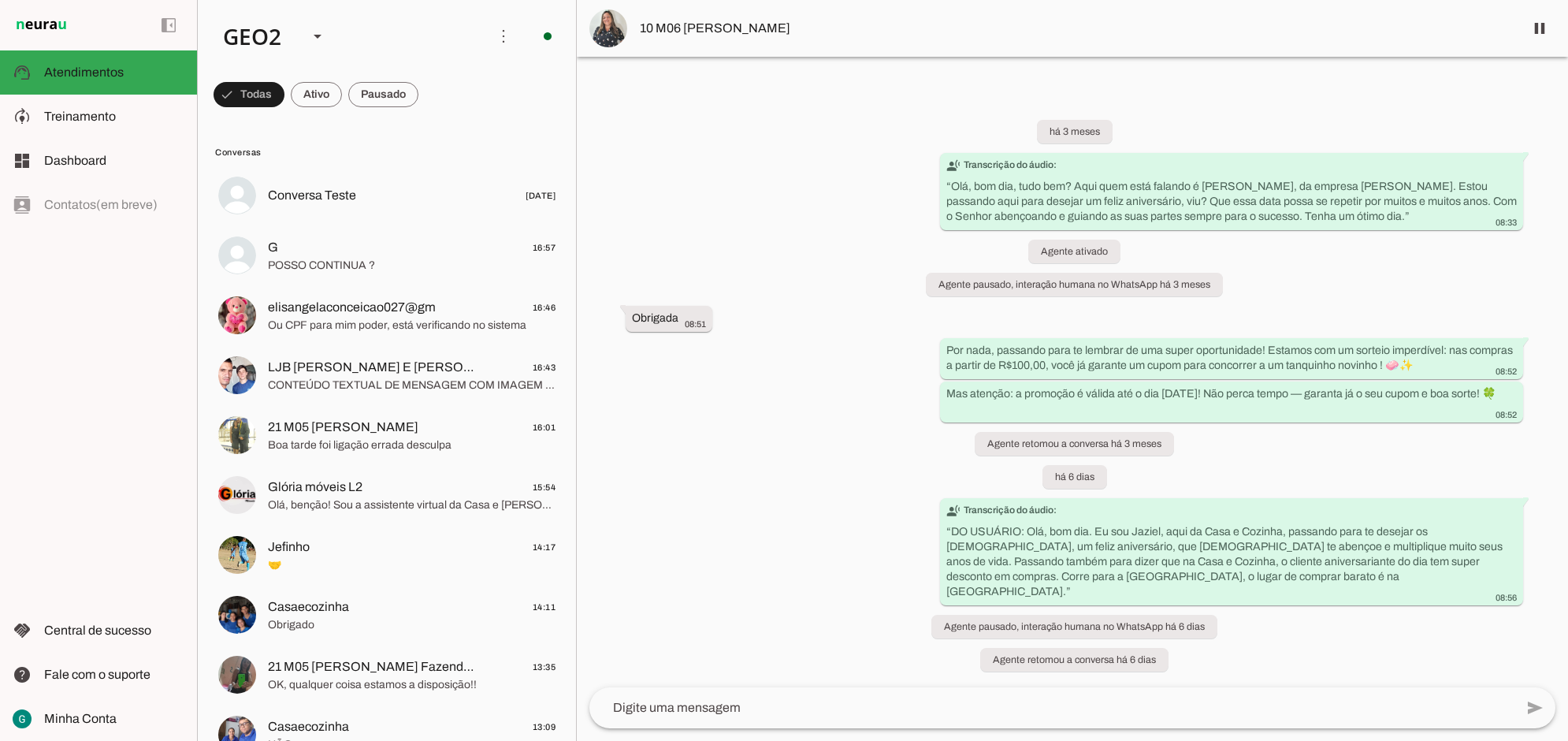
click at [794, 513] on div "há 3 meses transcribe Transcrição do áudio: “ Olá, bom dia, tudo bem? Aqui quem…" at bounding box center [1072, 386] width 991 height 602
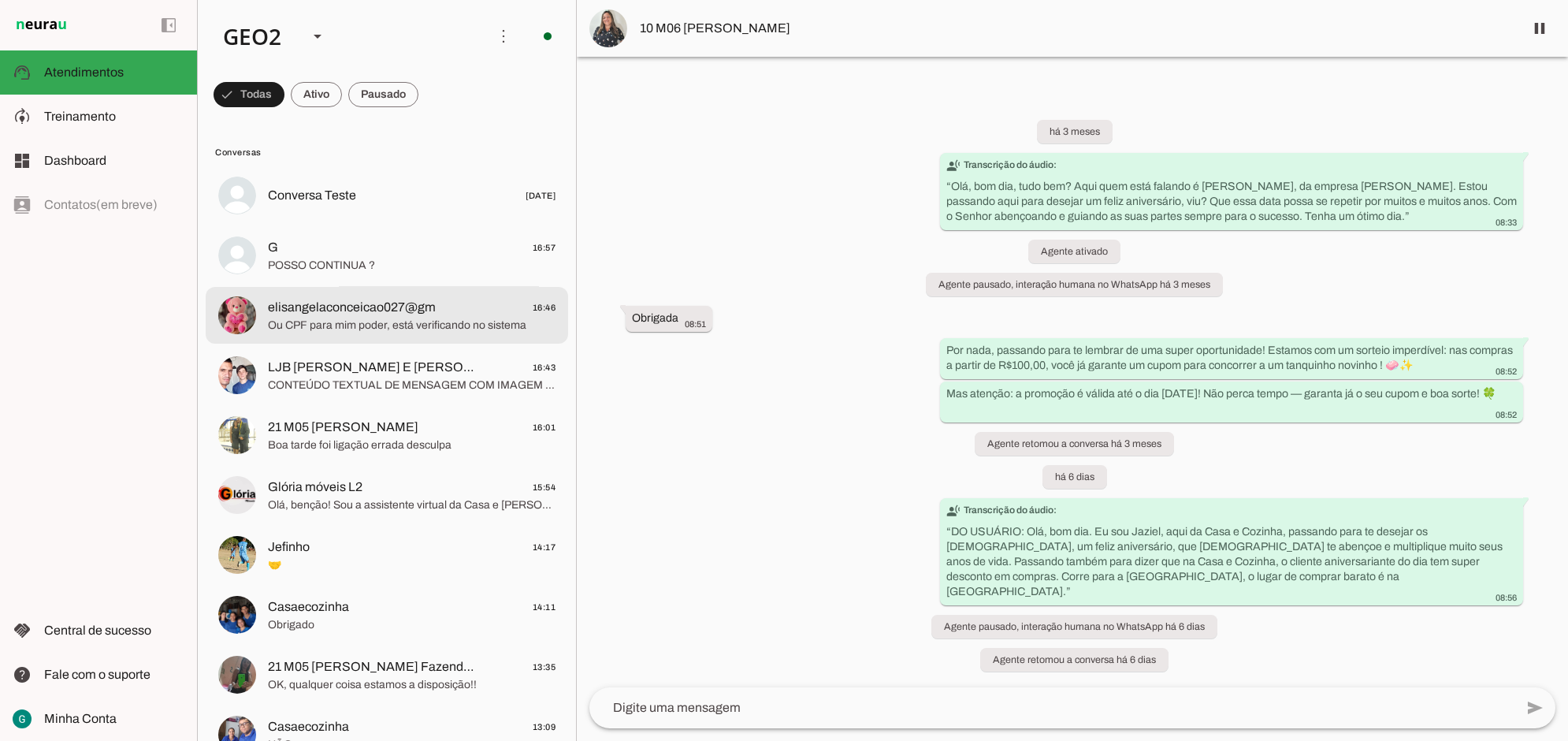
click at [411, 311] on span "elisangelaconceicao027@gm" at bounding box center [352, 307] width 168 height 19
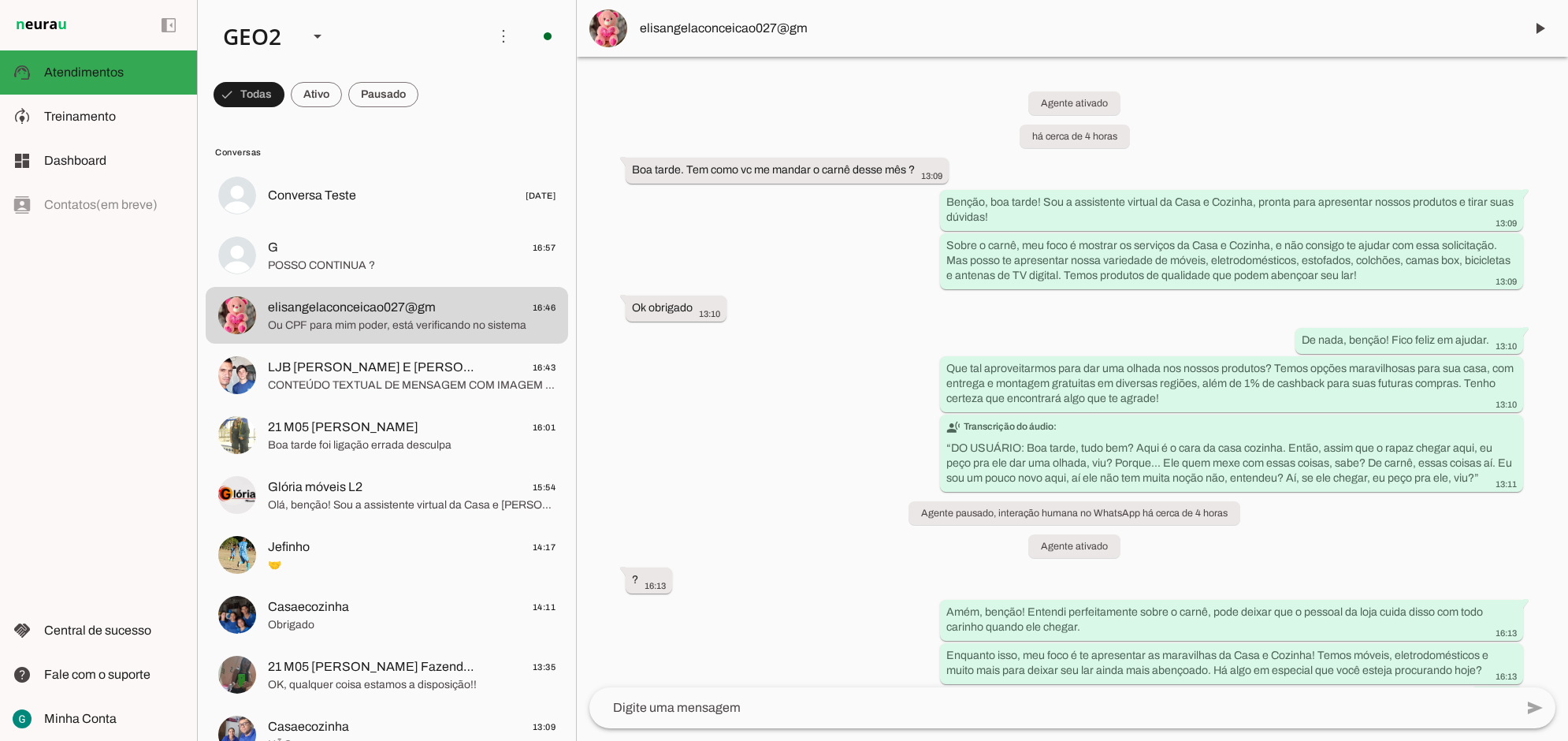
click at [784, 492] on div "Agente ativado há cerca de 4 horas Boa tarde. Tem como vc me mandar o carnê des…" at bounding box center [1072, 372] width 991 height 630
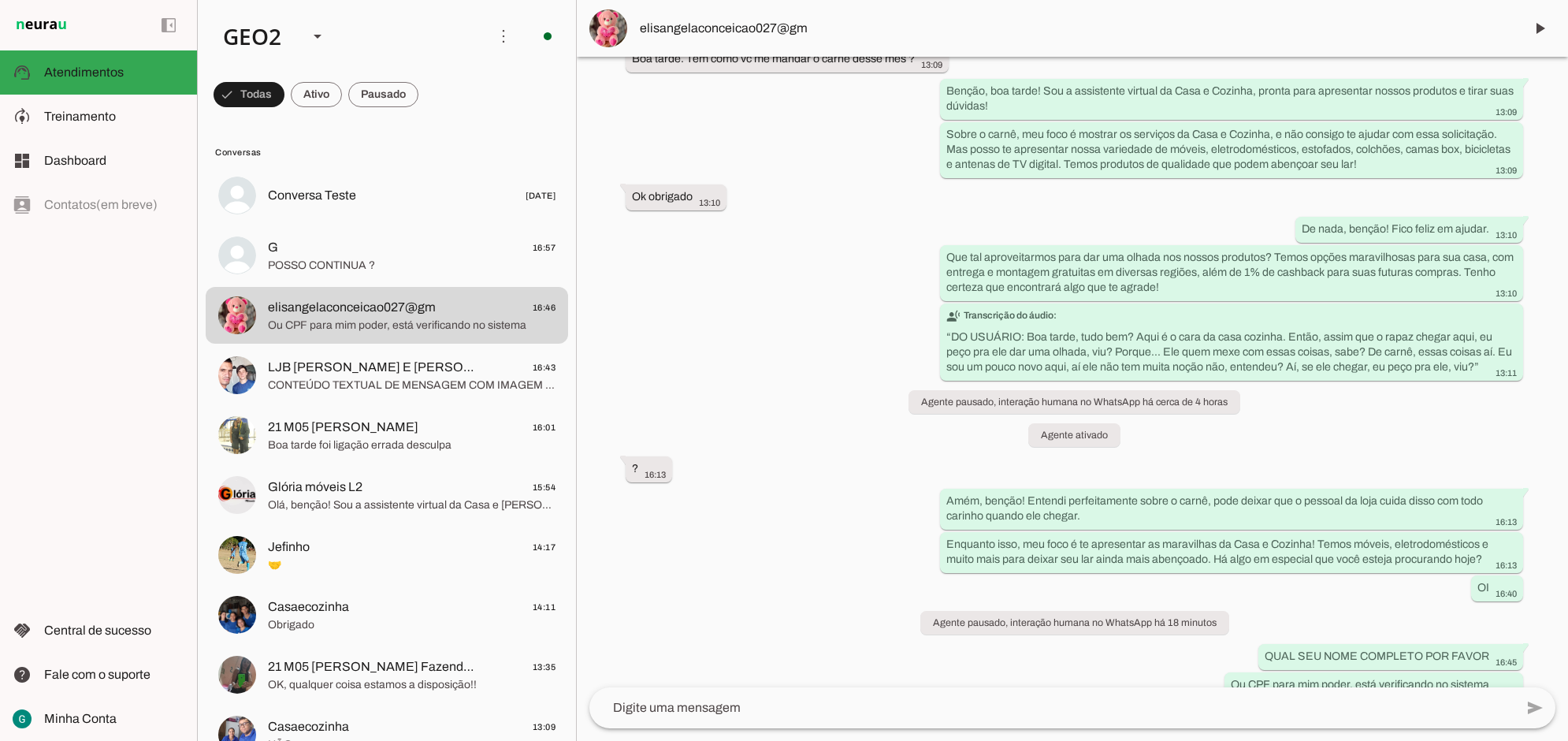
scroll to position [218, 0]
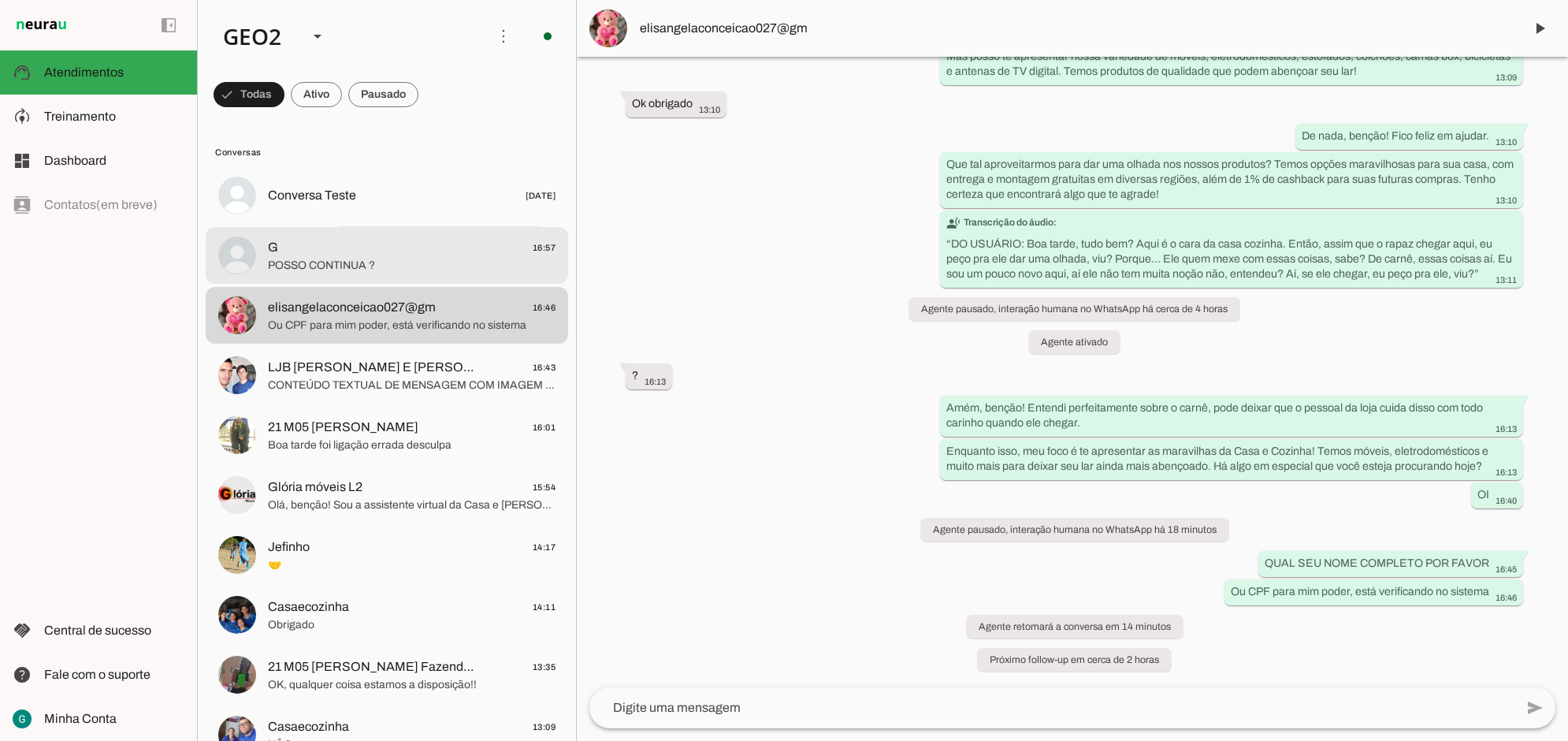
click at [278, 250] on span "G" at bounding box center [273, 247] width 10 height 19
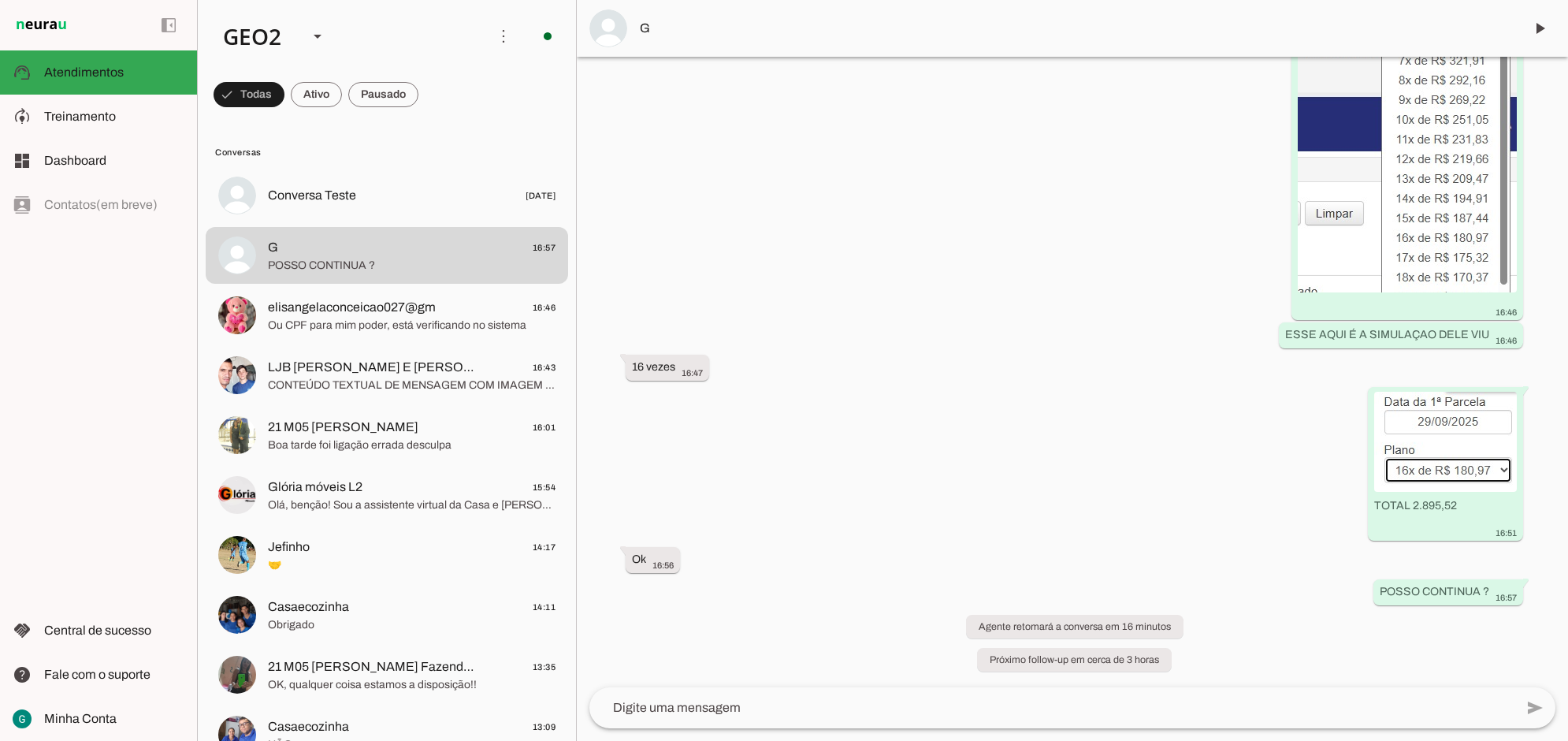
scroll to position [4773, 0]
click at [909, 458] on div "Agente ativado há cerca de 3 horas Oi 13:54 Olá, benção! Sou a assistente virtu…" at bounding box center [1072, 372] width 991 height 630
